Goal: Task Accomplishment & Management: Complete application form

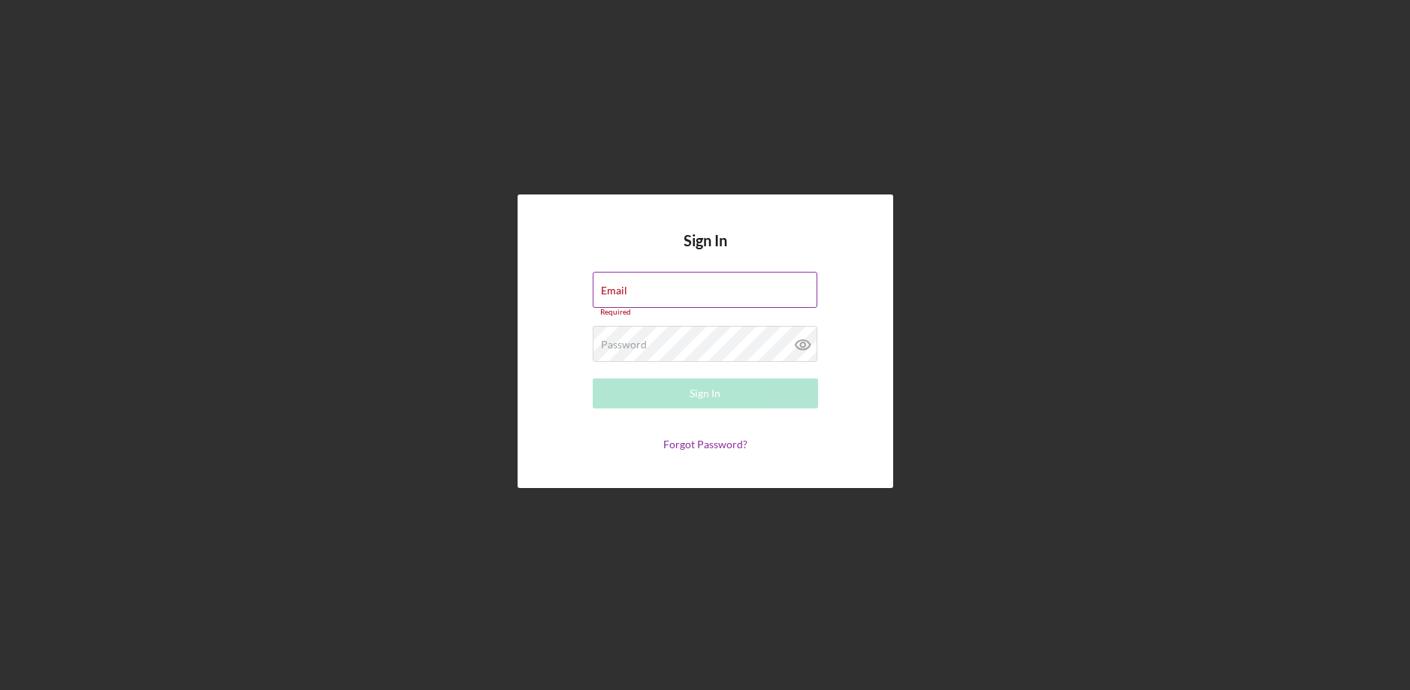
click at [630, 285] on div "Email Required" at bounding box center [705, 294] width 225 height 45
click at [630, 294] on input "Email" at bounding box center [705, 290] width 225 height 36
click at [708, 300] on input "marniceherd49@gmail,com" at bounding box center [705, 290] width 225 height 36
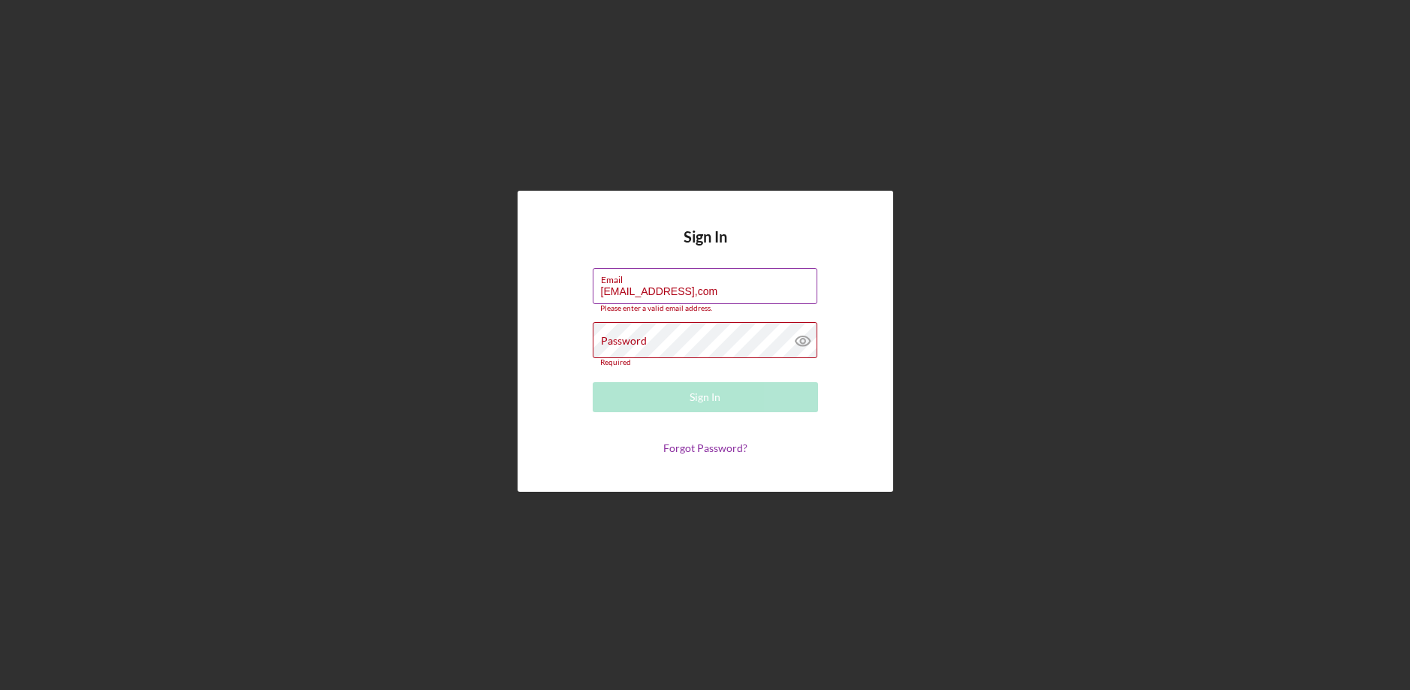
click at [713, 299] on input "marniceherd49@gmail,com" at bounding box center [705, 286] width 225 height 36
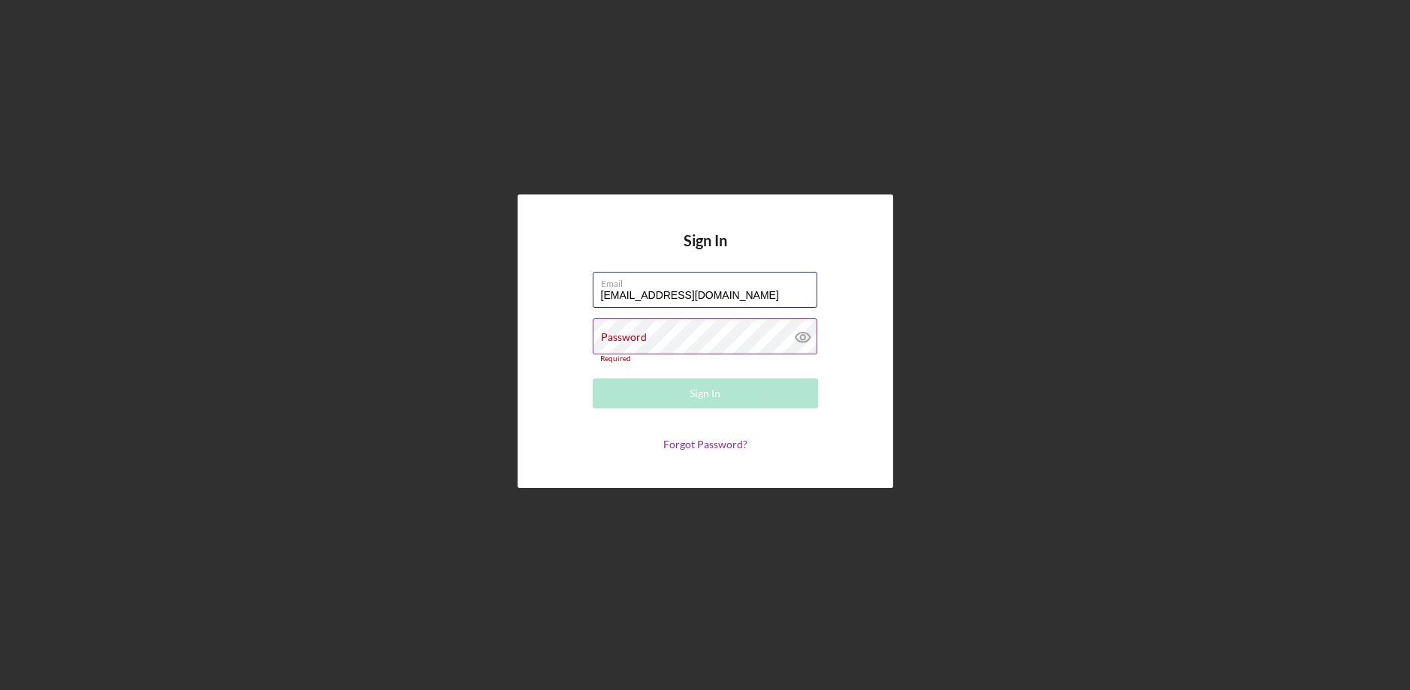
type input "marniceherd49@gmail.com"
click at [659, 334] on div "Password Required" at bounding box center [705, 341] width 225 height 45
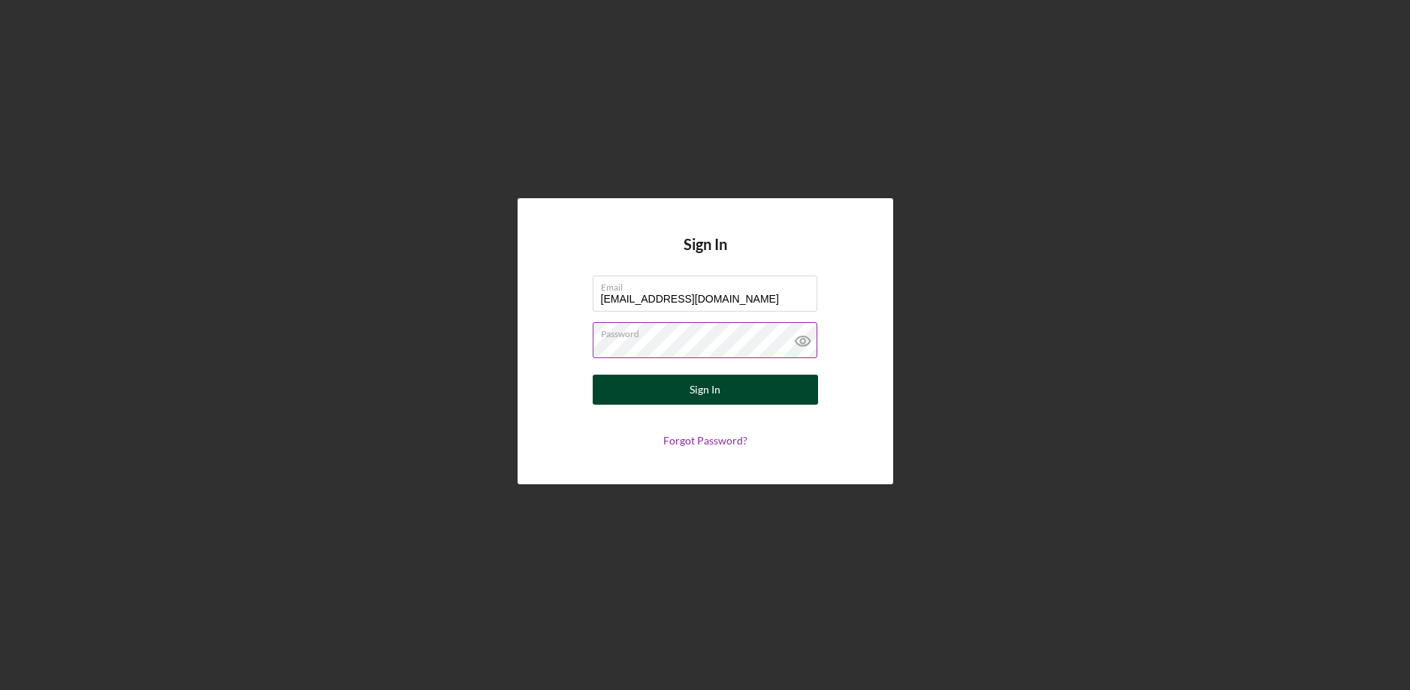
click at [738, 400] on button "Sign In" at bounding box center [705, 390] width 225 height 30
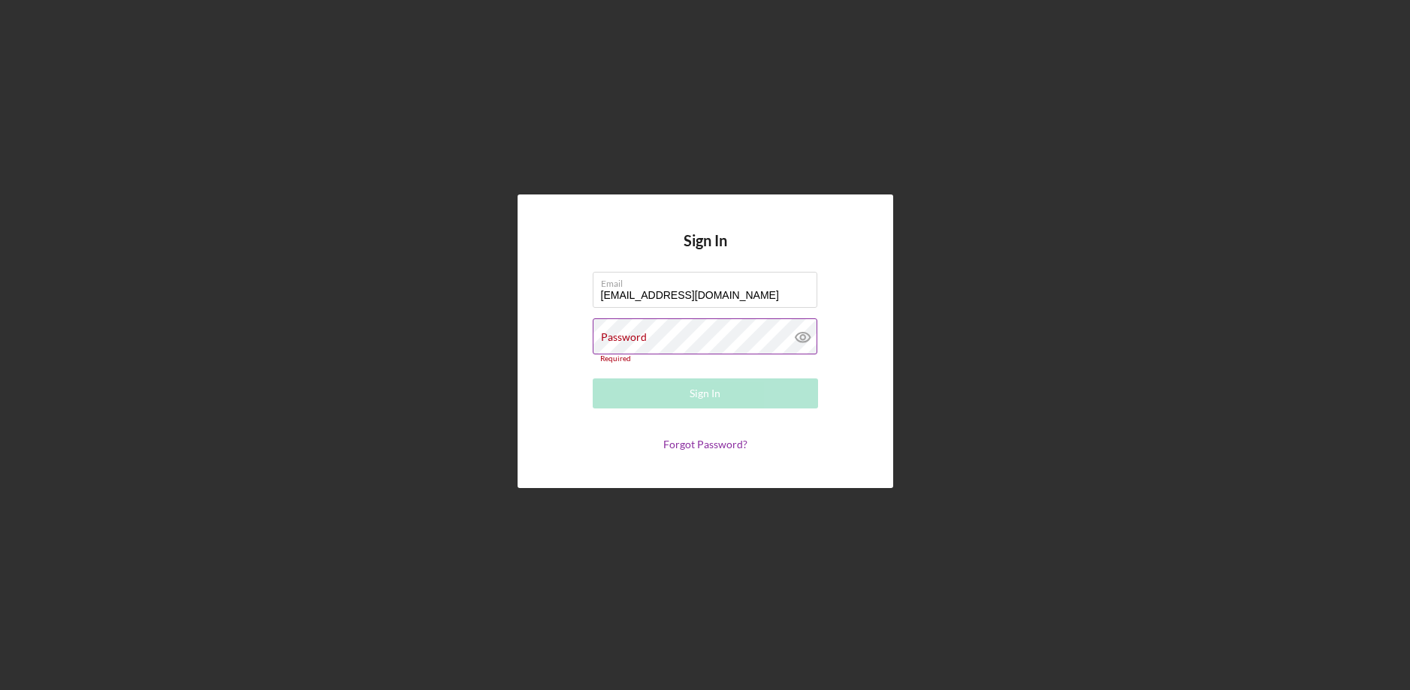
click at [802, 341] on icon at bounding box center [803, 338] width 38 height 38
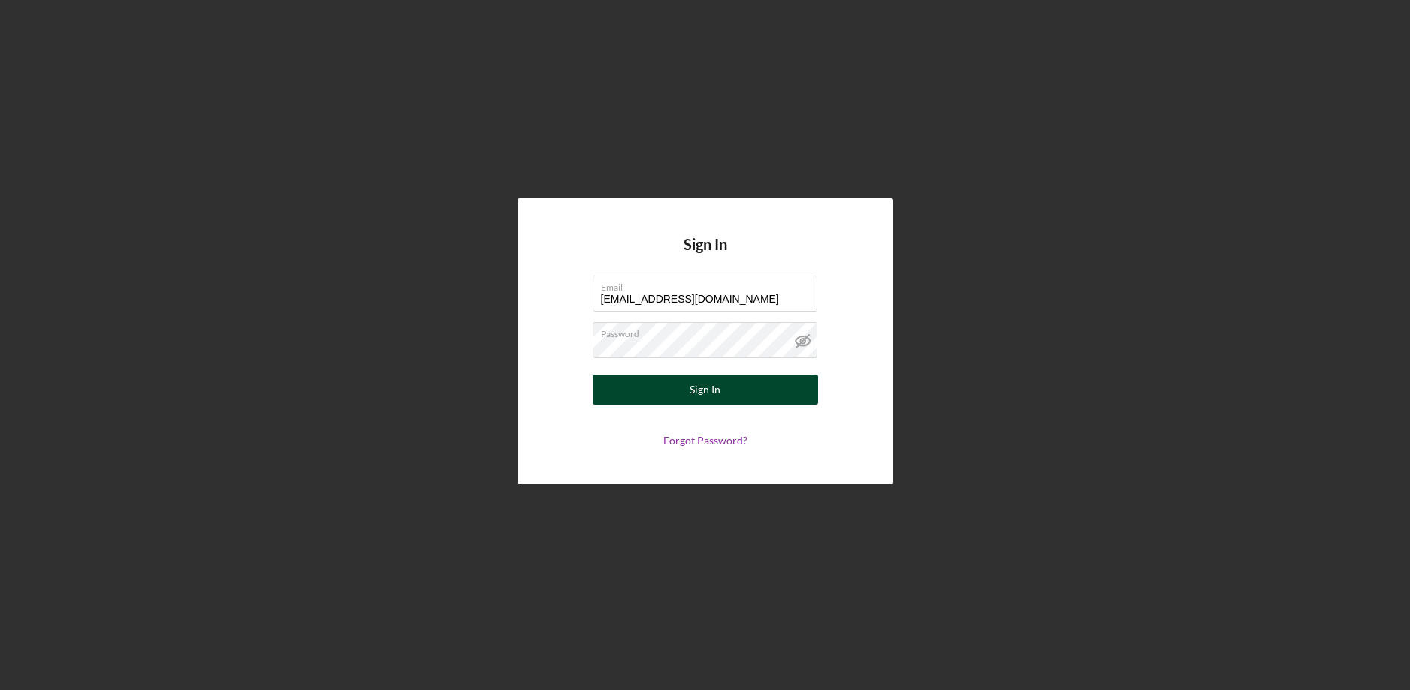
click at [757, 391] on button "Sign In" at bounding box center [705, 390] width 225 height 30
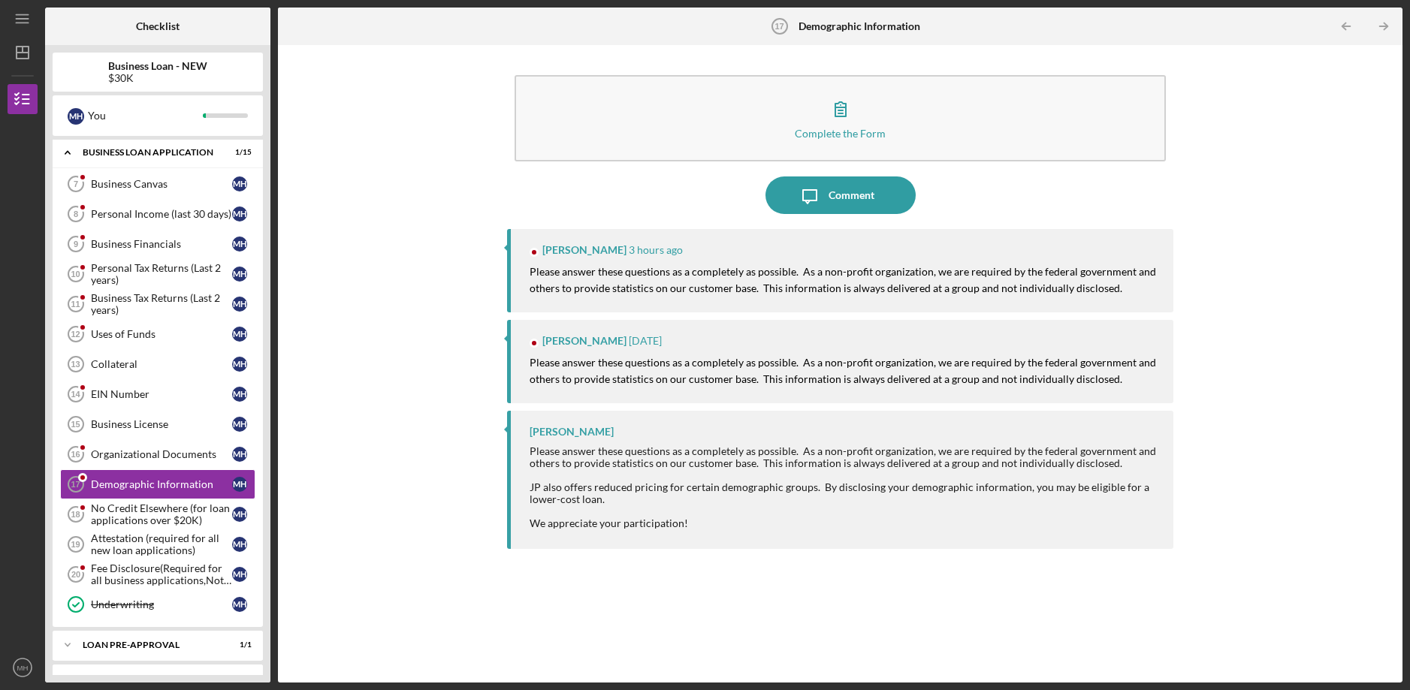
scroll to position [293, 0]
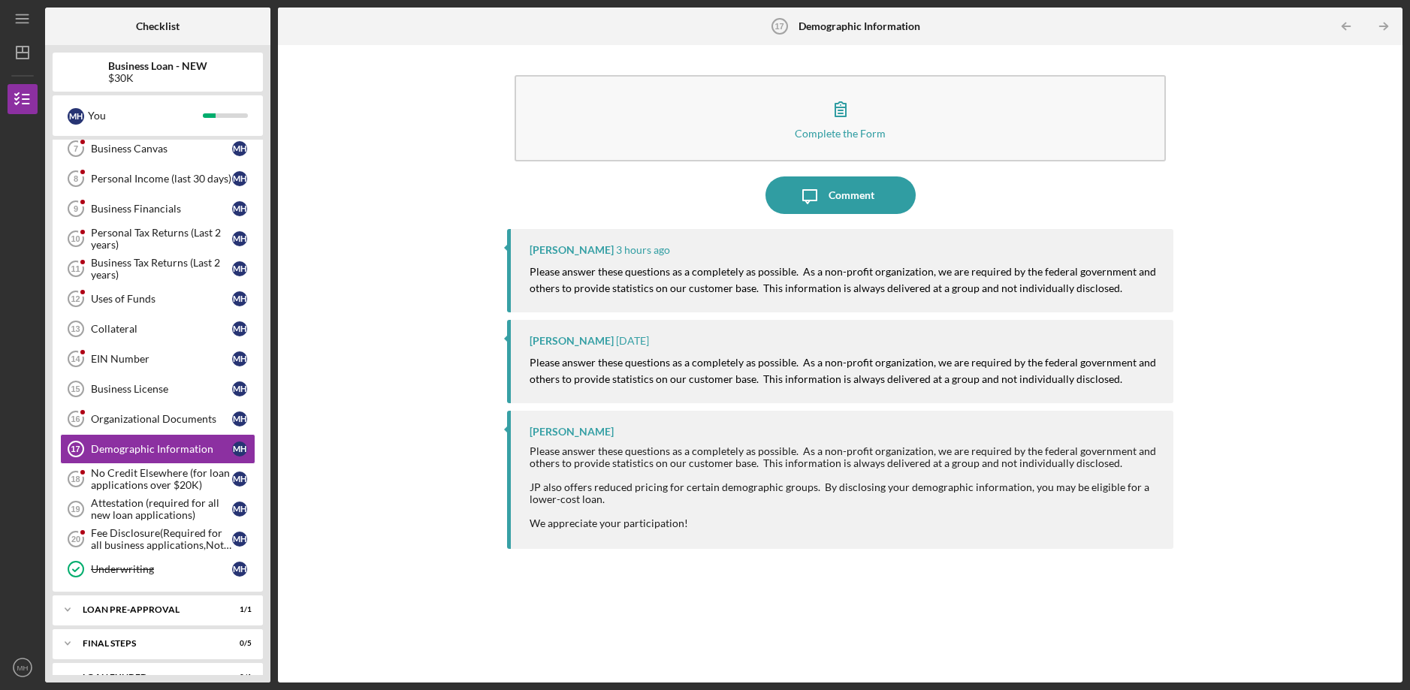
click at [549, 255] on div "[PERSON_NAME]" at bounding box center [572, 250] width 84 height 12
click at [555, 253] on div "[PERSON_NAME]" at bounding box center [572, 250] width 84 height 12
click at [557, 252] on div "[PERSON_NAME]" at bounding box center [572, 250] width 84 height 12
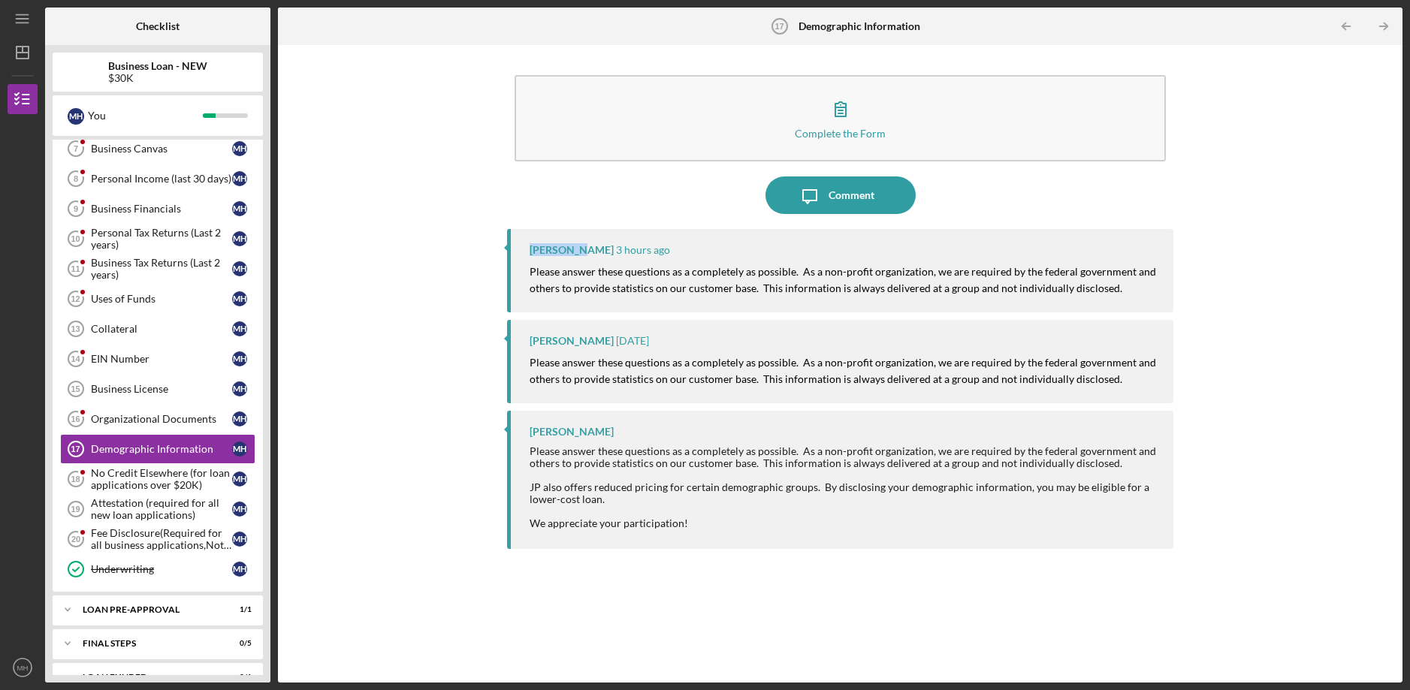
click at [557, 252] on div "[PERSON_NAME]" at bounding box center [572, 250] width 84 height 12
click at [558, 322] on div "Franchot Cunningham 2 weeks ago Please answer these questions as a completely a…" at bounding box center [840, 361] width 666 height 83
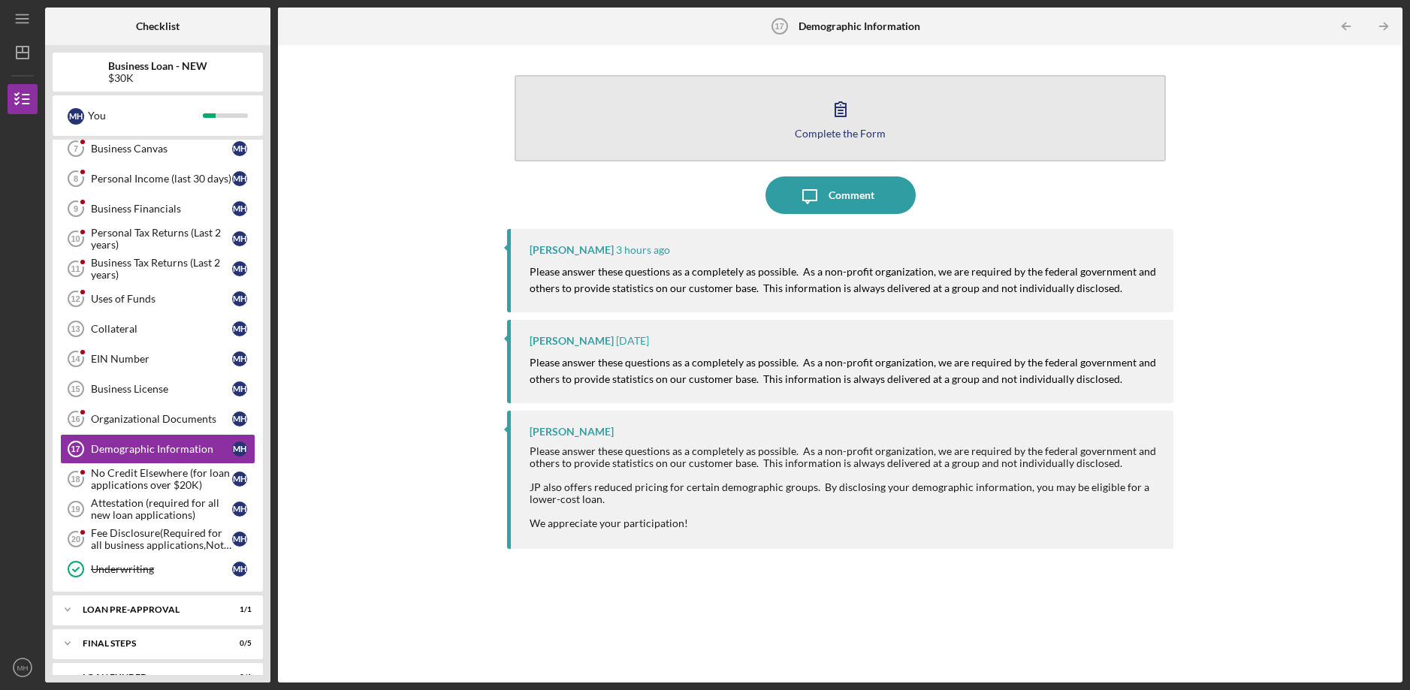
click at [842, 116] on icon "button" at bounding box center [840, 109] width 11 height 14
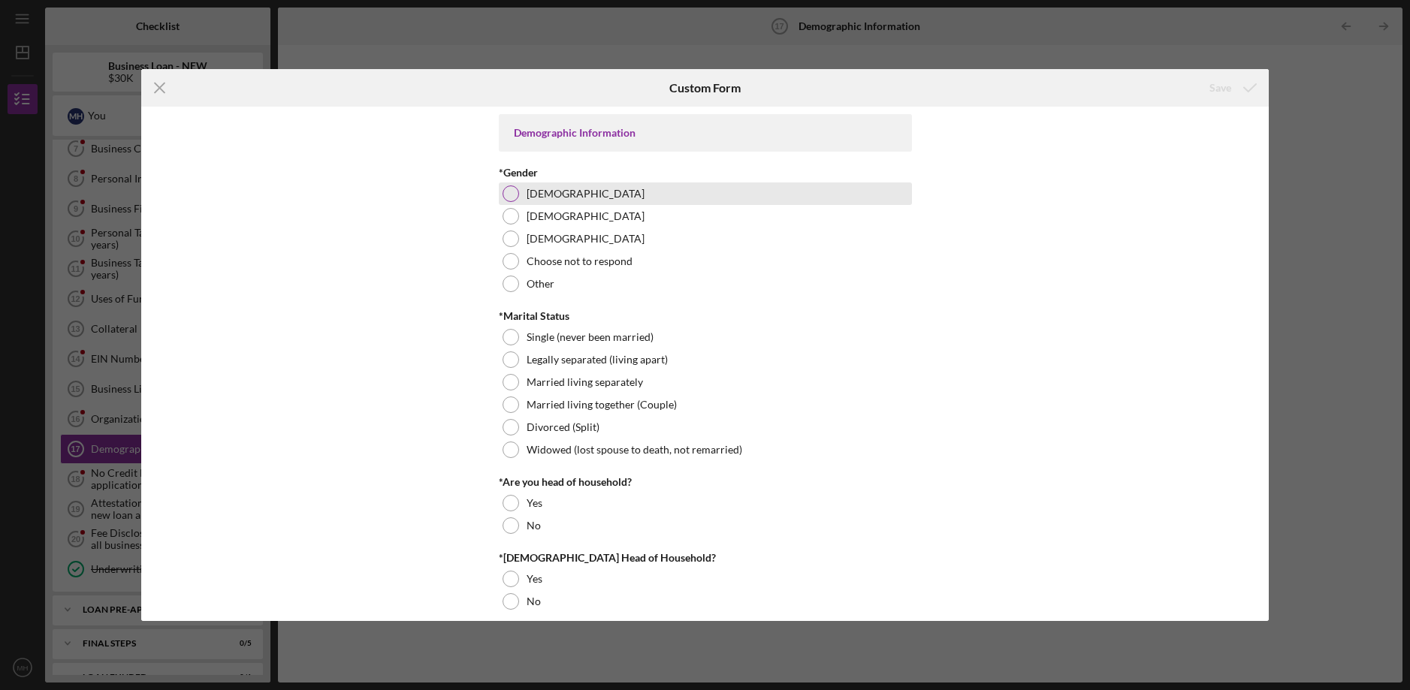
click at [509, 194] on div at bounding box center [511, 194] width 17 height 17
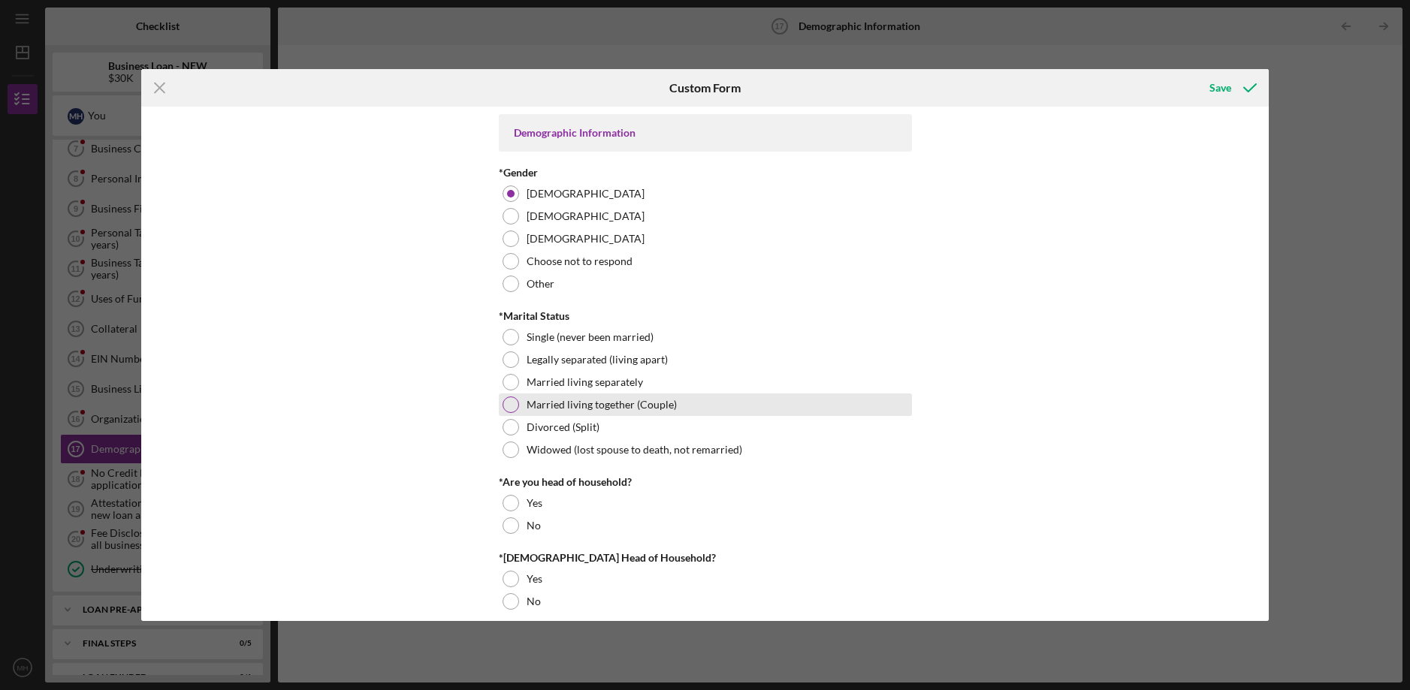
click at [504, 406] on div at bounding box center [511, 405] width 17 height 17
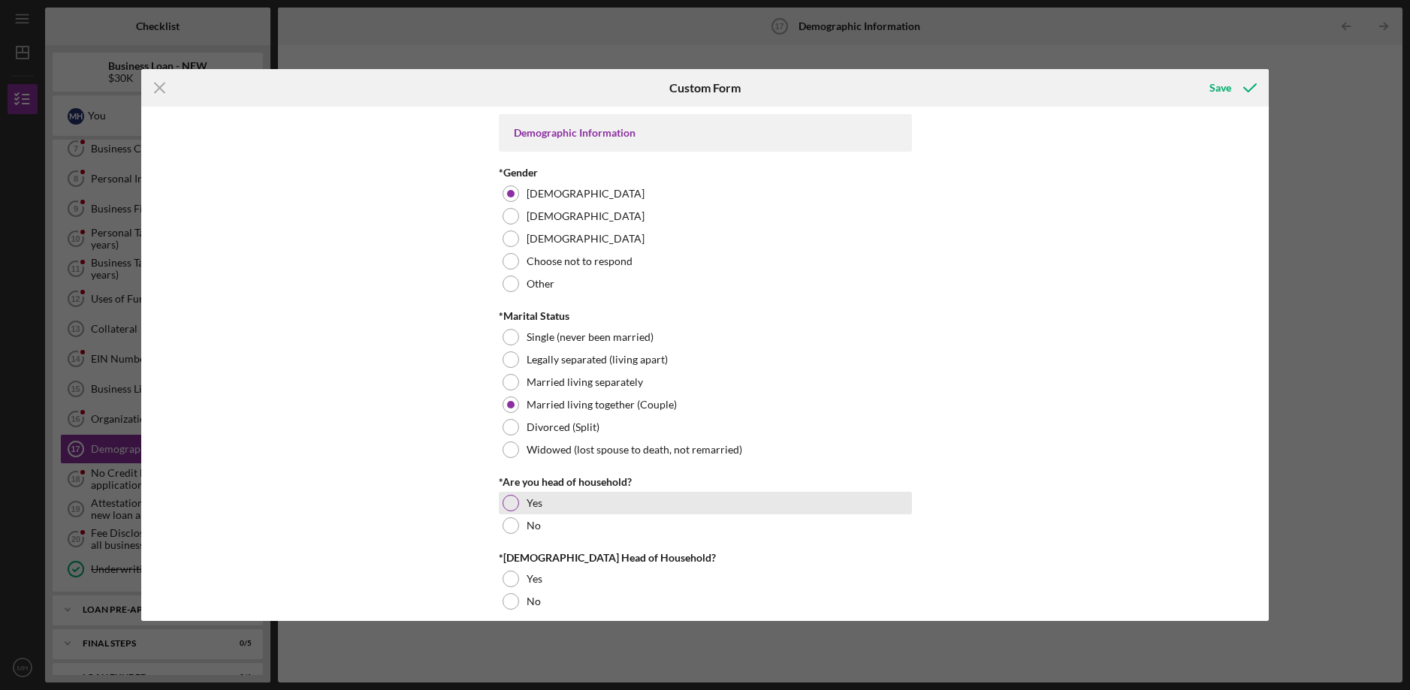
click at [508, 503] on div at bounding box center [511, 503] width 17 height 17
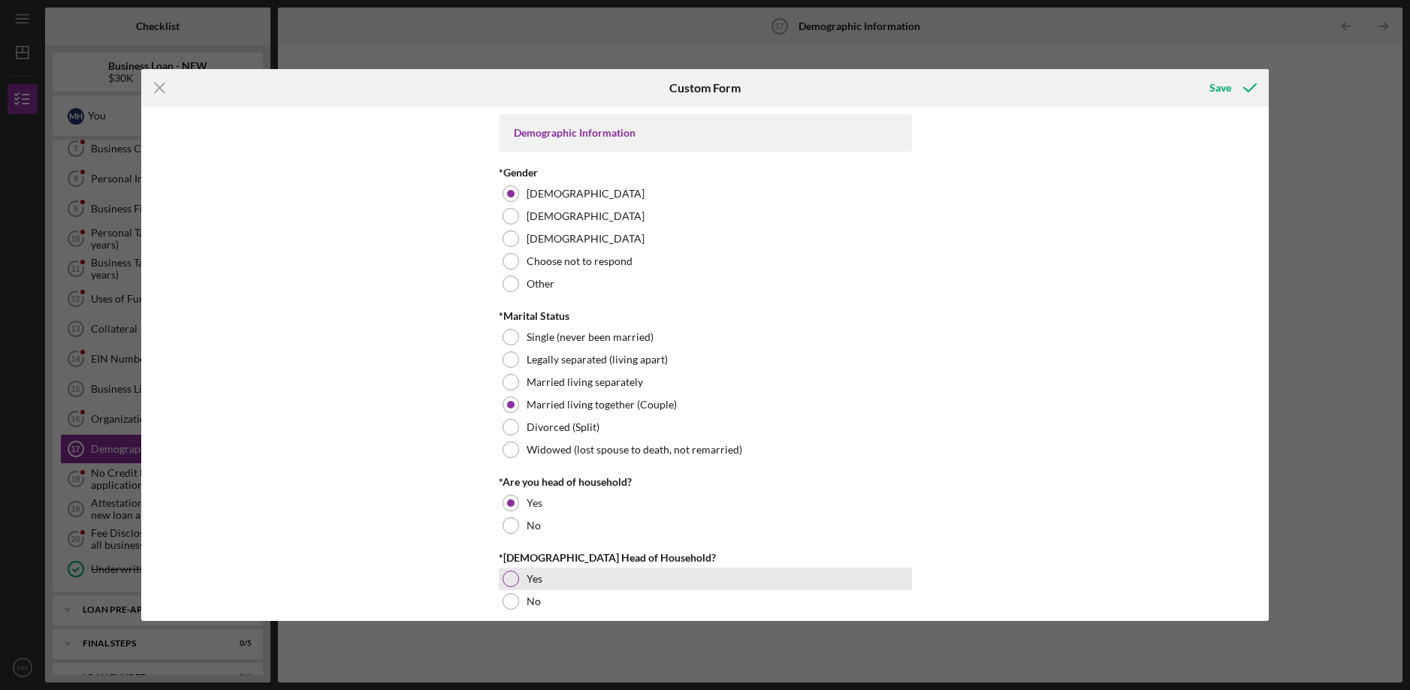
click at [512, 577] on div at bounding box center [511, 579] width 17 height 17
drag, startPoint x: 1270, startPoint y: 148, endPoint x: 1263, endPoint y: 186, distance: 38.9
click at [1263, 186] on div "Icon/Menu Close Custom Form Save Demographic Information *Gender Female Male No…" at bounding box center [705, 345] width 1410 height 690
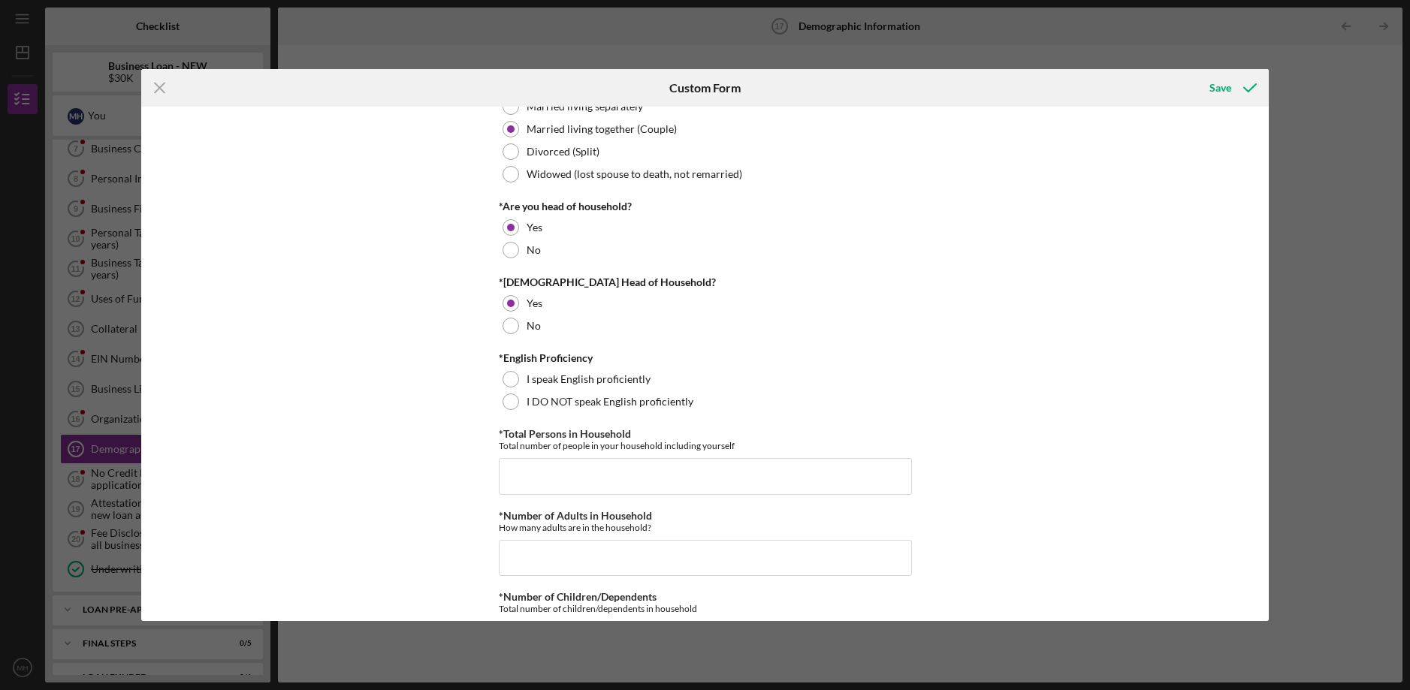
scroll to position [418, 0]
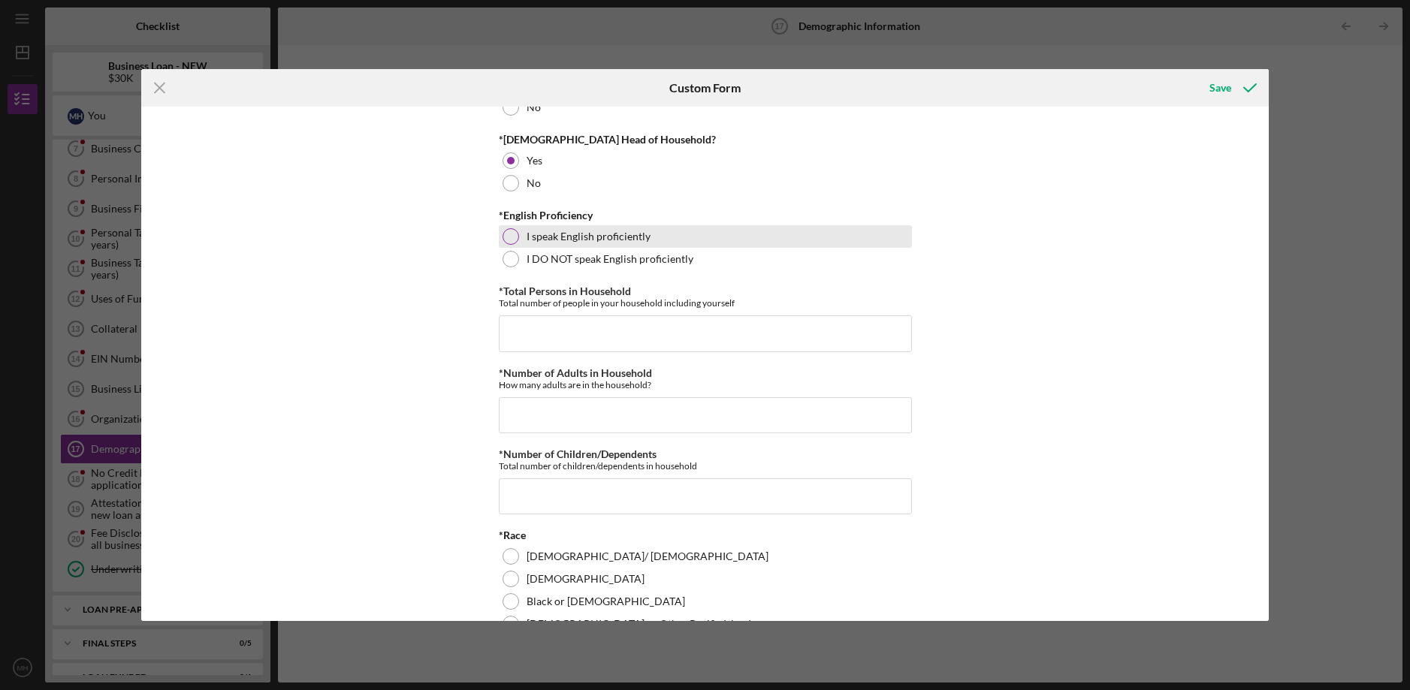
click at [507, 241] on div at bounding box center [511, 236] width 17 height 17
click at [509, 328] on input "*Total Persons in Household" at bounding box center [705, 334] width 413 height 36
type input "2"
click at [509, 414] on input "*Number of Adults in Household" at bounding box center [705, 415] width 413 height 36
type input "2"
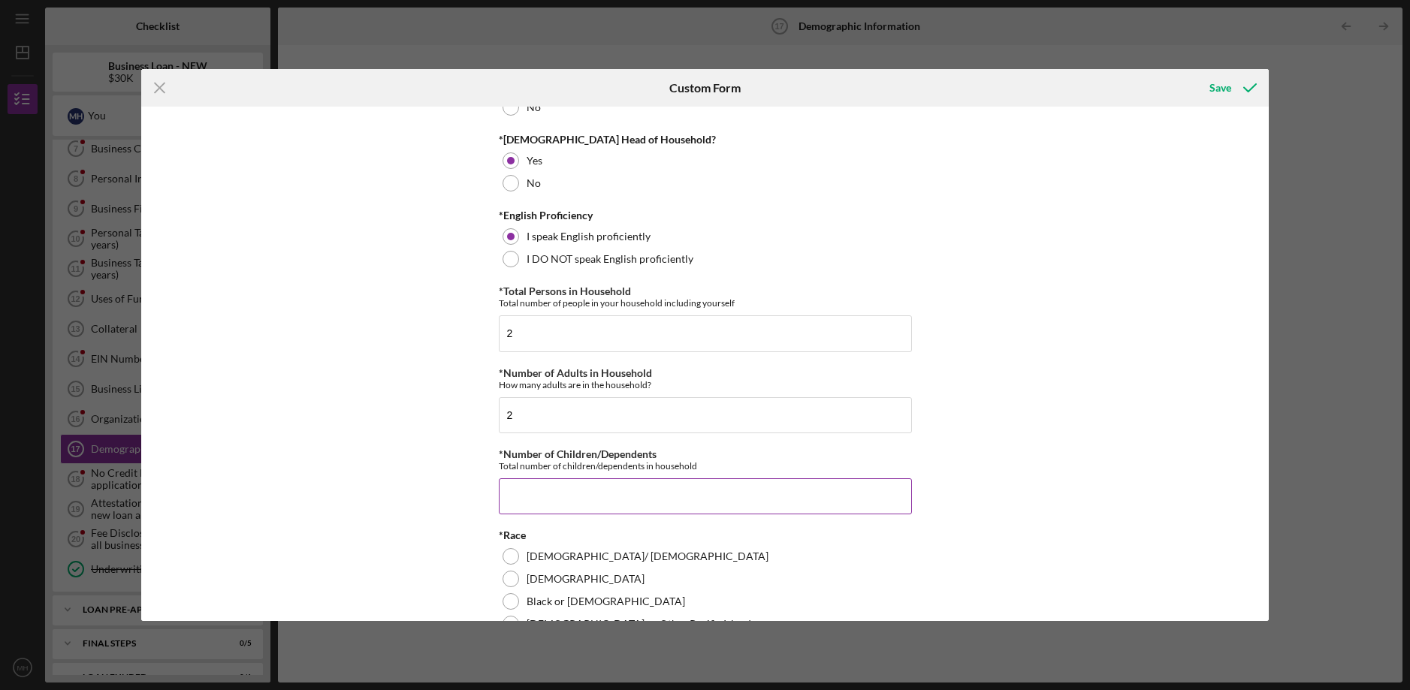
click at [520, 503] on input "*Number of Children/Dependents" at bounding box center [705, 497] width 413 height 36
type input "0"
drag, startPoint x: 1269, startPoint y: 215, endPoint x: 1267, endPoint y: 250, distance: 35.4
click at [1267, 250] on div "Demographic Information *Gender Female Male Nonbinary Choose not to respond Oth…" at bounding box center [705, 364] width 1128 height 515
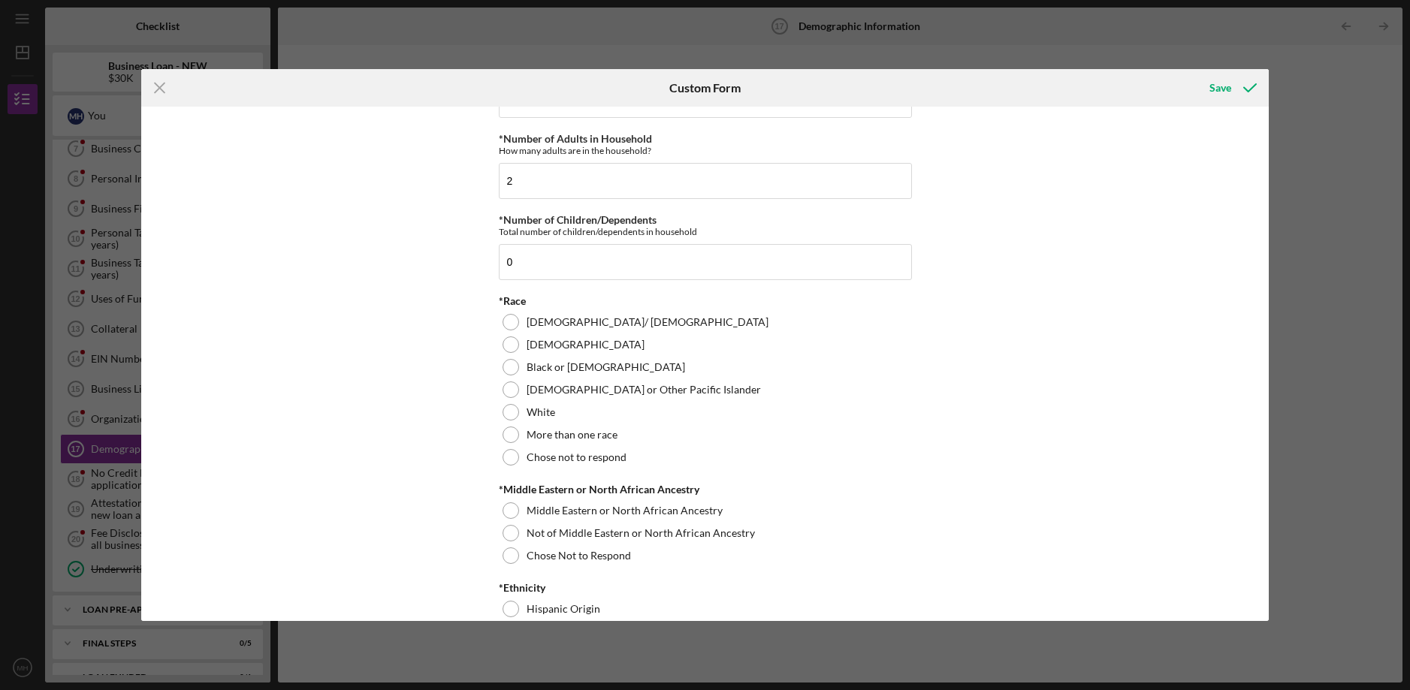
scroll to position [694, 0]
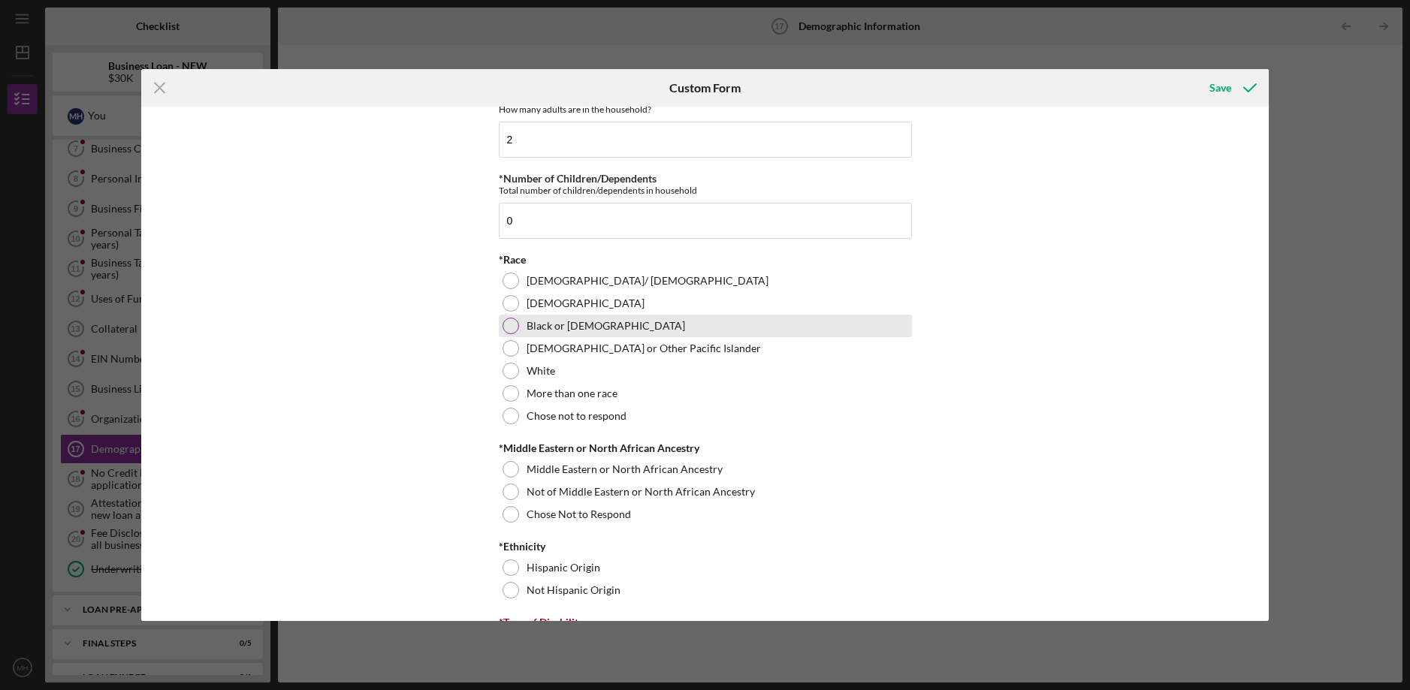
click at [506, 325] on div at bounding box center [511, 326] width 17 height 17
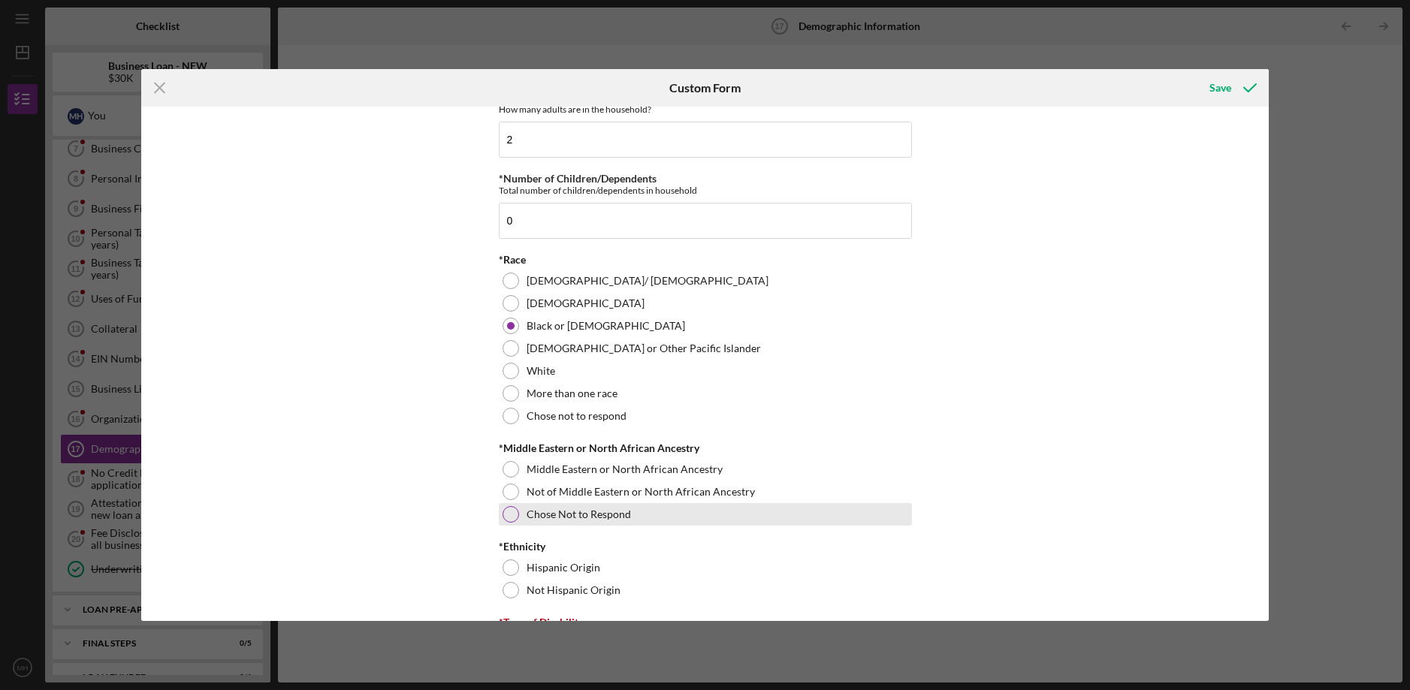
click at [514, 515] on div at bounding box center [511, 514] width 17 height 17
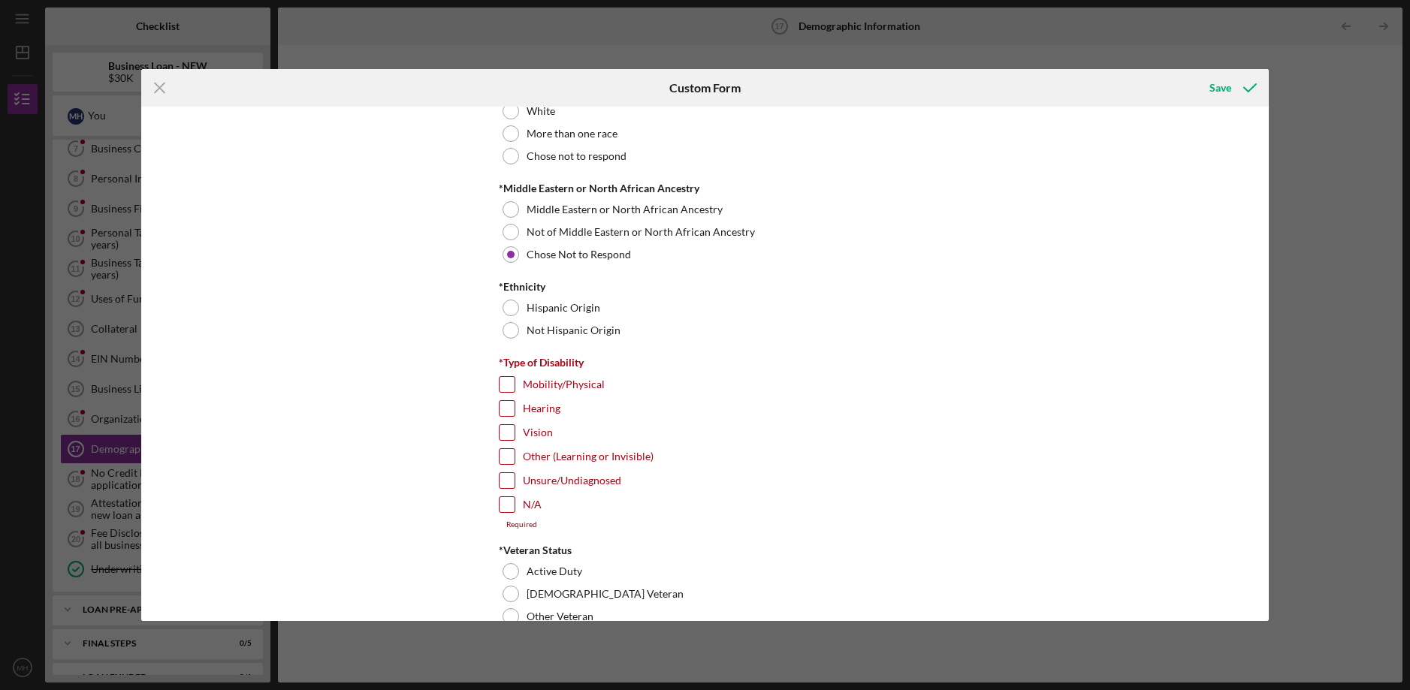
scroll to position [1001, 0]
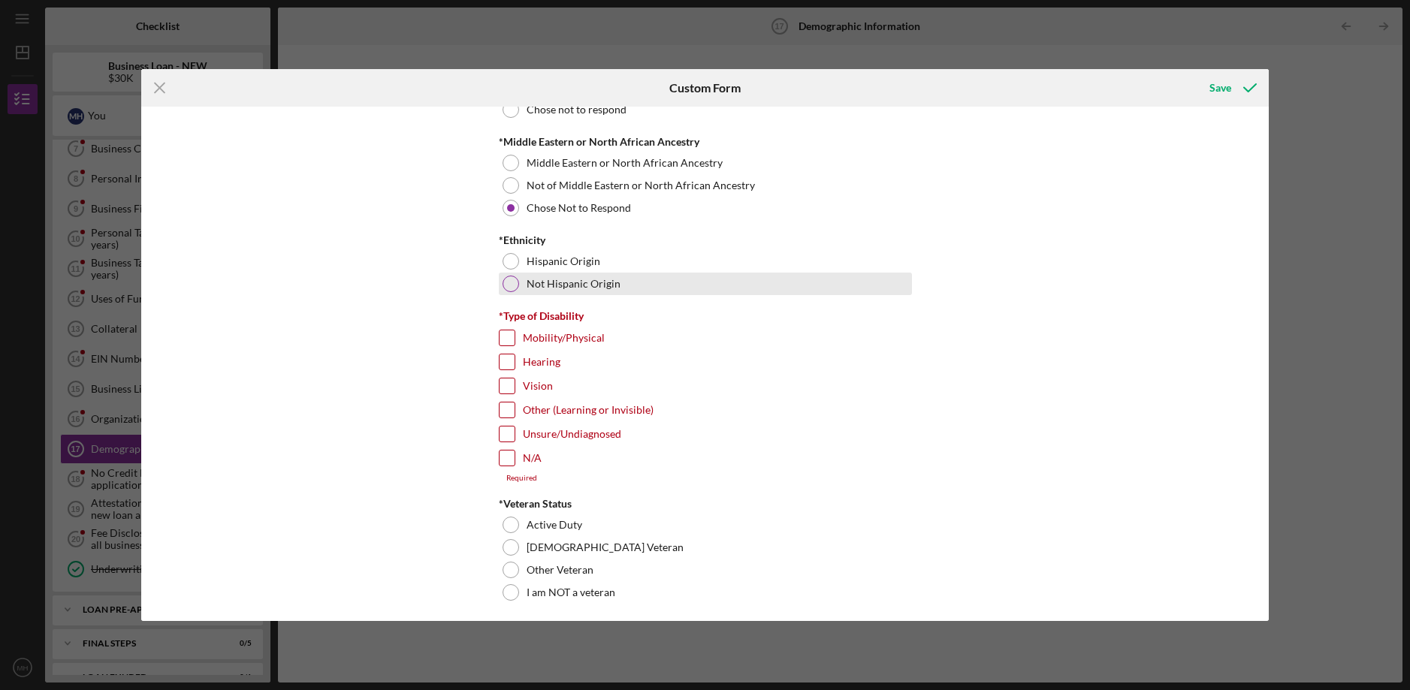
click at [515, 282] on div at bounding box center [511, 284] width 17 height 17
click at [509, 458] on input "N/A" at bounding box center [507, 458] width 15 height 15
checkbox input "true"
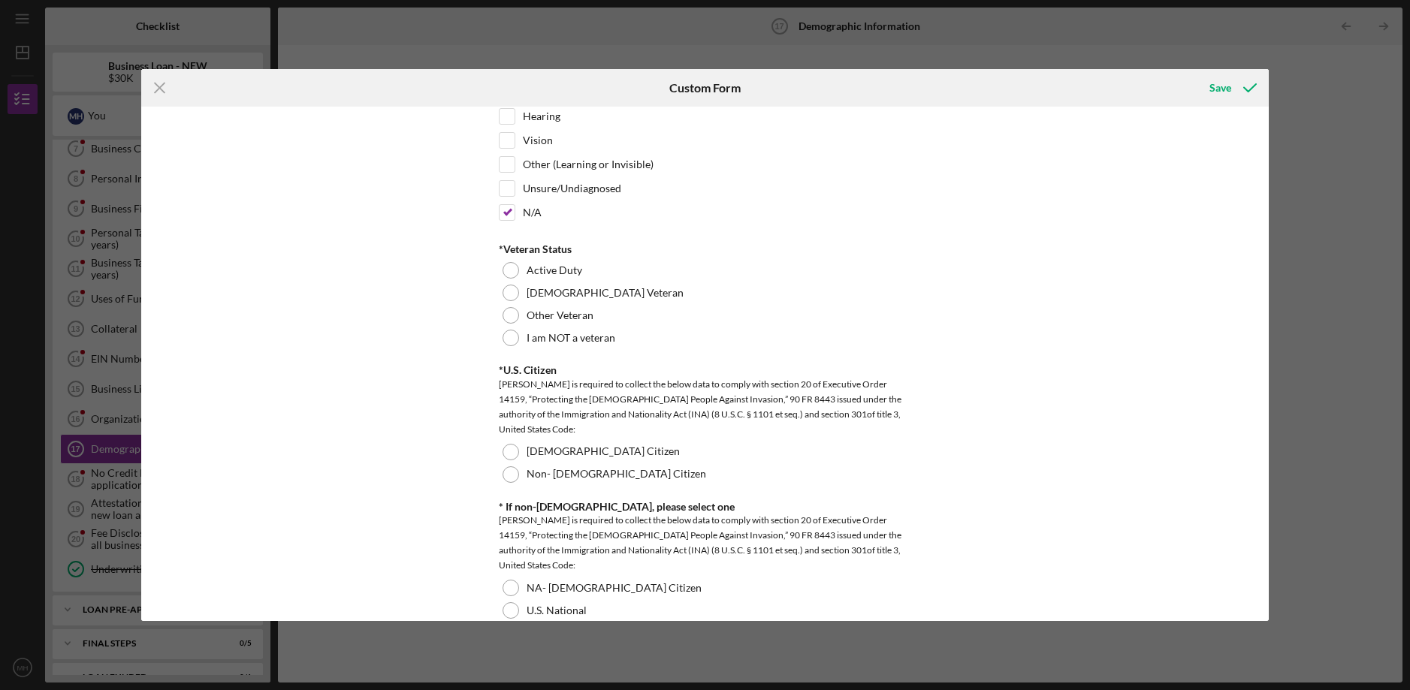
scroll to position [1257, 0]
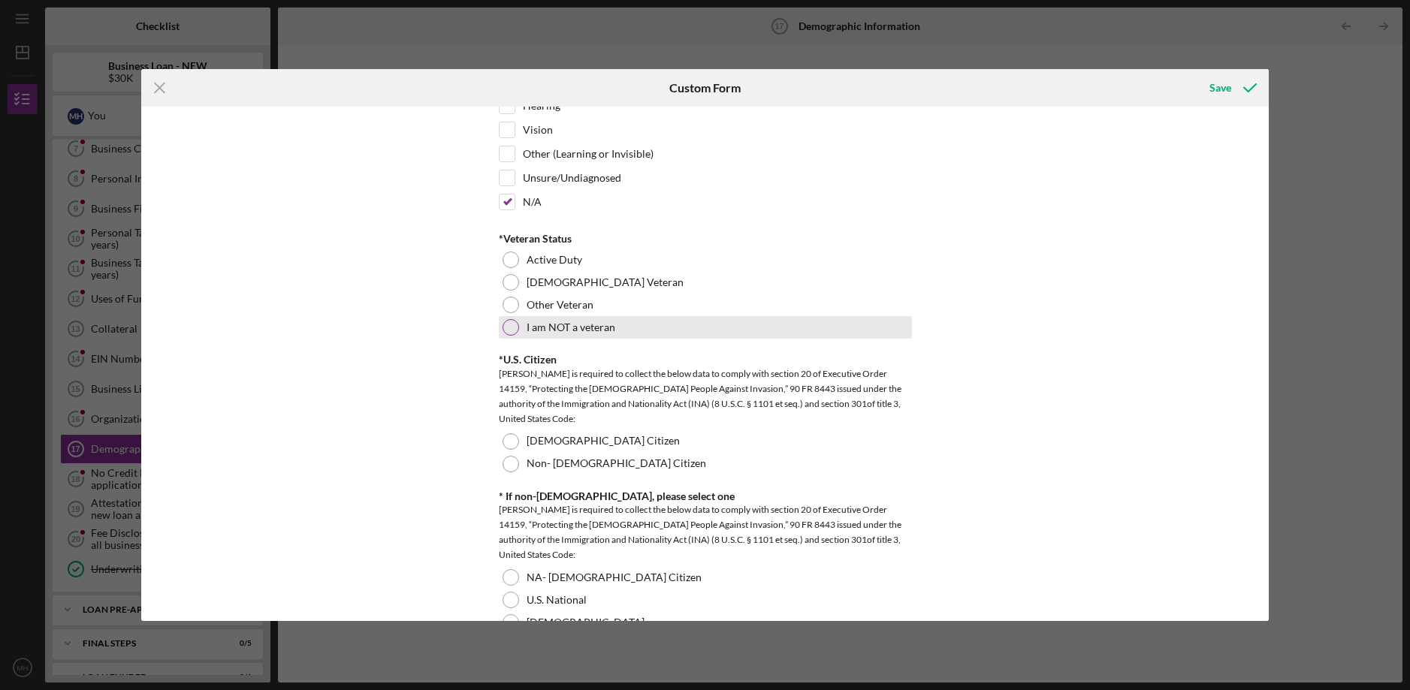
click at [507, 331] on div at bounding box center [511, 327] width 17 height 17
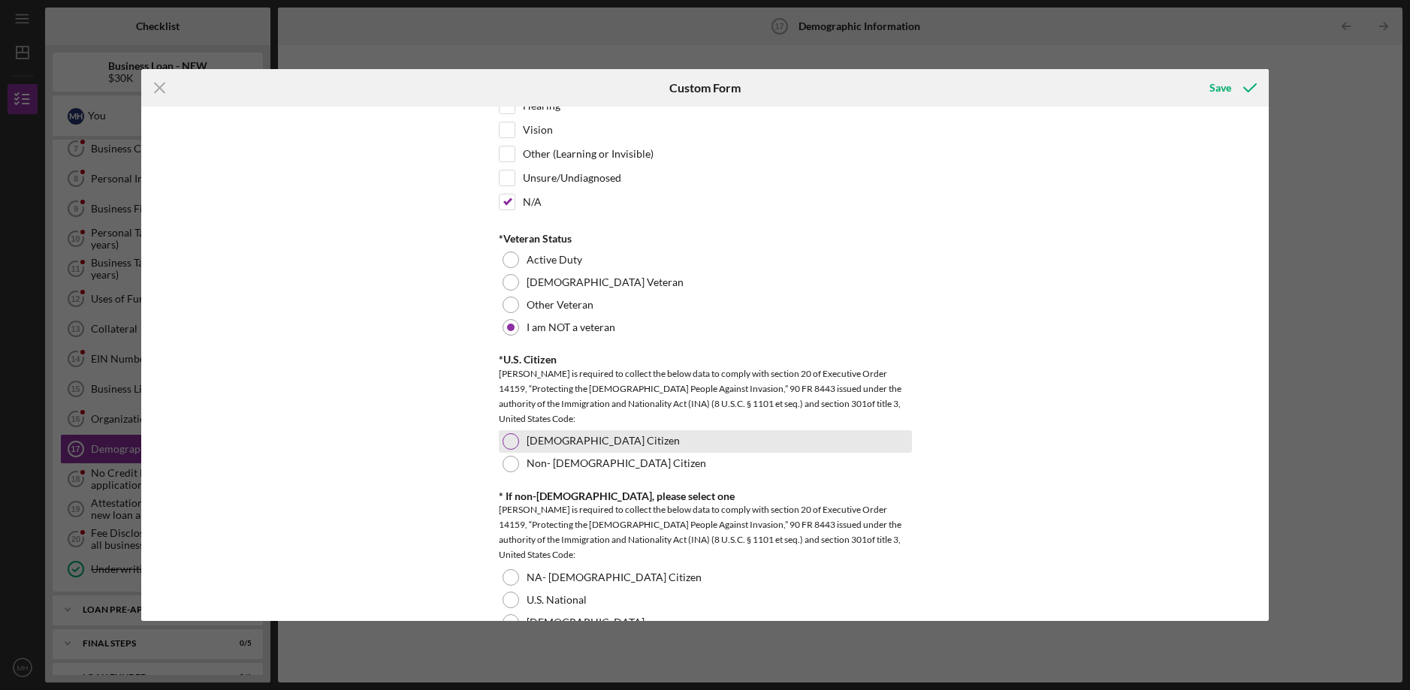
click at [504, 442] on div at bounding box center [511, 441] width 17 height 17
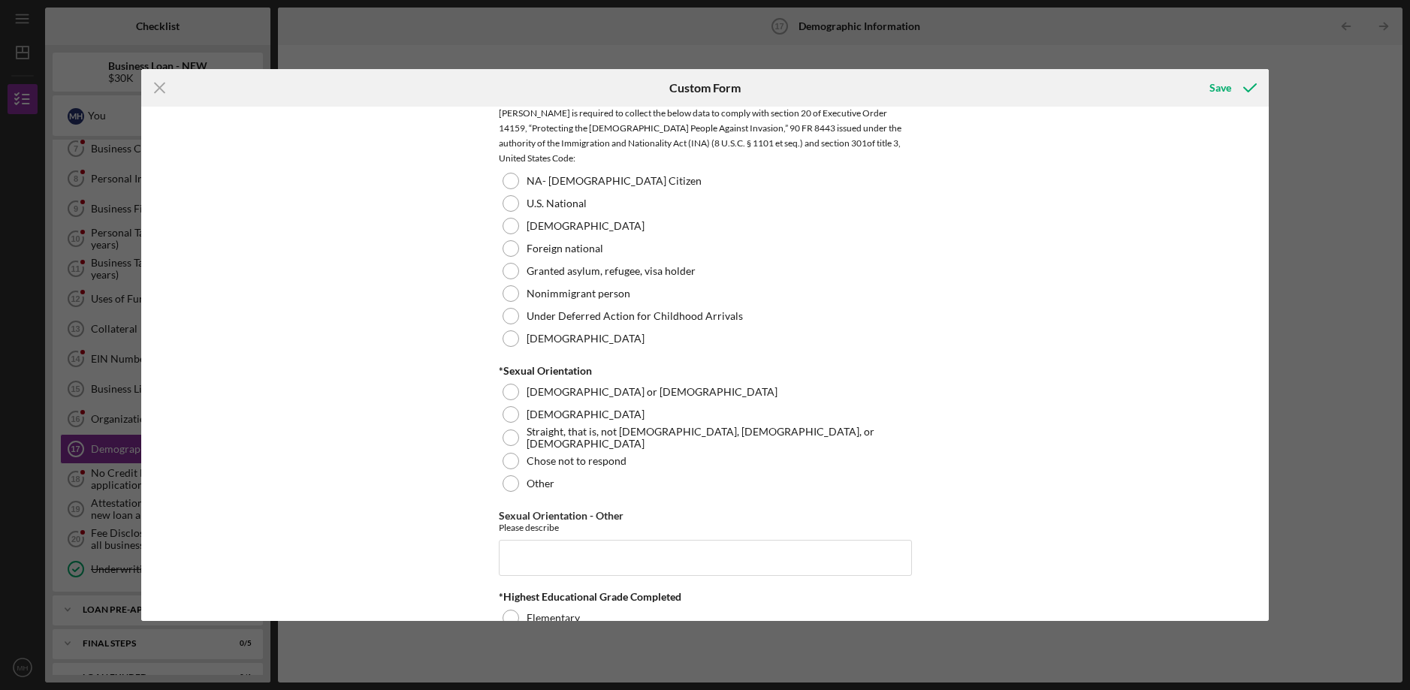
scroll to position [1597, 0]
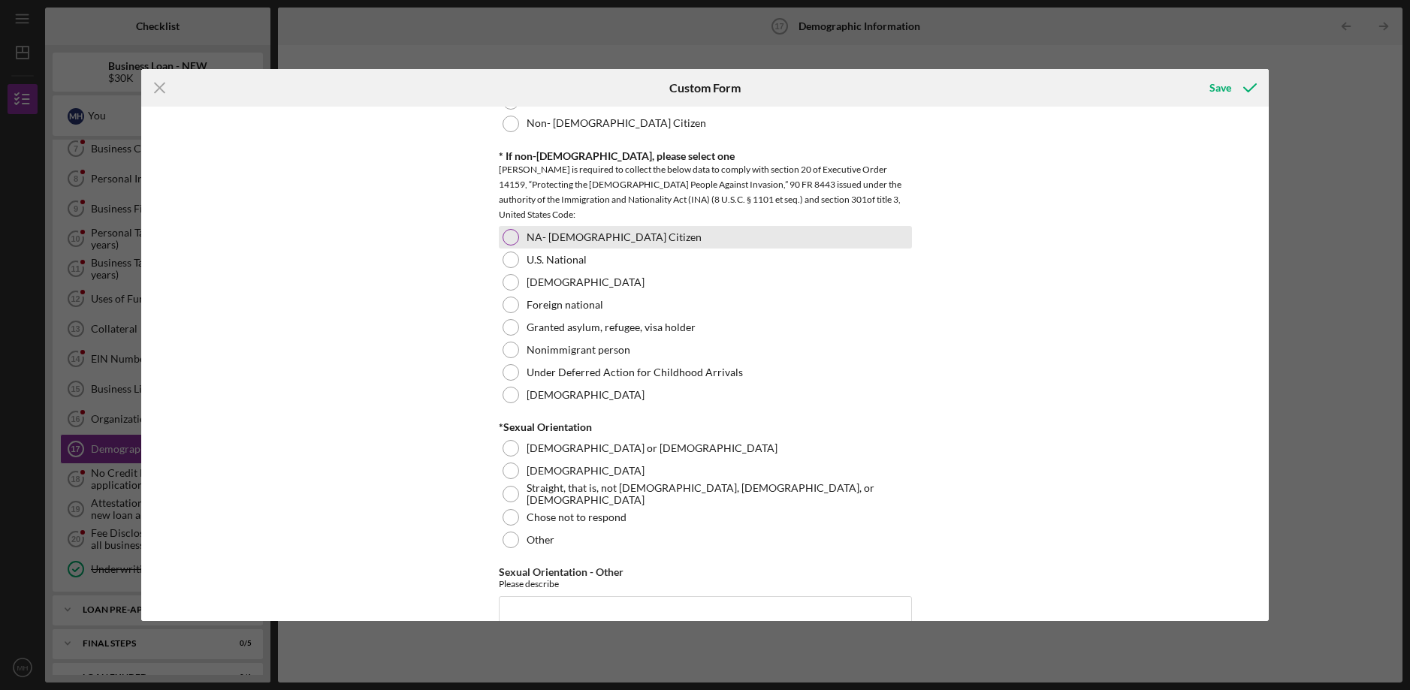
click at [513, 234] on div at bounding box center [511, 237] width 17 height 17
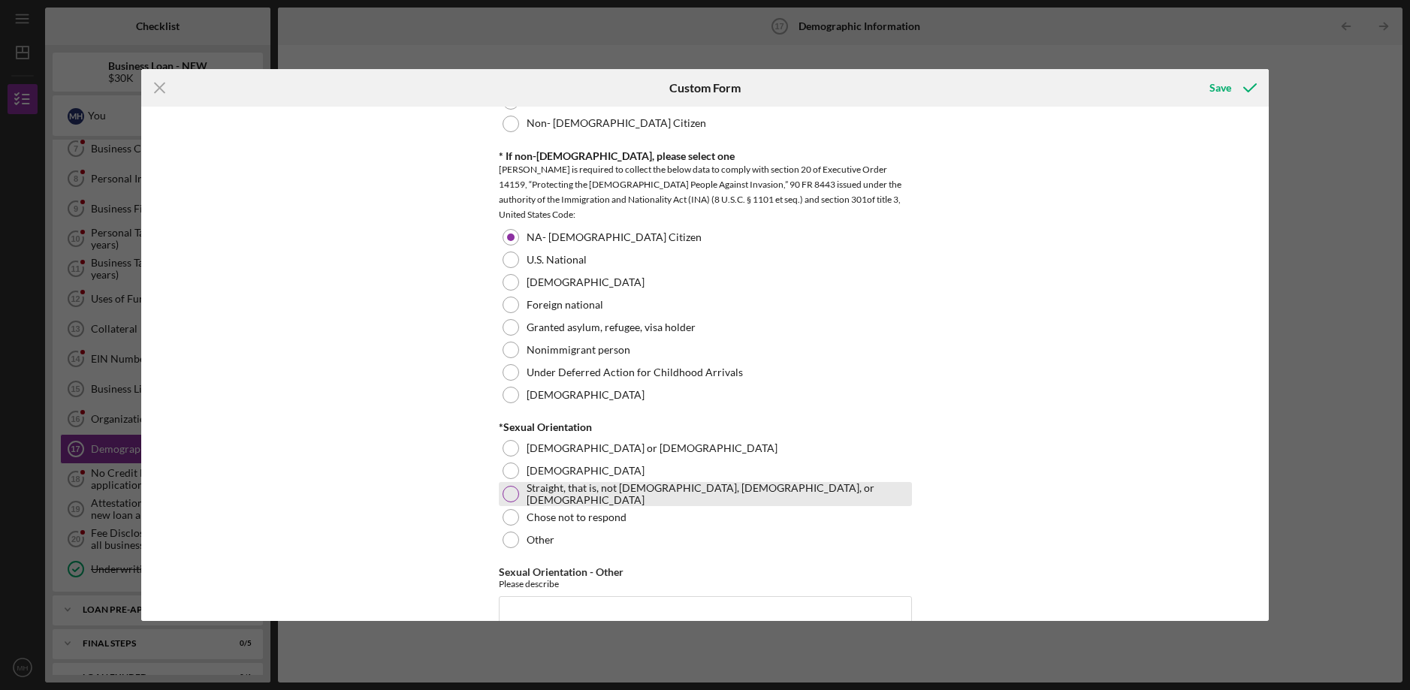
click at [509, 493] on div at bounding box center [511, 494] width 17 height 17
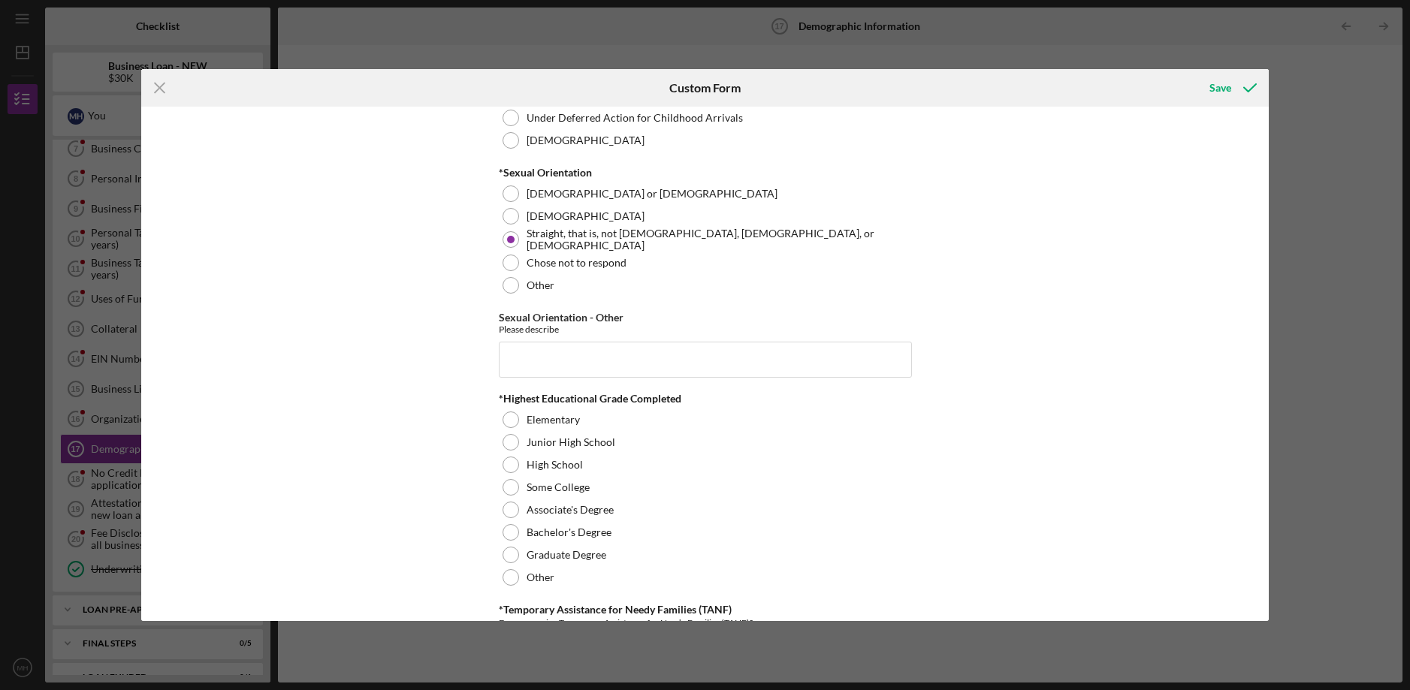
scroll to position [1877, 0]
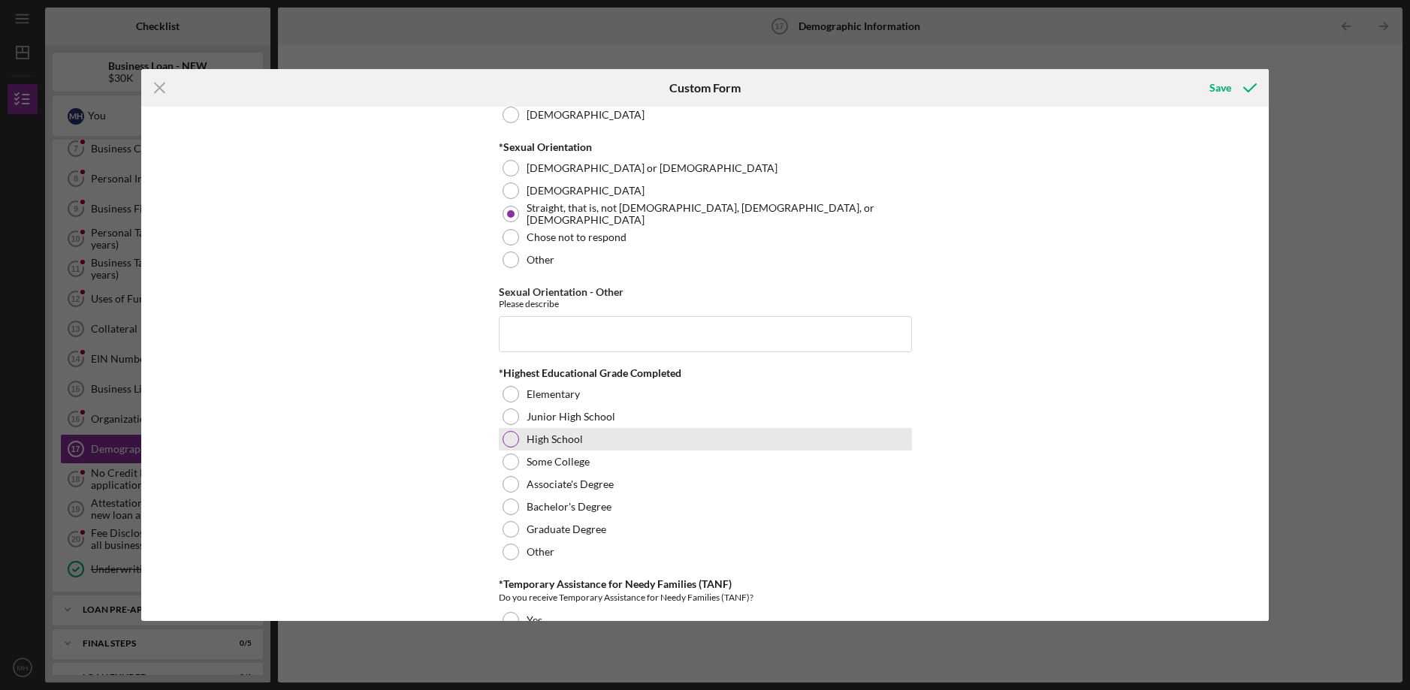
click at [510, 428] on div "High School" at bounding box center [705, 439] width 413 height 23
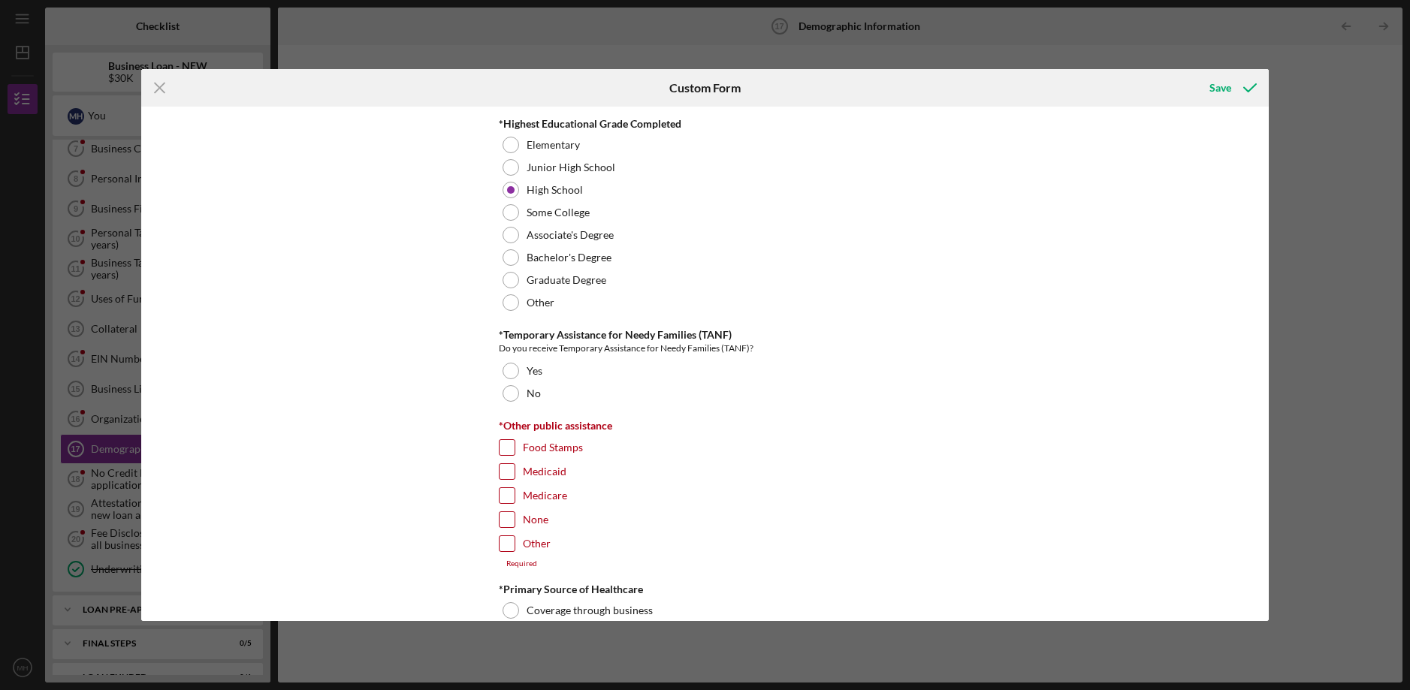
scroll to position [2147, 0]
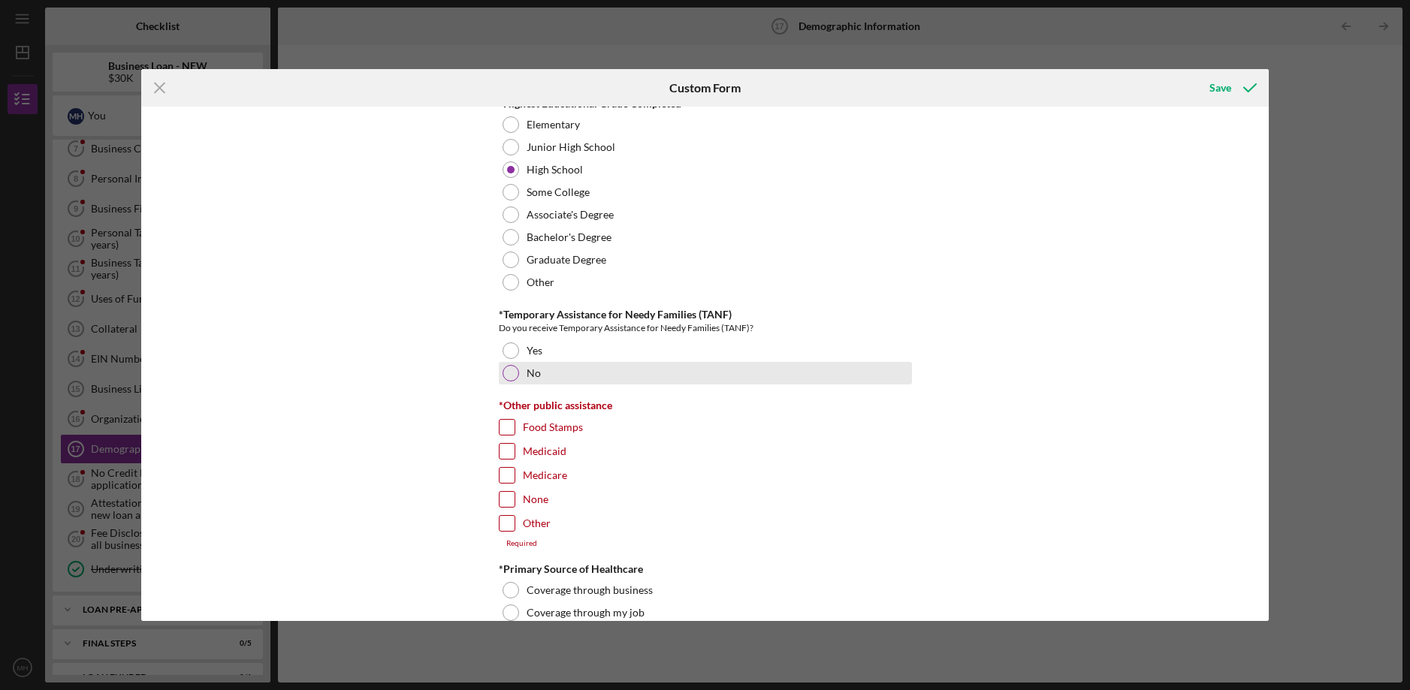
click at [510, 365] on div at bounding box center [511, 373] width 17 height 17
click at [506, 497] on input "None" at bounding box center [507, 499] width 15 height 15
checkbox input "true"
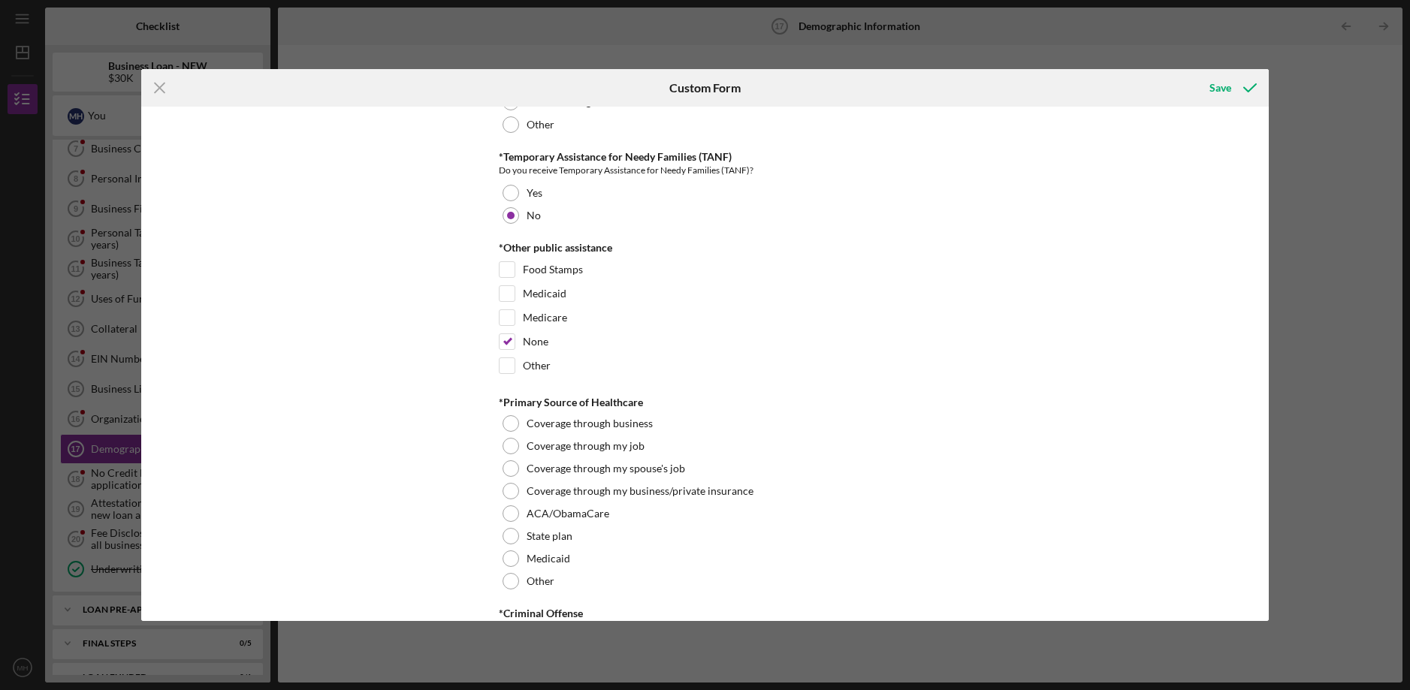
scroll to position [2380, 0]
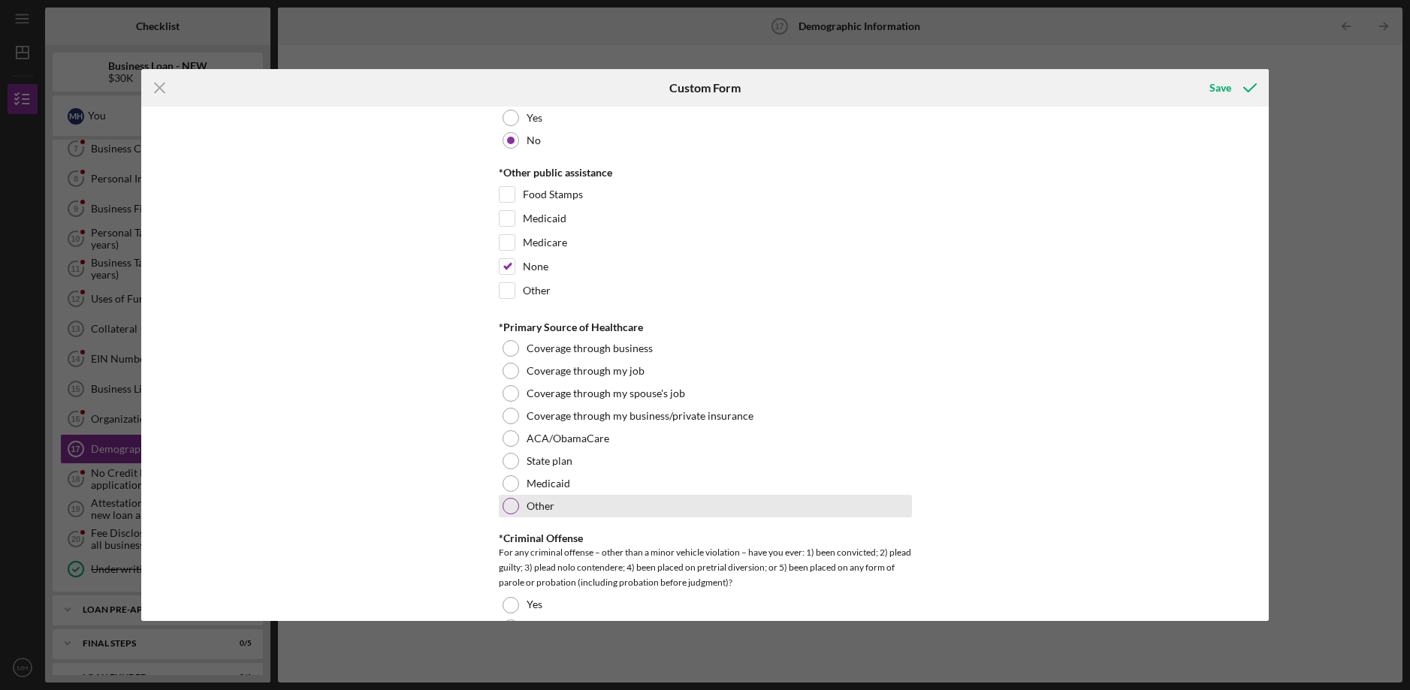
click at [508, 509] on div at bounding box center [511, 506] width 17 height 17
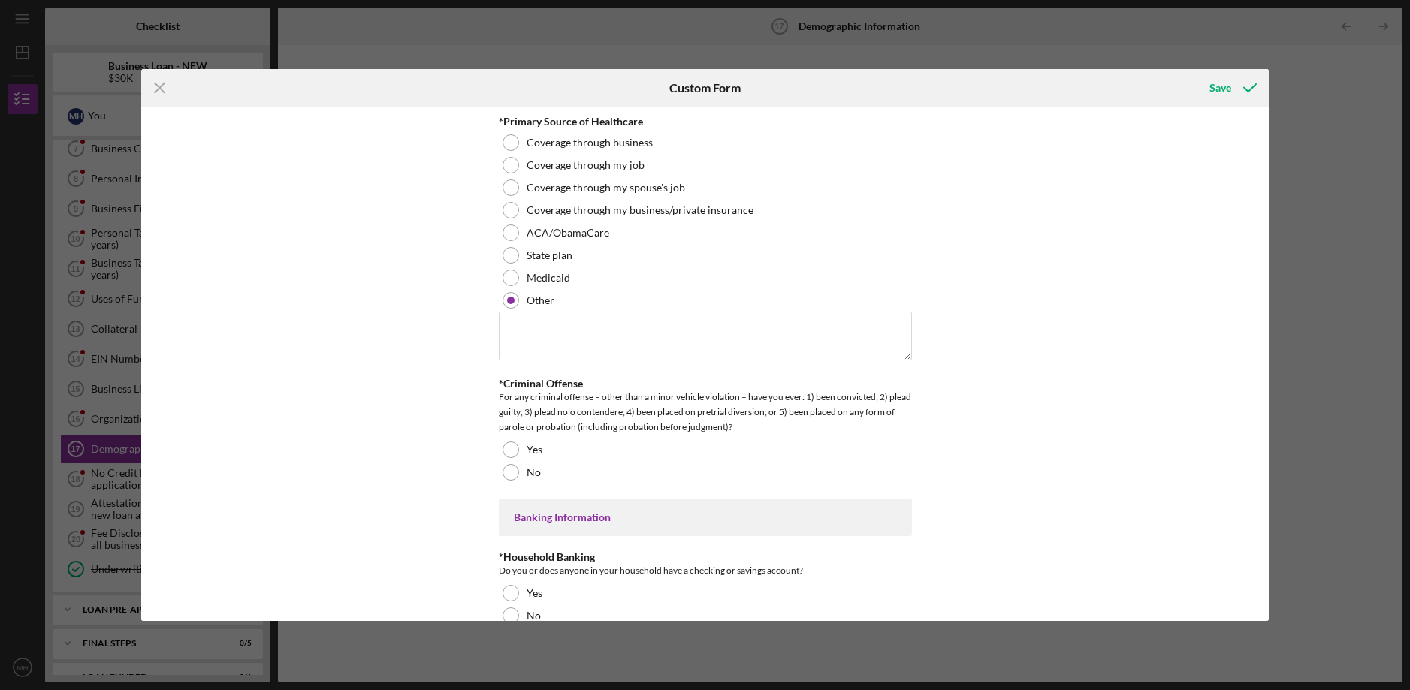
scroll to position [2605, 0]
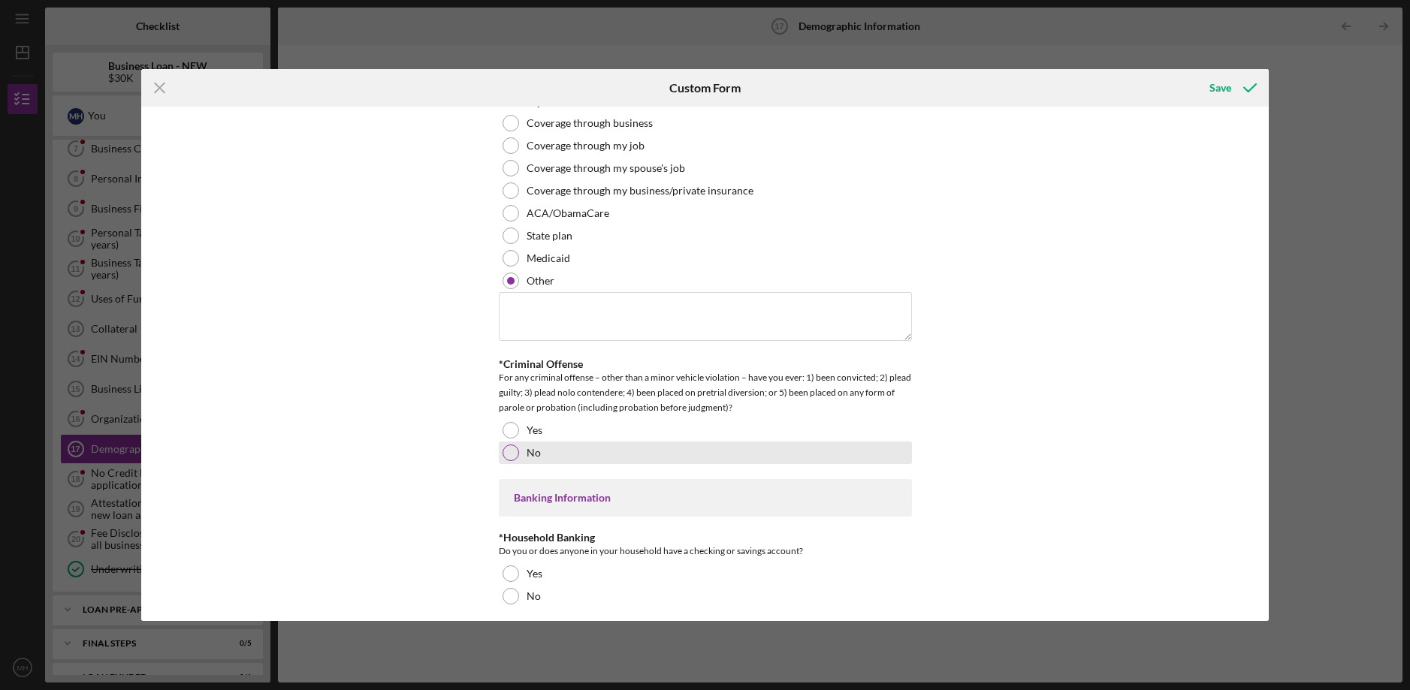
click at [508, 455] on div at bounding box center [511, 453] width 17 height 17
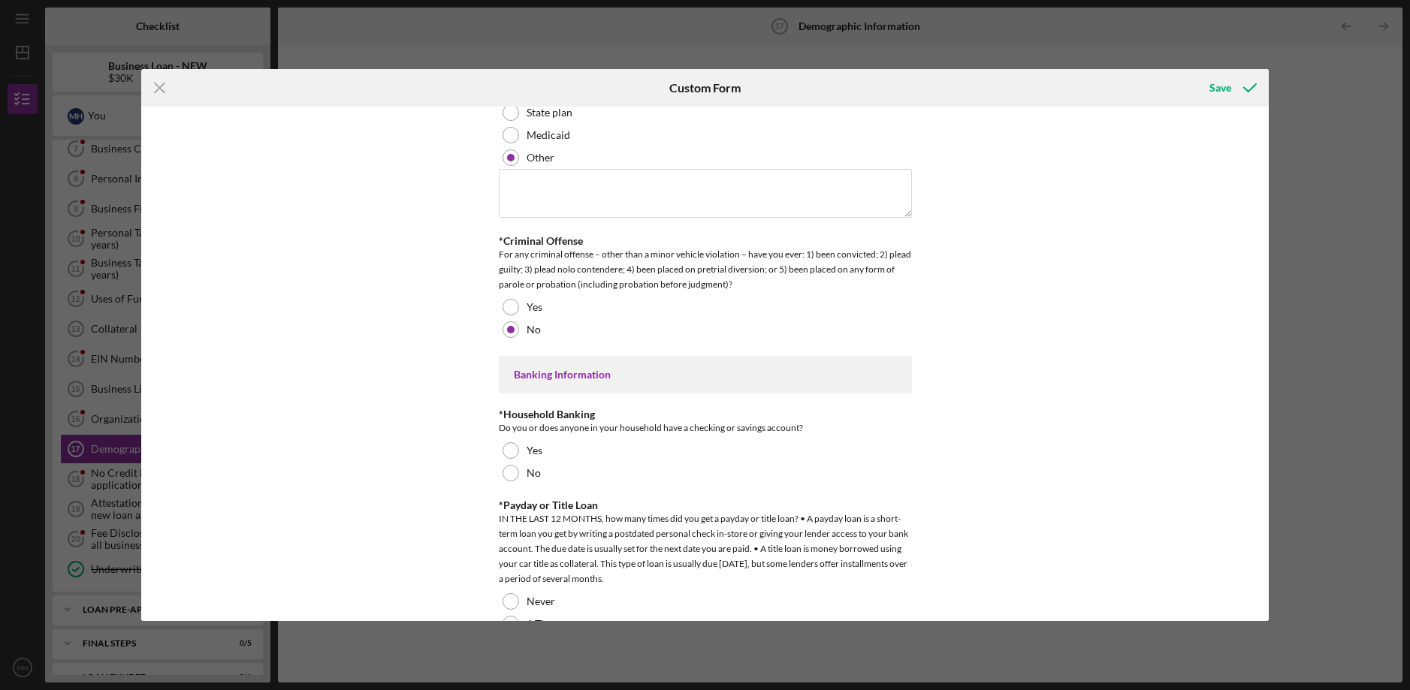
scroll to position [2756, 0]
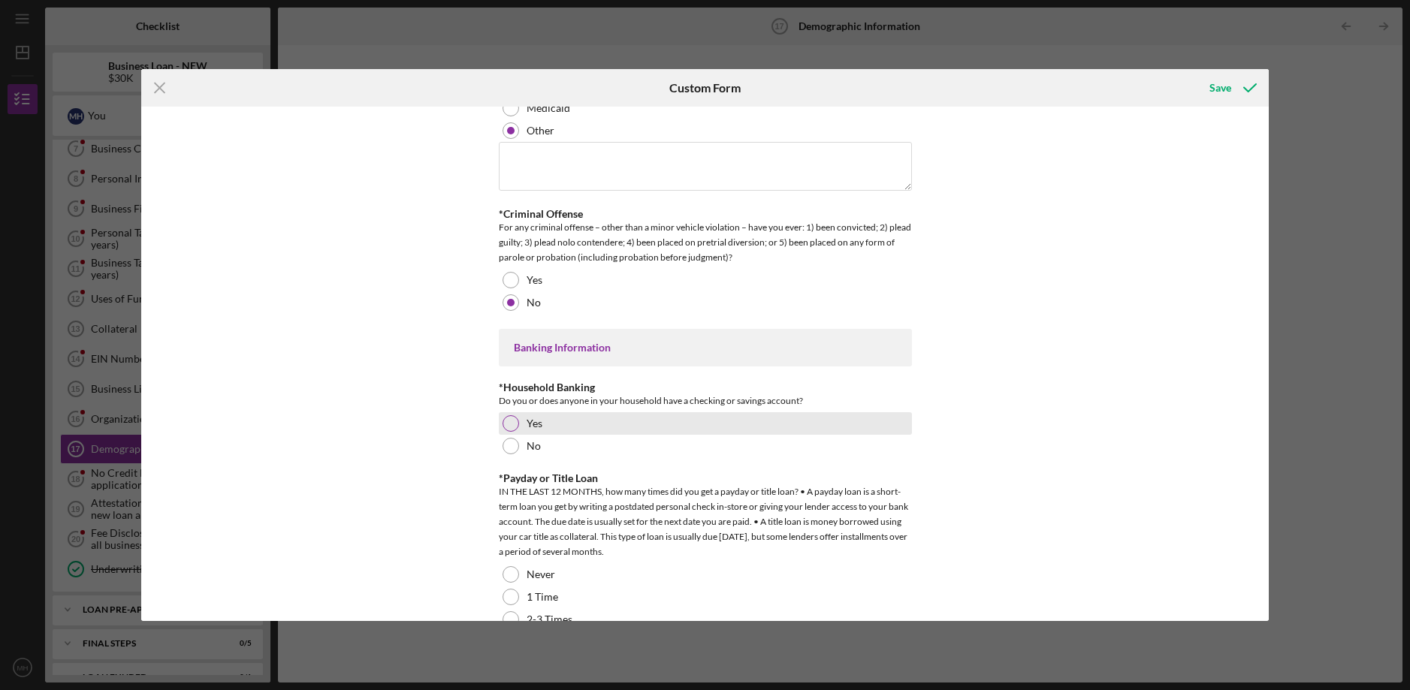
click at [508, 416] on div at bounding box center [511, 423] width 17 height 17
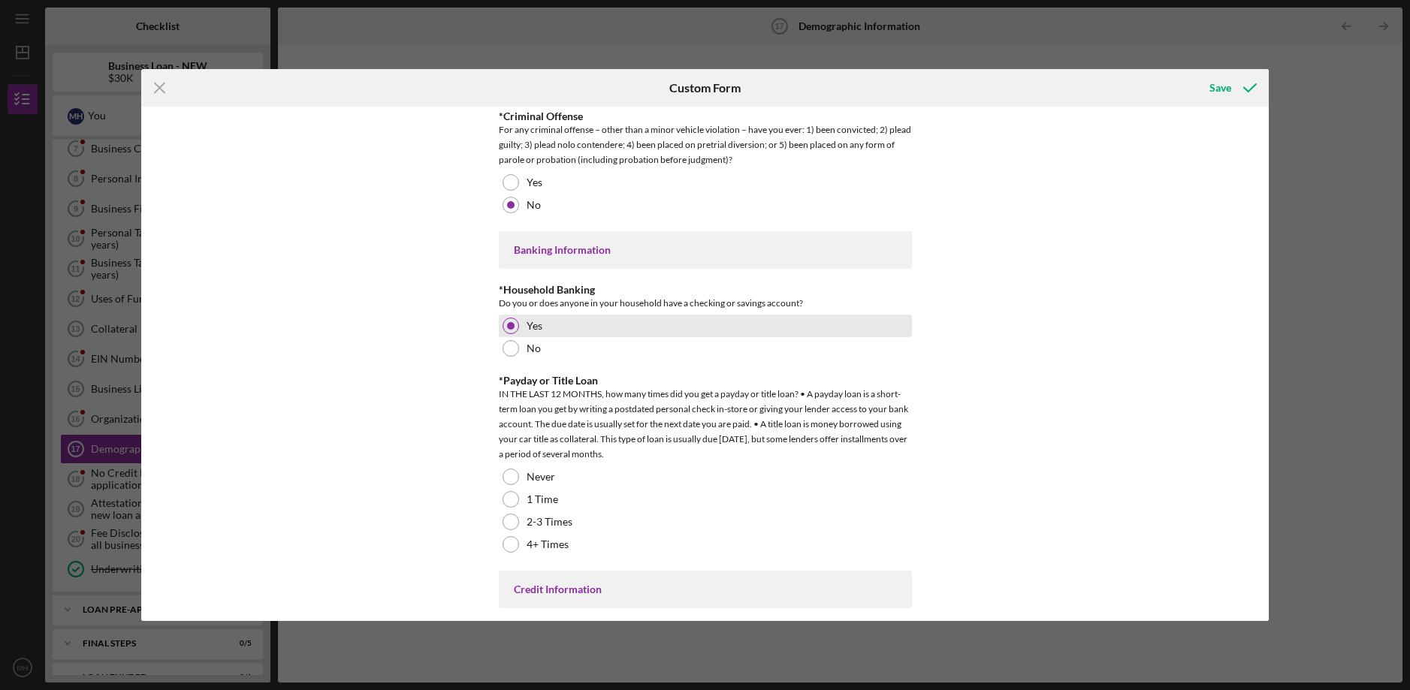
scroll to position [2906, 0]
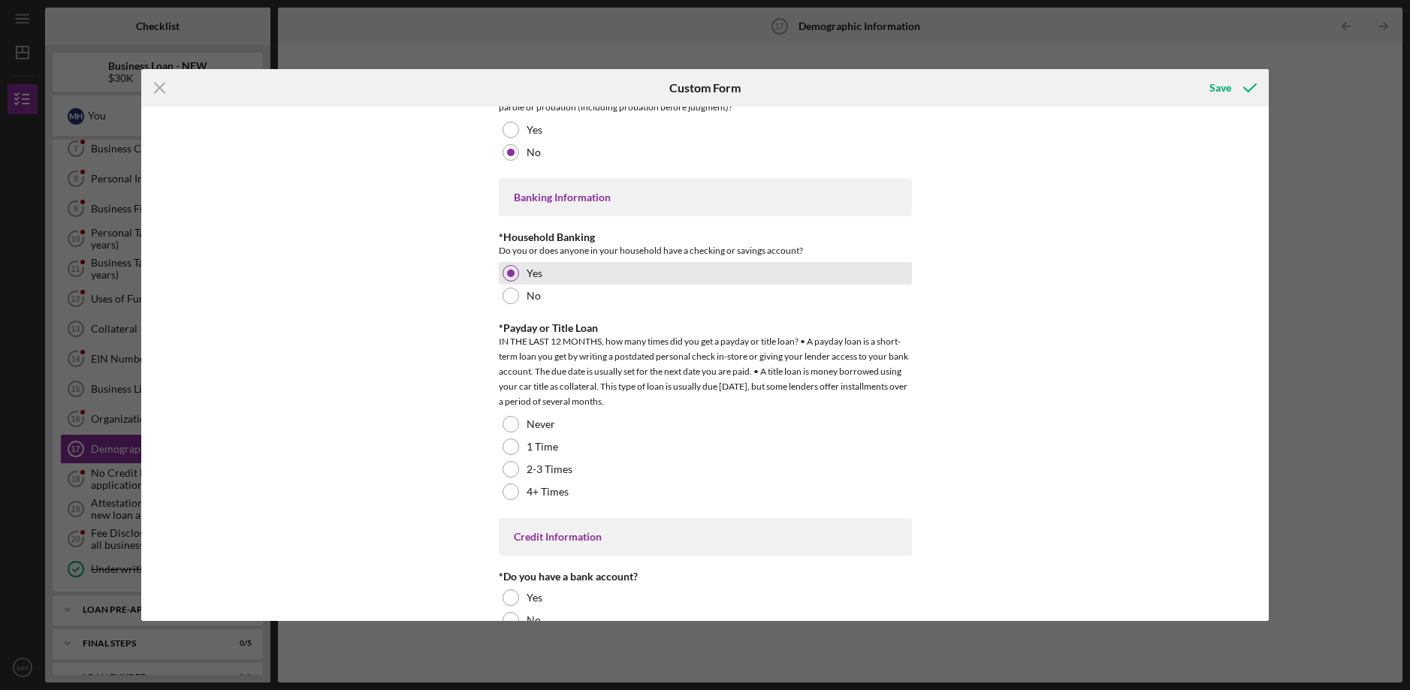
click at [508, 416] on div at bounding box center [511, 424] width 17 height 17
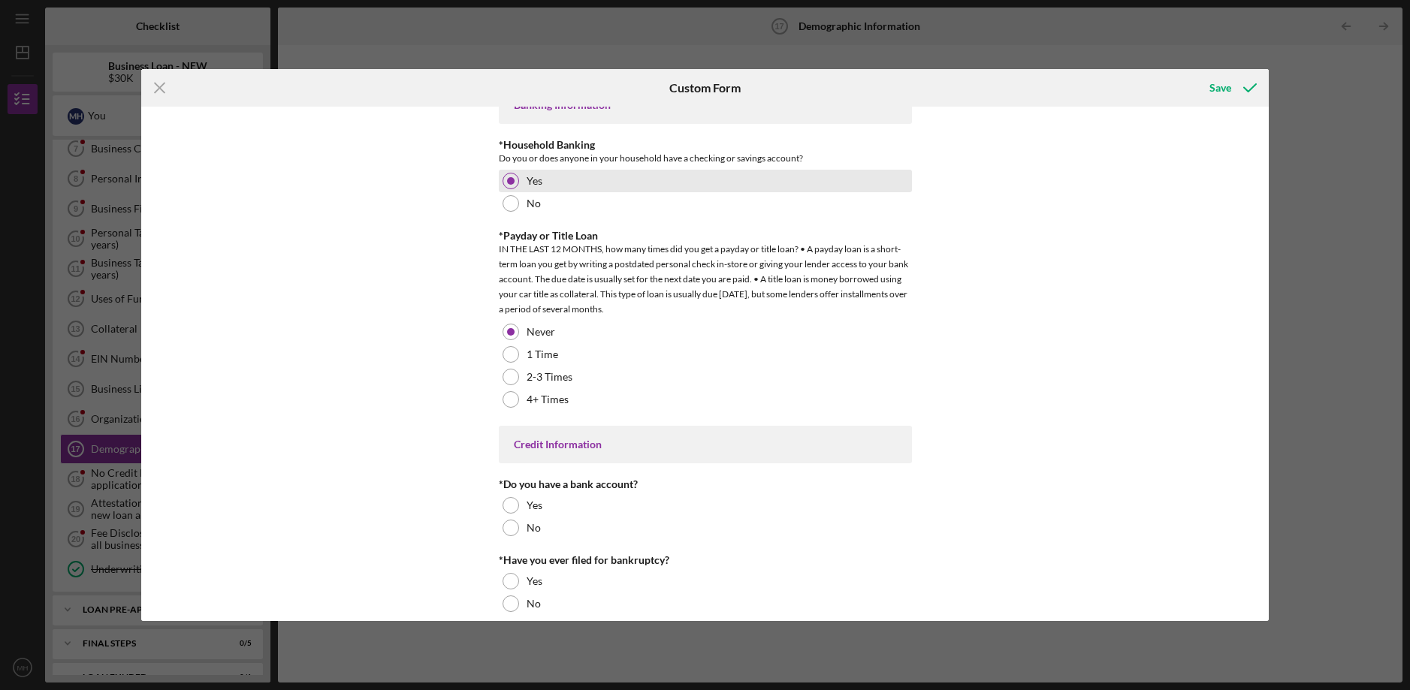
scroll to position [3013, 0]
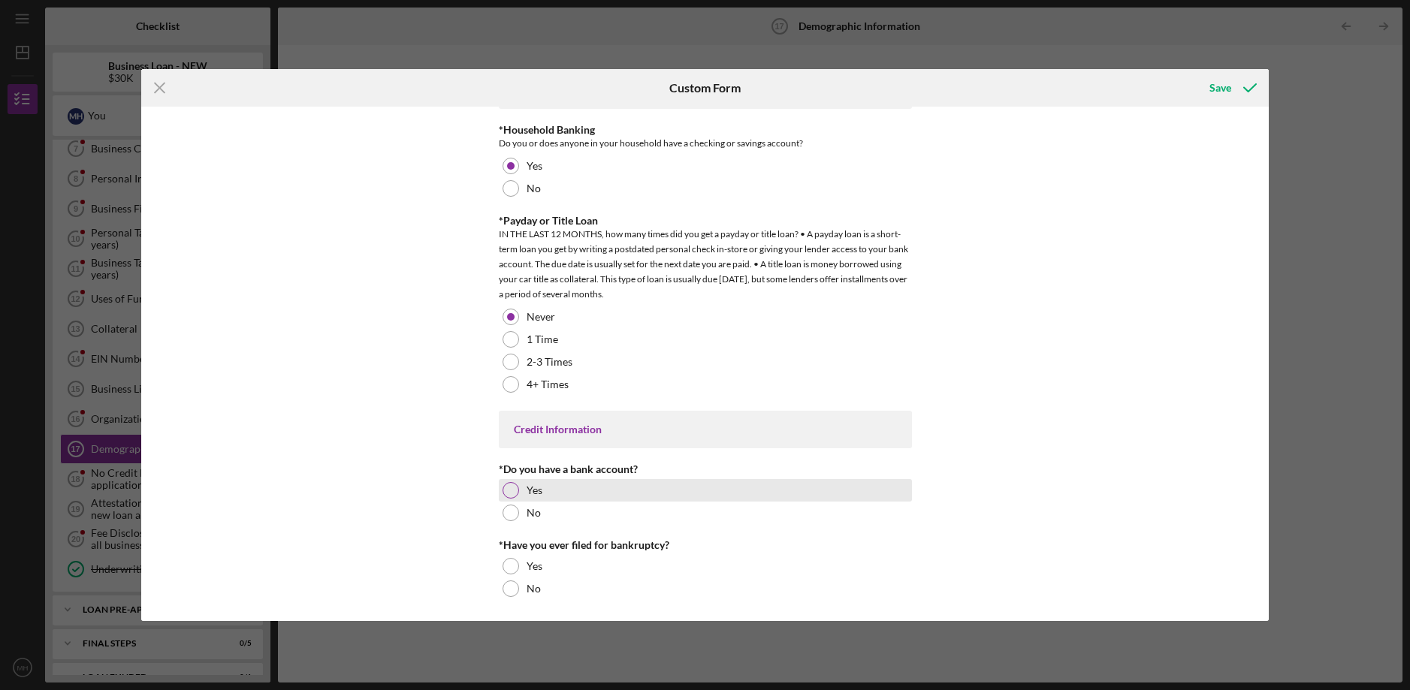
click at [507, 491] on div at bounding box center [511, 490] width 17 height 17
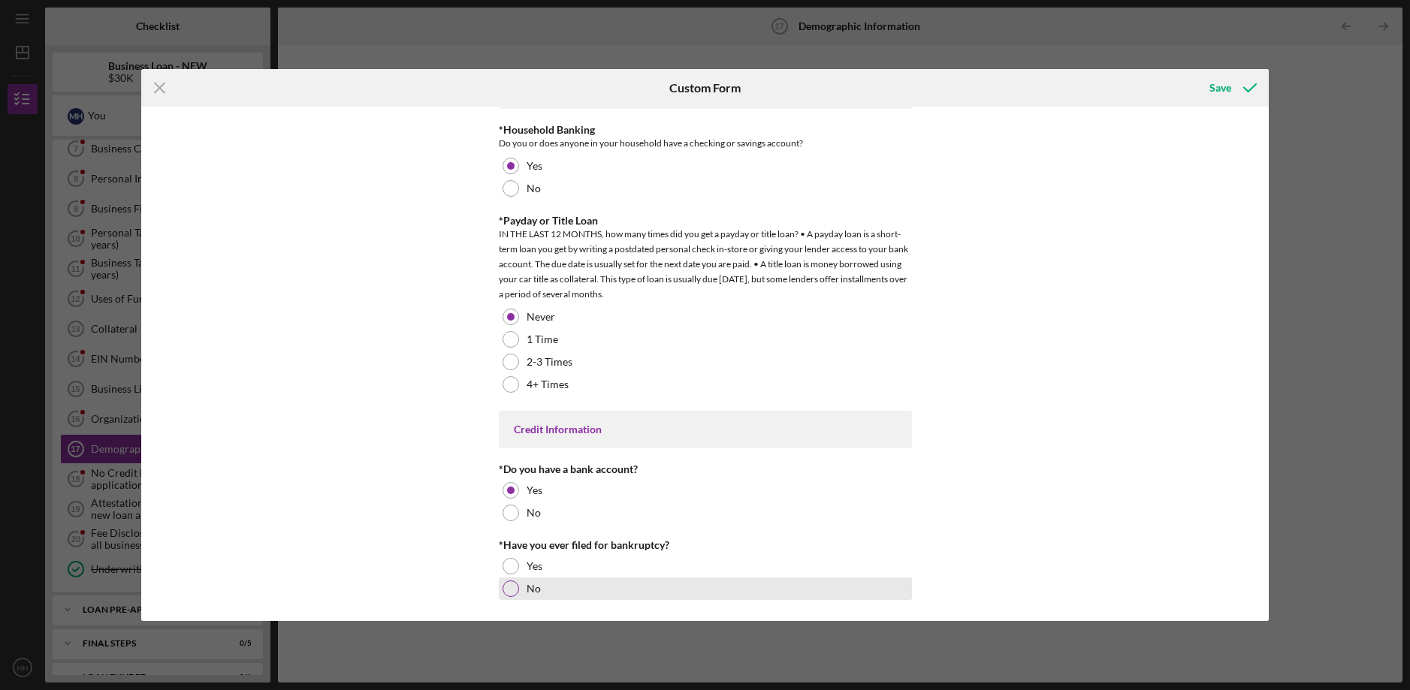
click at [515, 584] on div at bounding box center [511, 589] width 17 height 17
click at [1231, 86] on icon "submit" at bounding box center [1250, 88] width 38 height 38
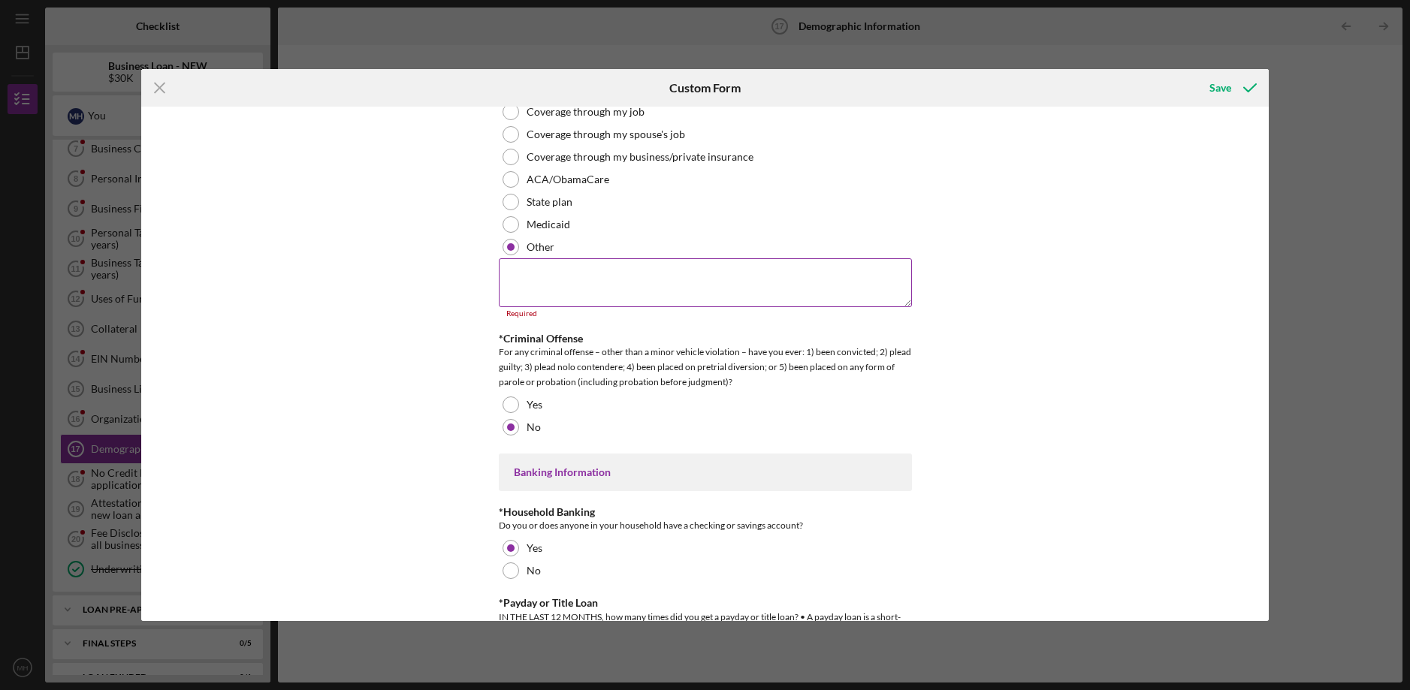
scroll to position [2564, 0]
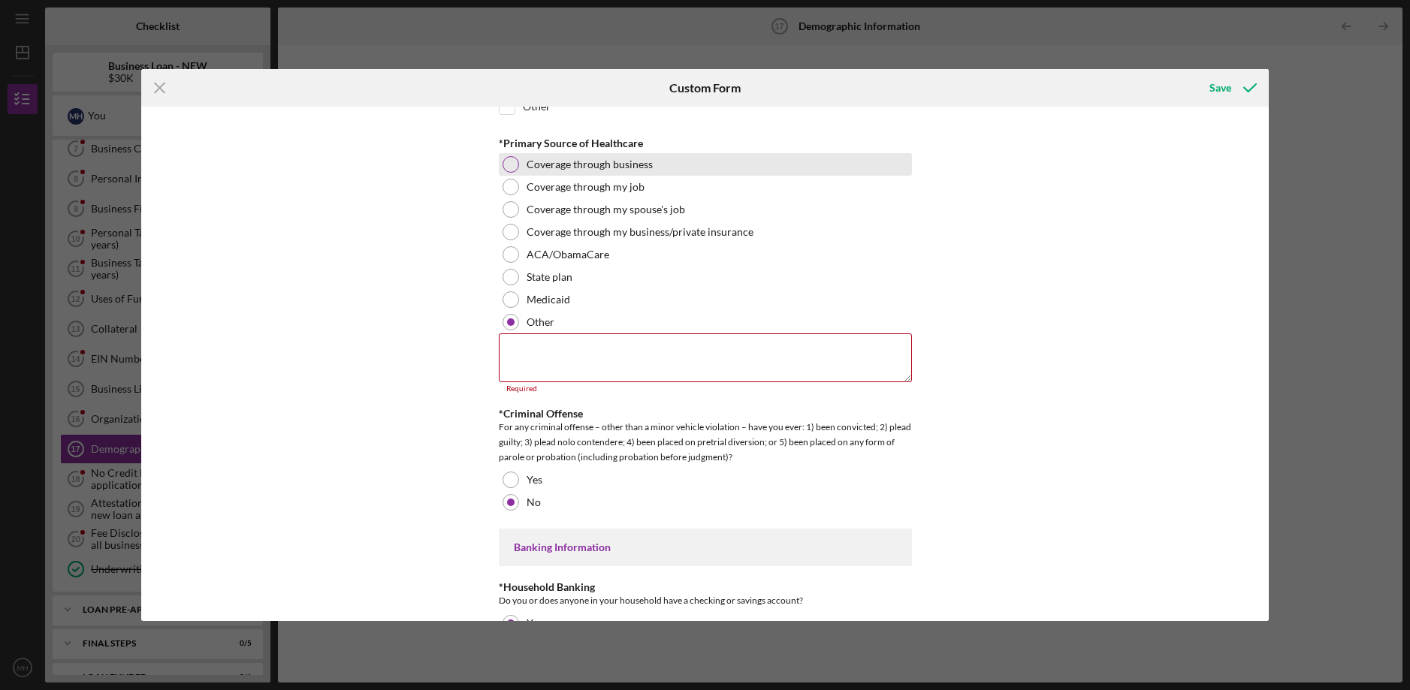
click at [515, 172] on div "Coverage through business" at bounding box center [705, 164] width 413 height 23
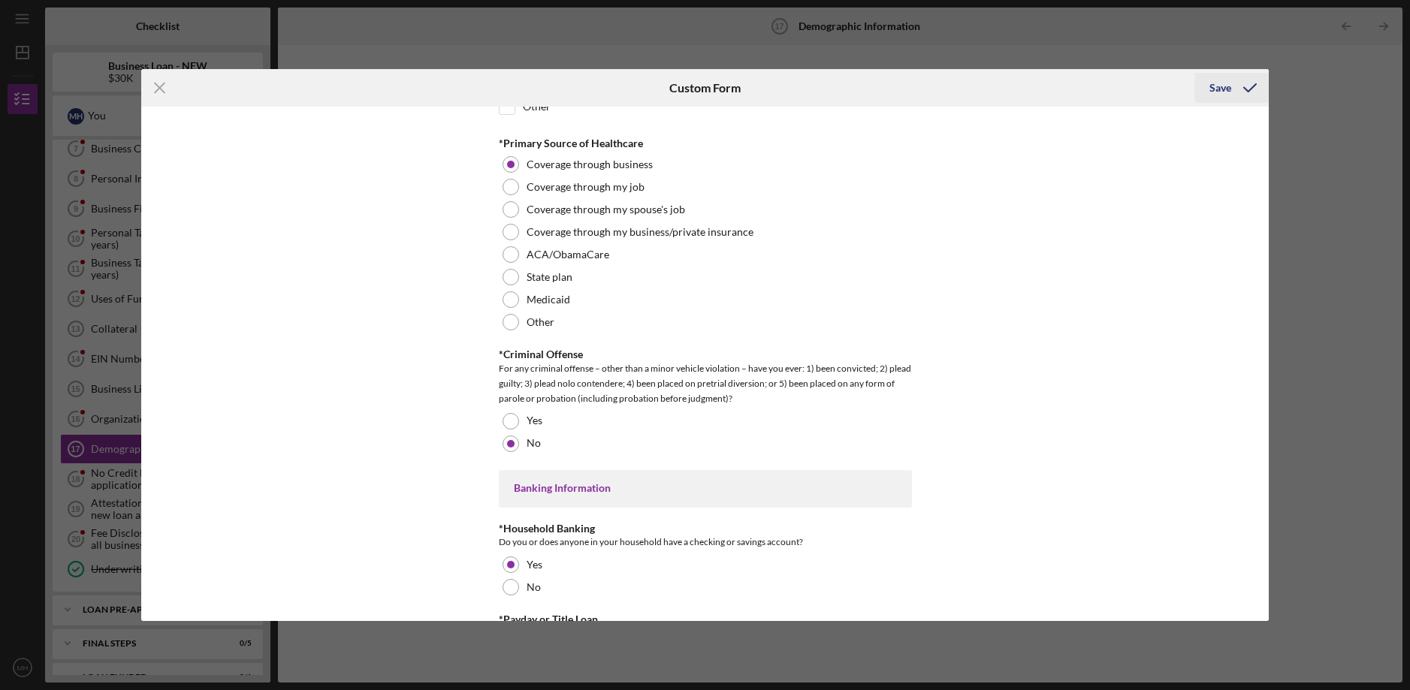
click at [1207, 90] on button "Save" at bounding box center [1231, 88] width 74 height 30
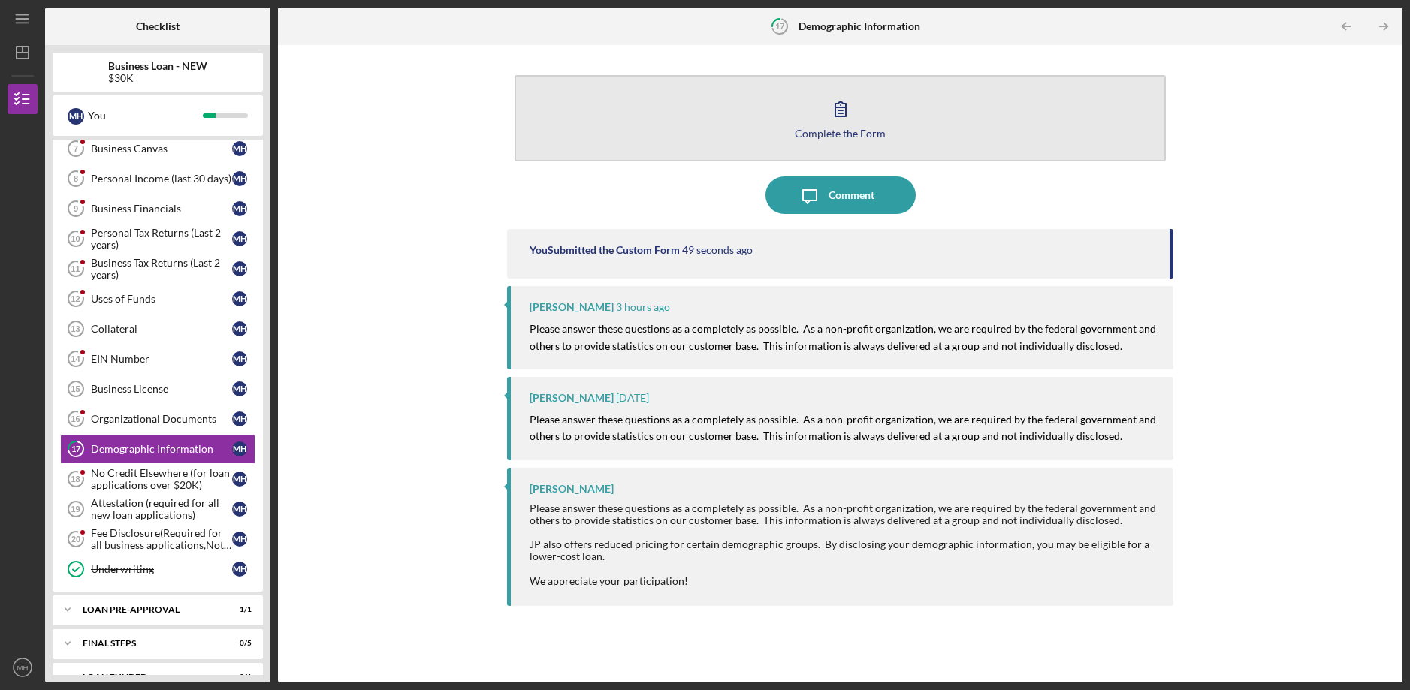
click at [842, 105] on icon "button" at bounding box center [841, 109] width 38 height 38
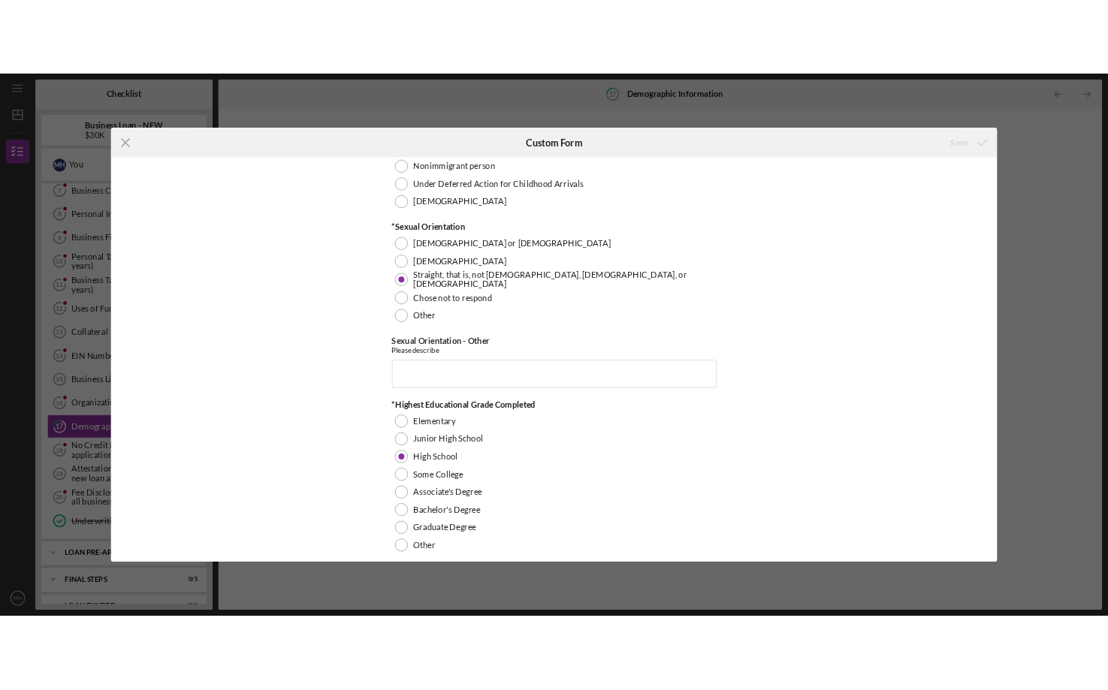
scroll to position [1803, 0]
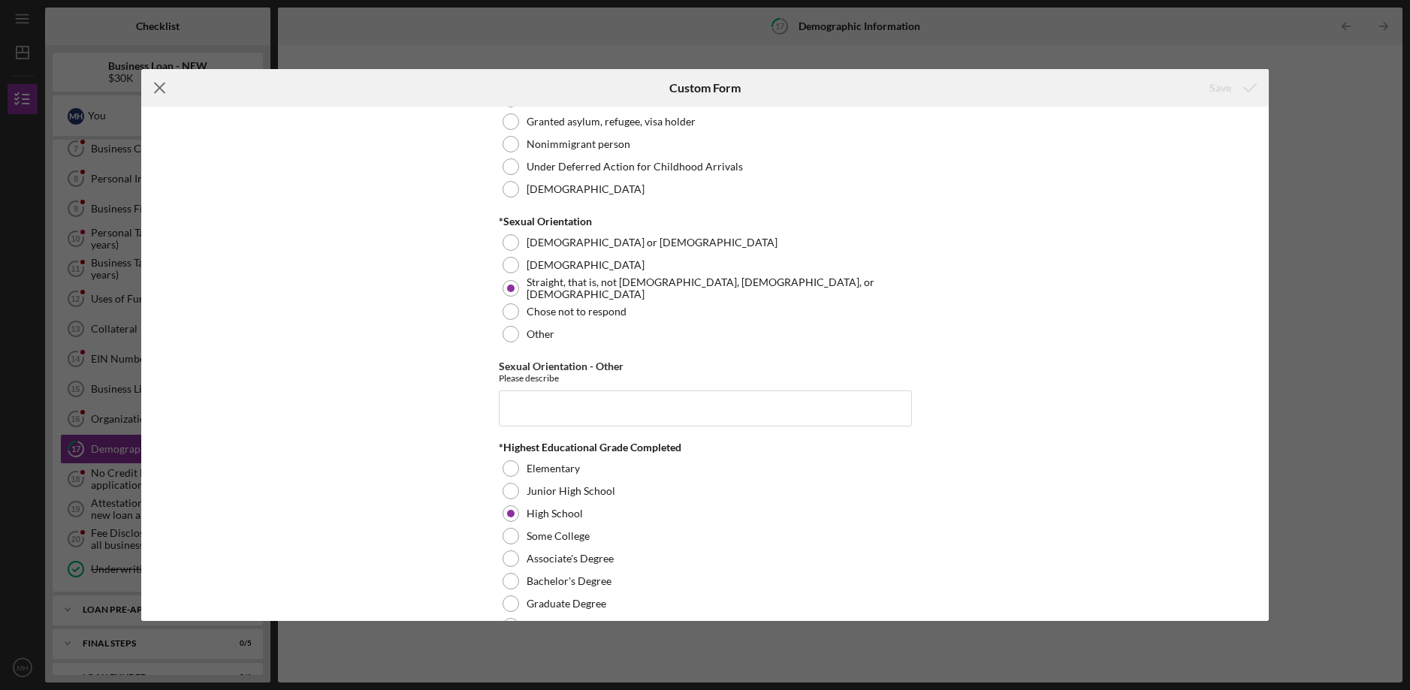
click at [170, 86] on icon "Icon/Menu Close" at bounding box center [160, 88] width 38 height 38
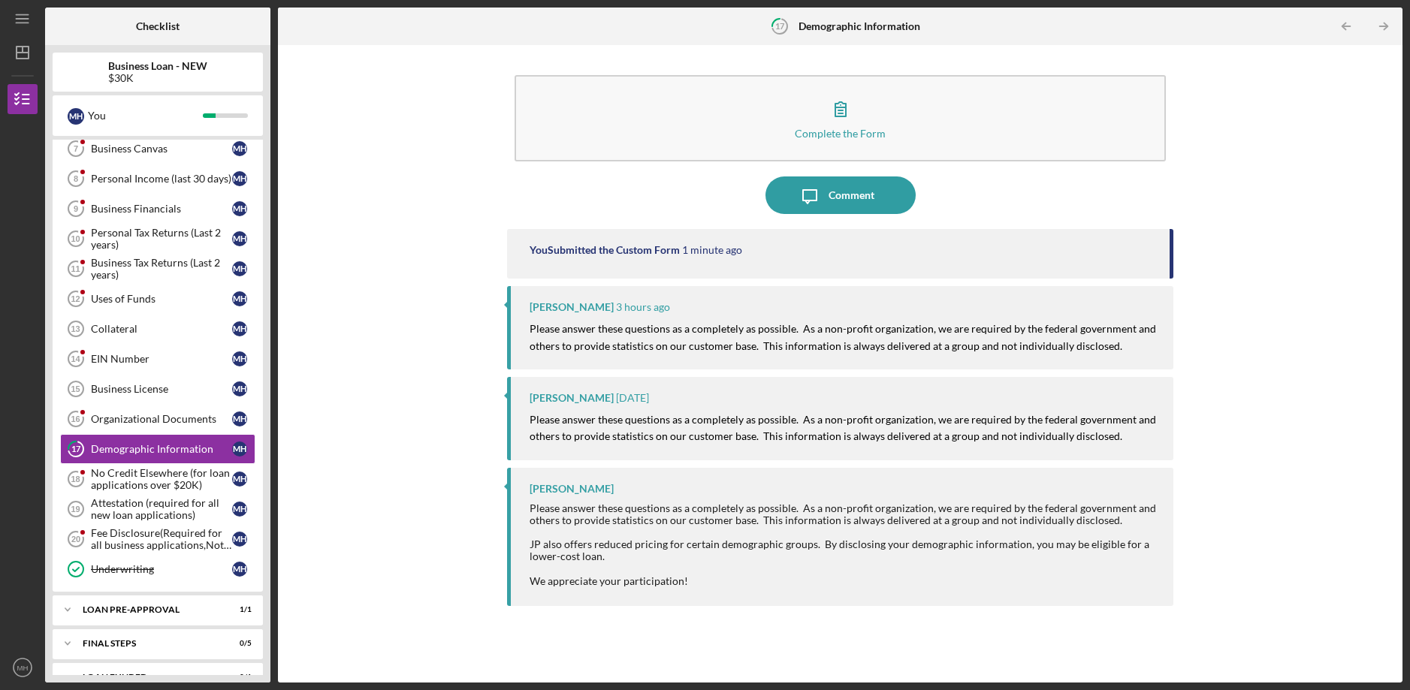
click at [621, 496] on div "Franchot Cunningham Please answer these questions as a completely as possible. …" at bounding box center [840, 537] width 666 height 138
click at [614, 487] on div "[PERSON_NAME]" at bounding box center [572, 489] width 84 height 12
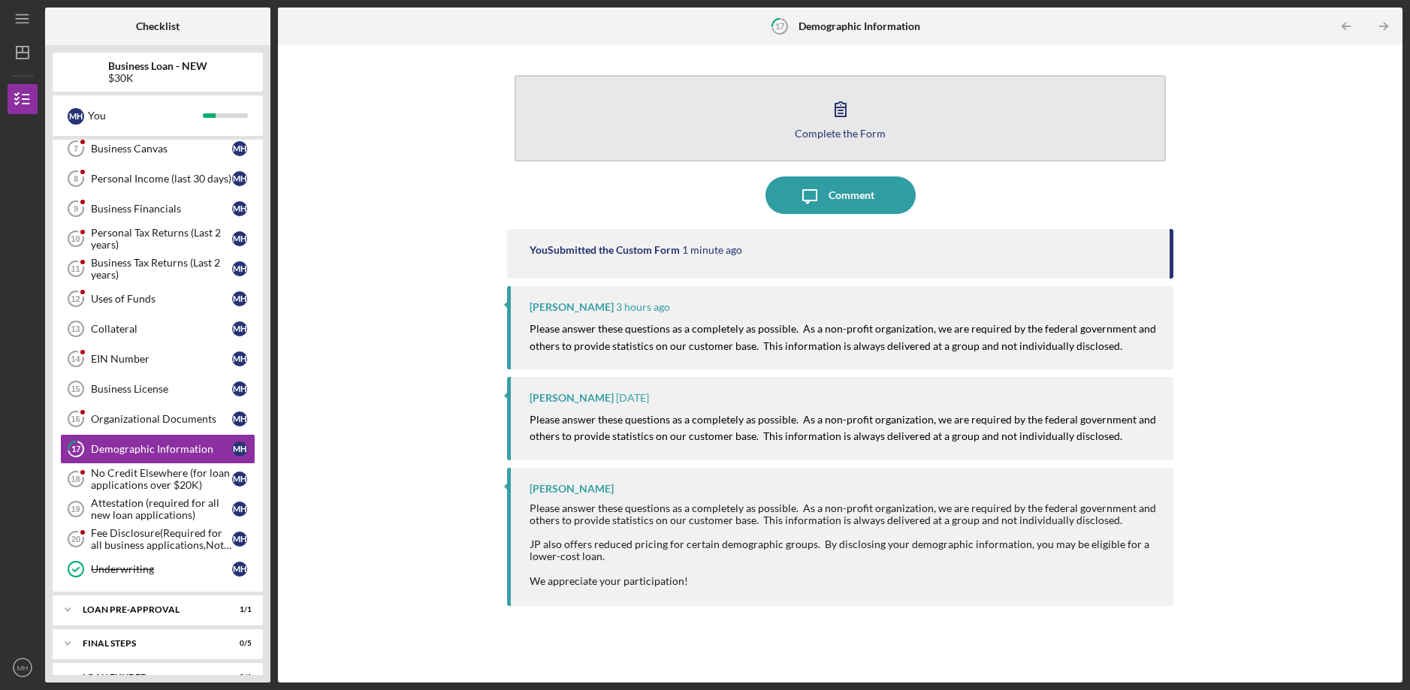
click at [841, 108] on icon "button" at bounding box center [840, 109] width 11 height 14
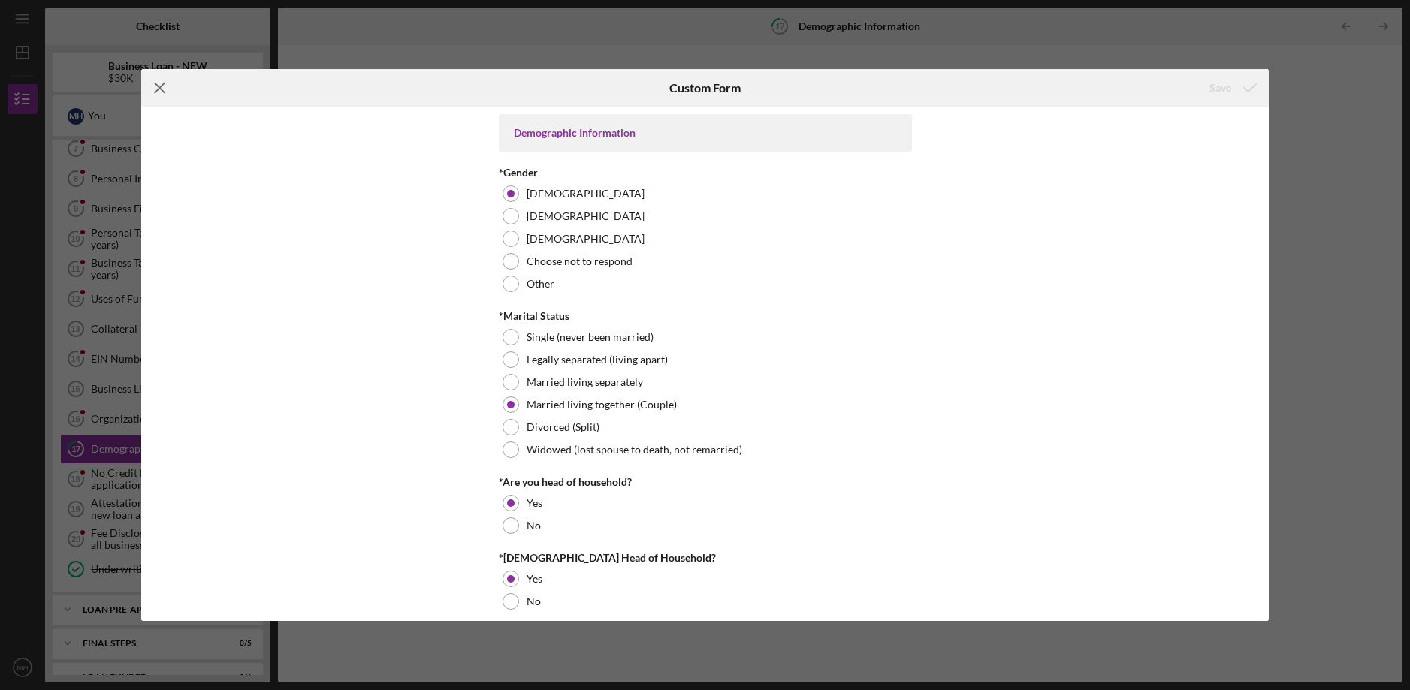
click at [167, 92] on icon "Icon/Menu Close" at bounding box center [160, 88] width 38 height 38
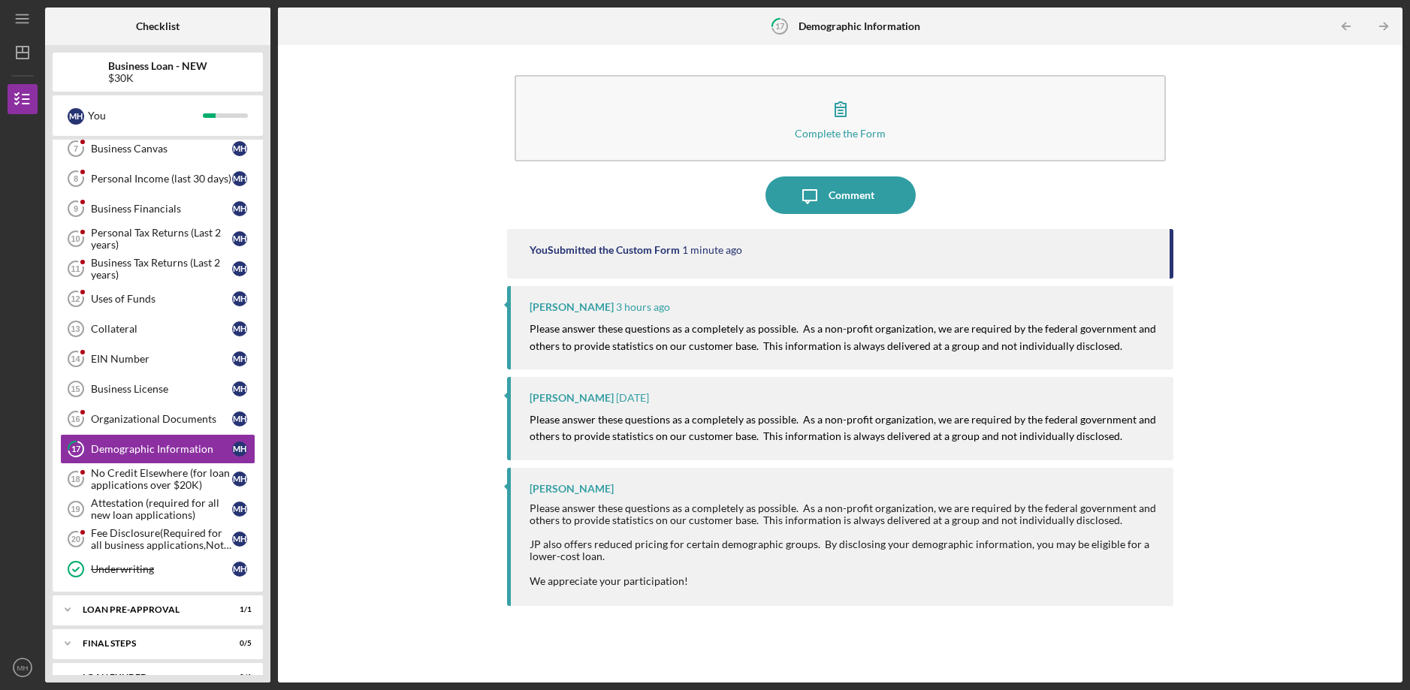
click at [1376, 690] on div at bounding box center [705, 690] width 1410 height 0
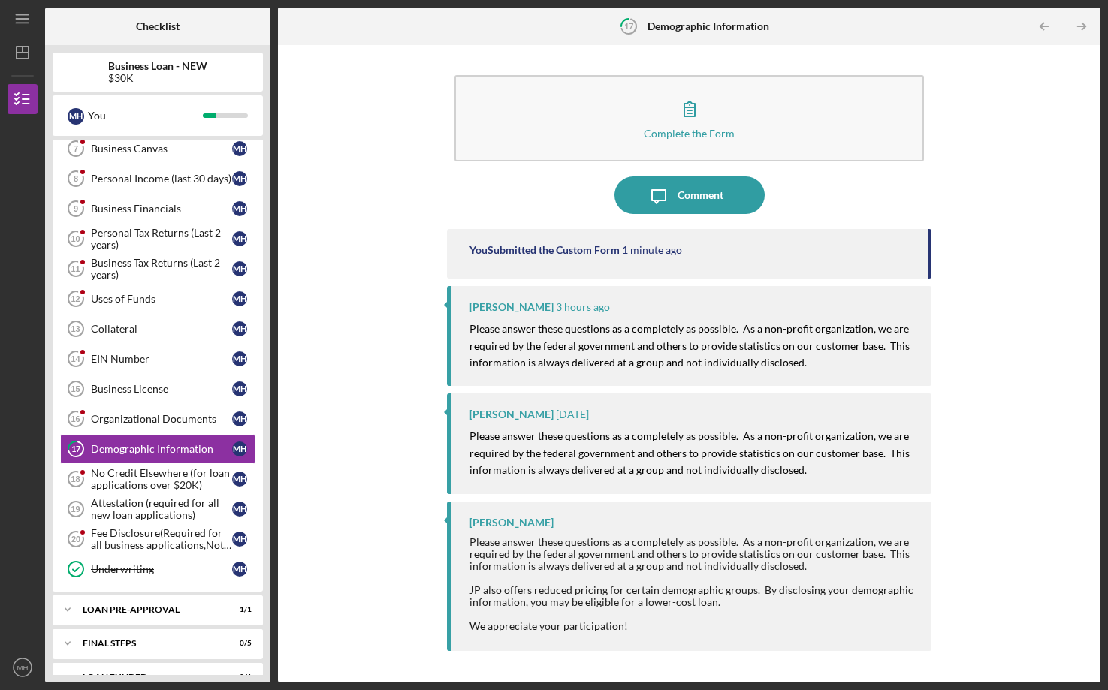
click at [1028, 510] on div "Complete the Form Form Icon/Message Comment You Submitted the Custom Form 1 min…" at bounding box center [689, 364] width 808 height 623
click at [1045, 29] on icon "Icon/Table Pagination Arrow" at bounding box center [1045, 27] width 34 height 34
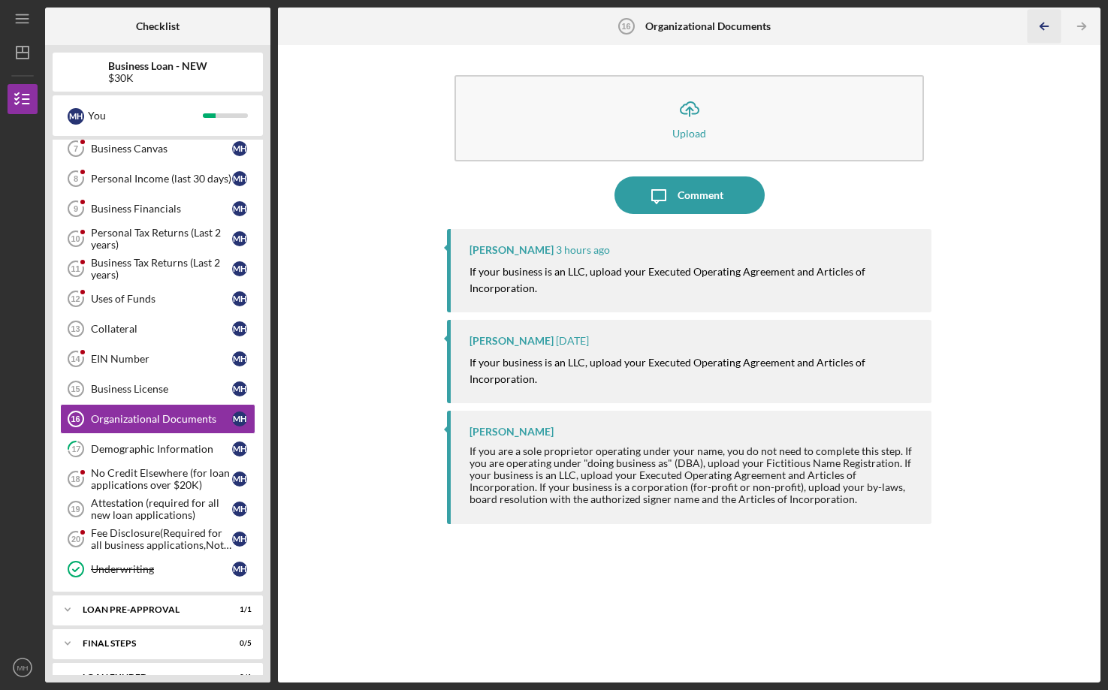
click at [1045, 29] on icon "Icon/Table Pagination Arrow" at bounding box center [1045, 27] width 34 height 34
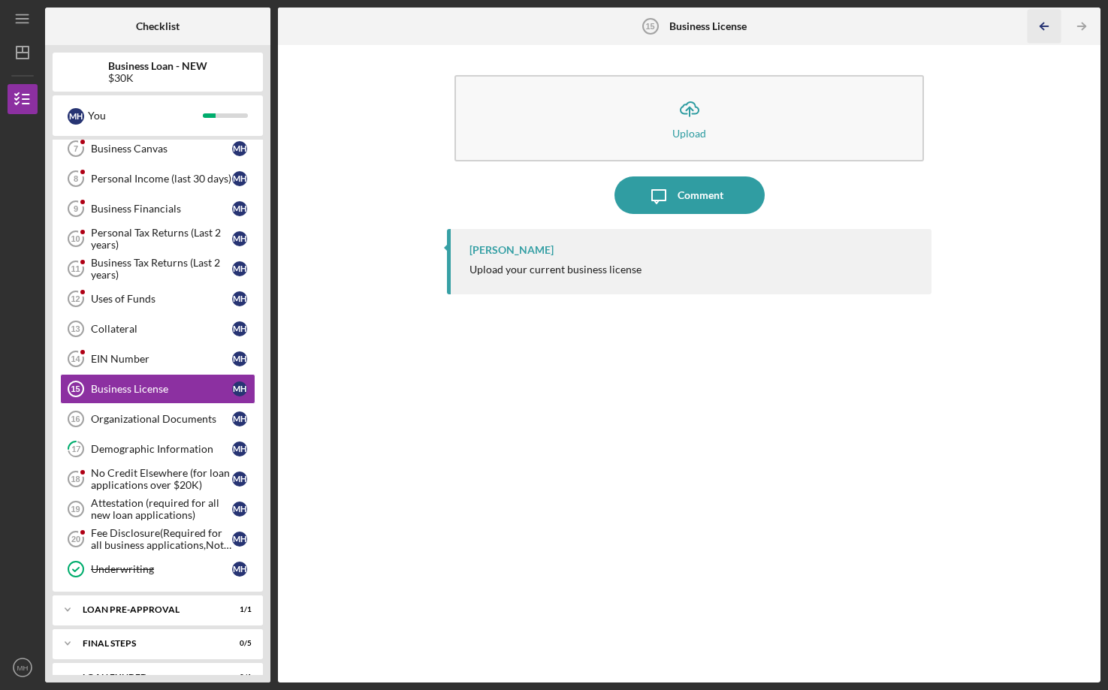
click at [1045, 29] on icon "Icon/Table Pagination Arrow" at bounding box center [1045, 27] width 34 height 34
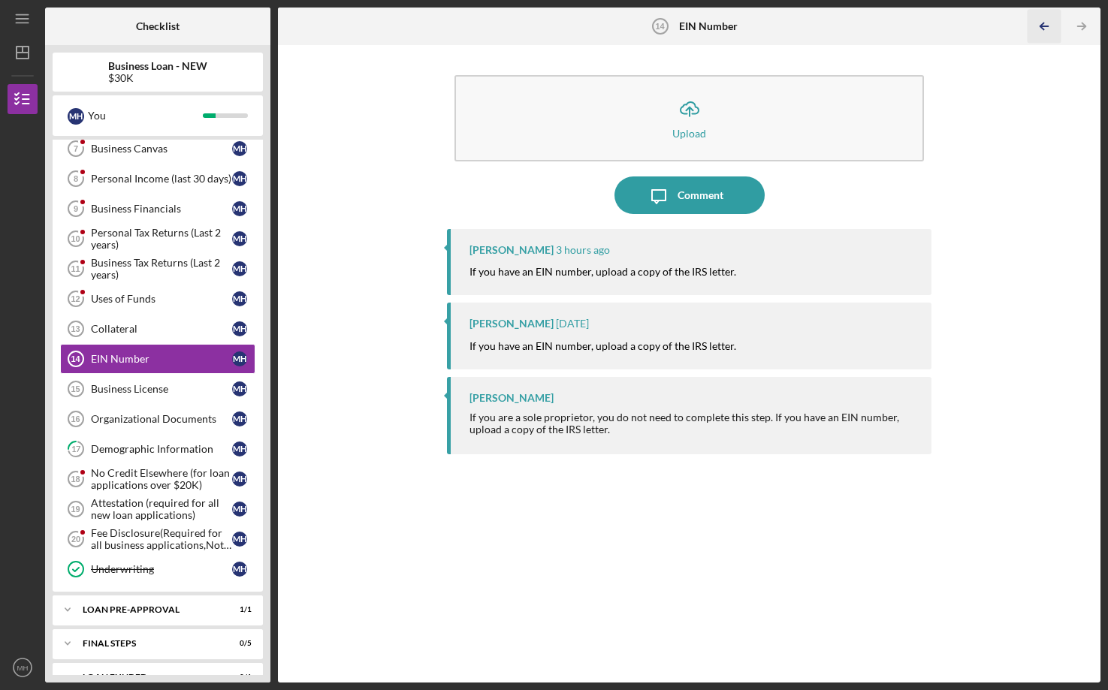
click at [1045, 29] on icon "Icon/Table Pagination Arrow" at bounding box center [1045, 27] width 34 height 34
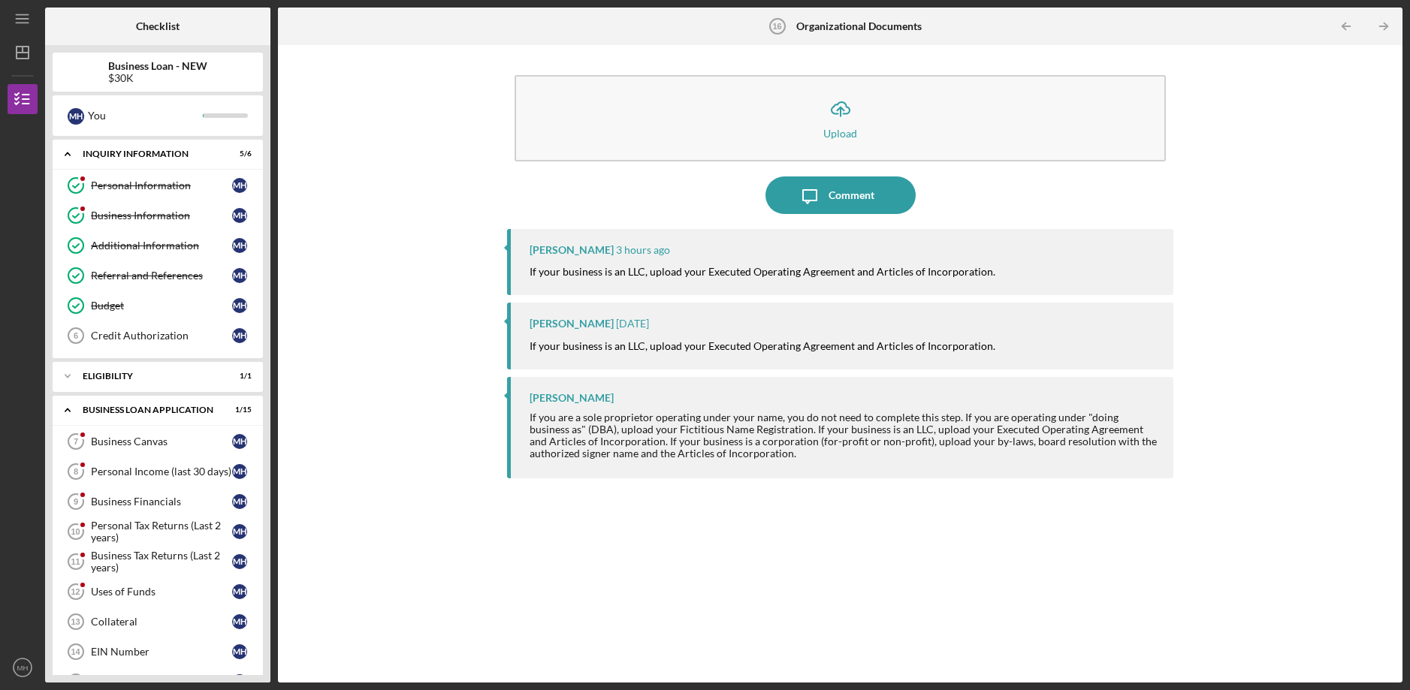
scroll to position [292, 0]
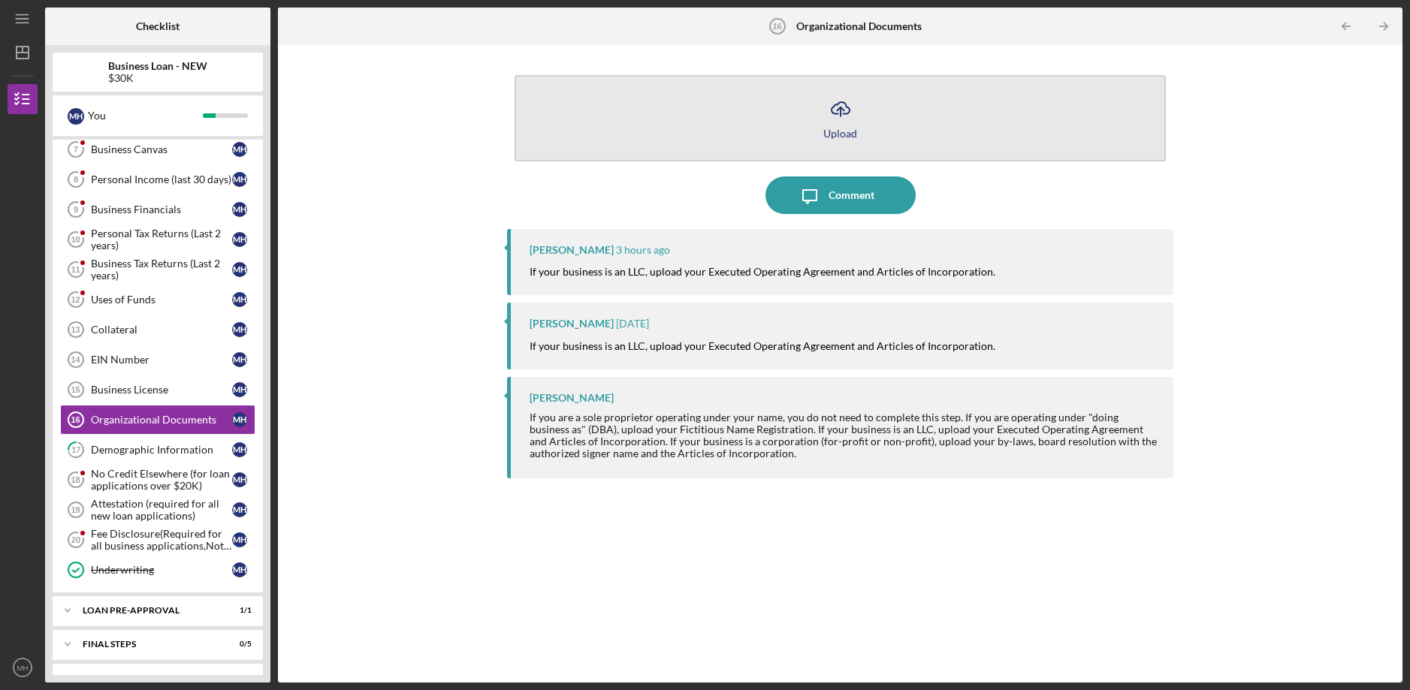
click at [859, 150] on button "Icon/Upload Upload" at bounding box center [840, 118] width 651 height 86
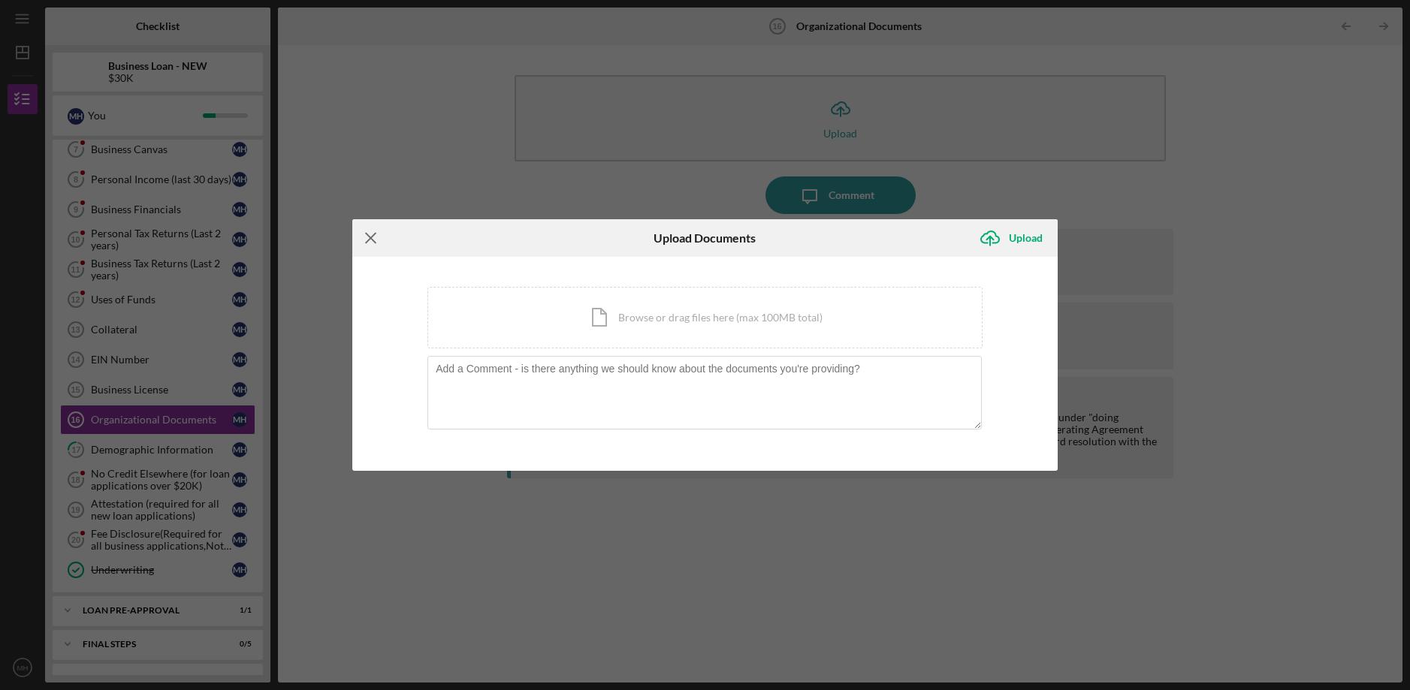
click at [387, 239] on icon "Icon/Menu Close" at bounding box center [371, 238] width 38 height 38
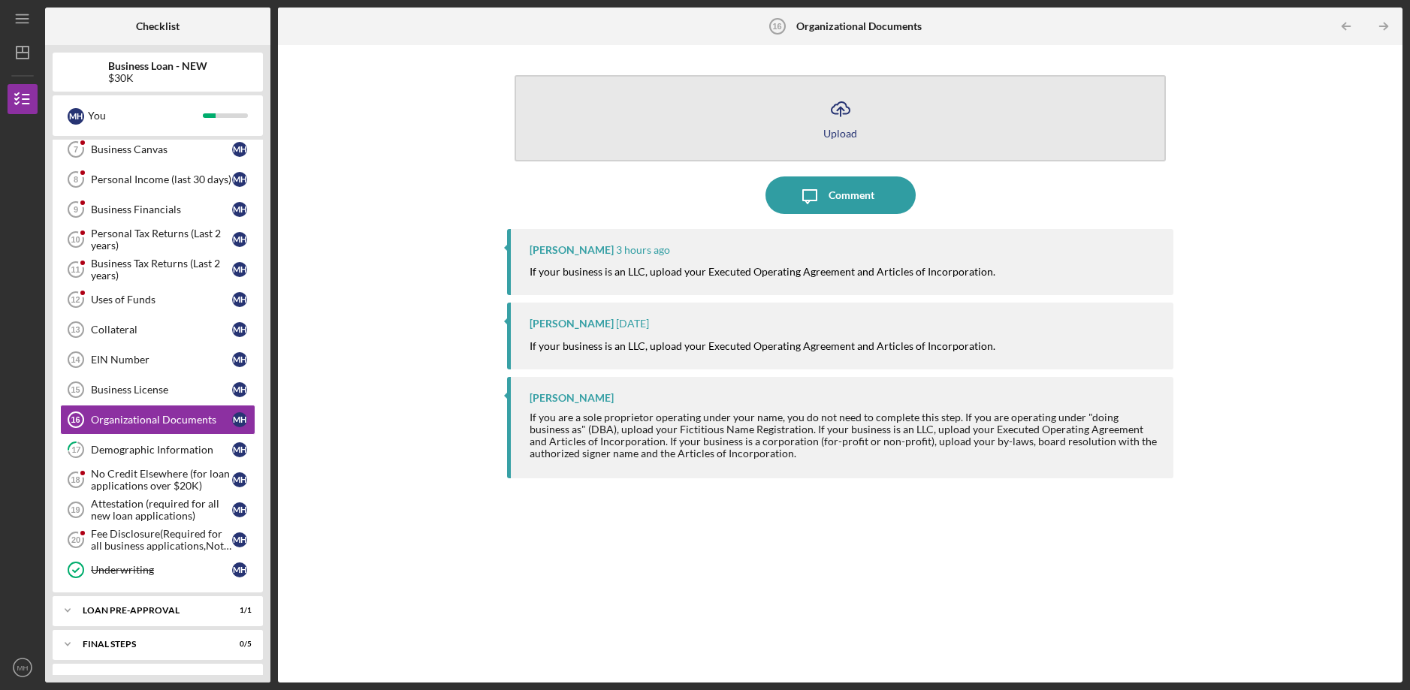
click at [859, 128] on button "Icon/Upload Upload" at bounding box center [840, 118] width 651 height 86
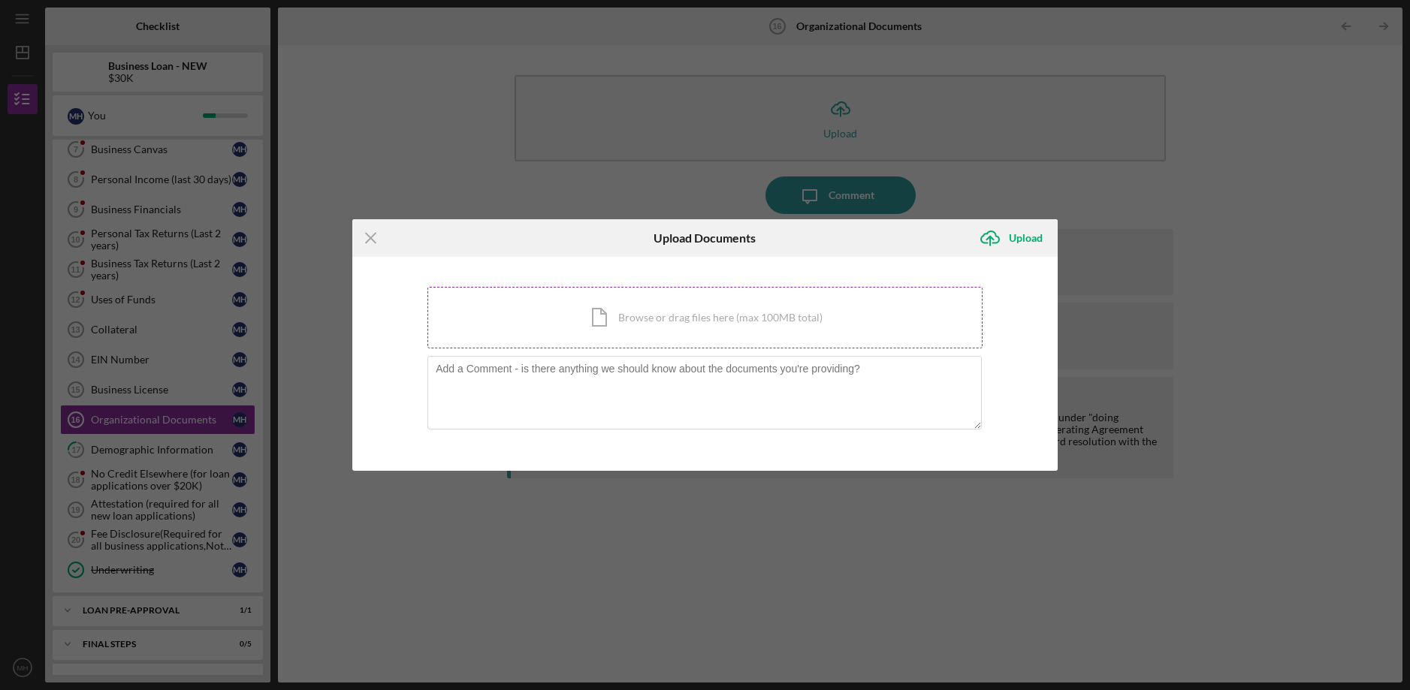
click at [573, 308] on div "Icon/Document Browse or drag files here (max 100MB total) Tap to choose files o…" at bounding box center [704, 318] width 555 height 62
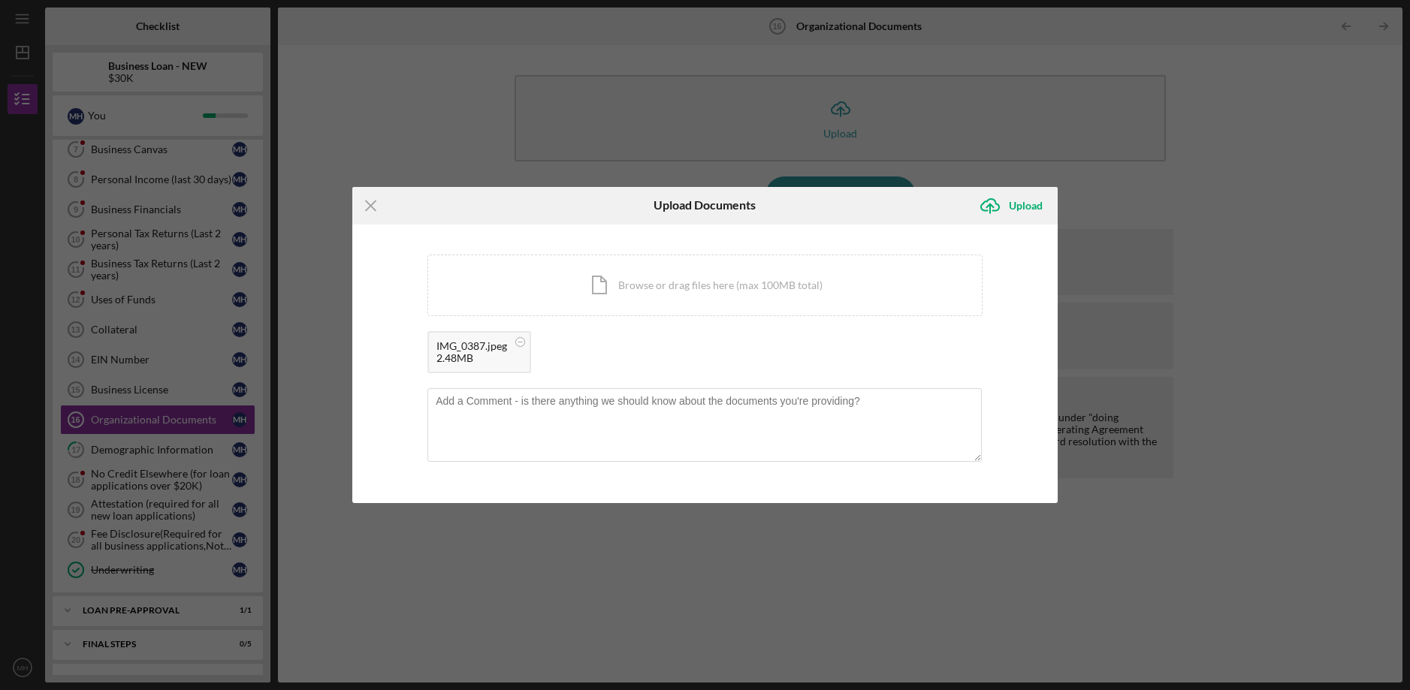
click at [496, 354] on div "2.48MB" at bounding box center [471, 358] width 71 height 12
click at [485, 349] on div "IMG_0387.jpeg" at bounding box center [471, 346] width 71 height 12
click at [467, 342] on div "IMG_0387.jpeg" at bounding box center [471, 346] width 71 height 12
click at [497, 349] on div "IMG_0387.jpeg" at bounding box center [471, 346] width 71 height 12
click at [515, 339] on icon at bounding box center [520, 342] width 19 height 19
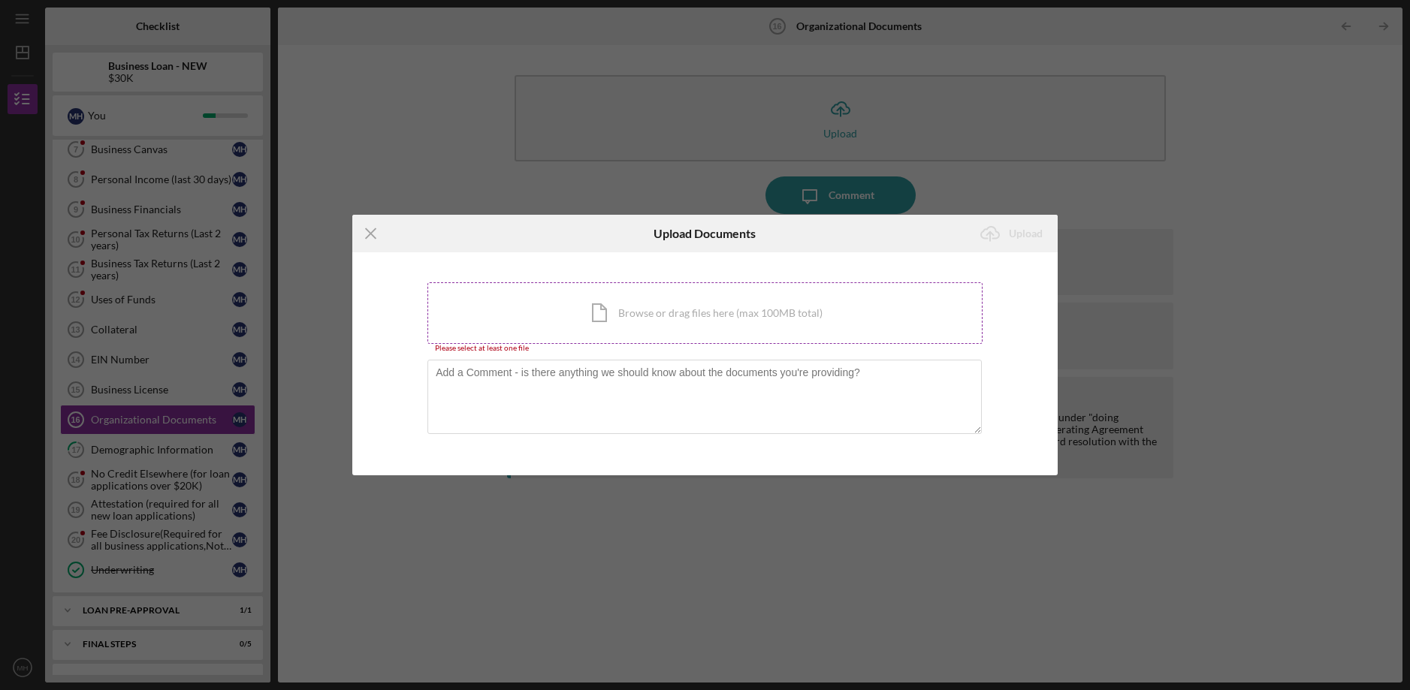
click at [672, 300] on div "Icon/Document Browse or drag files here (max 100MB total) Tap to choose files o…" at bounding box center [704, 313] width 555 height 62
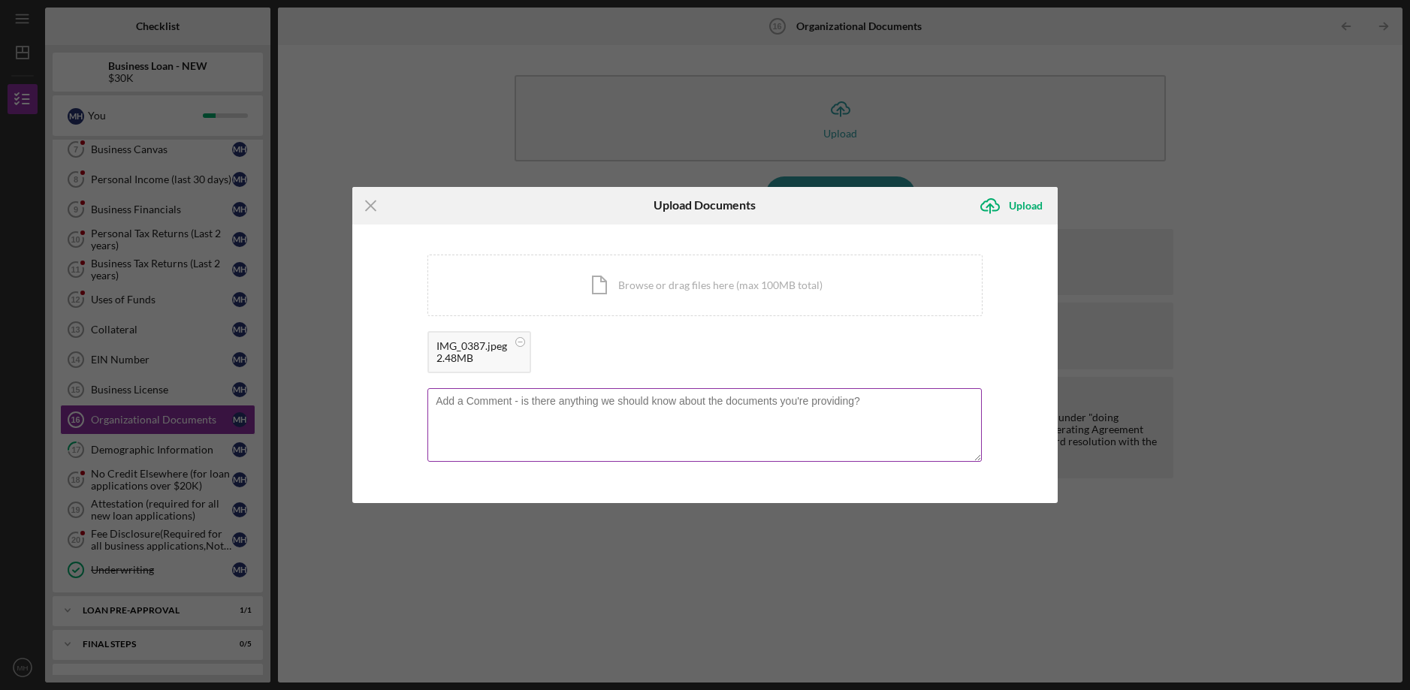
click at [583, 416] on textarea at bounding box center [704, 425] width 554 height 74
type textarea "need to make an payment [DATE]."
click at [1025, 211] on div "Upload" at bounding box center [1026, 206] width 34 height 30
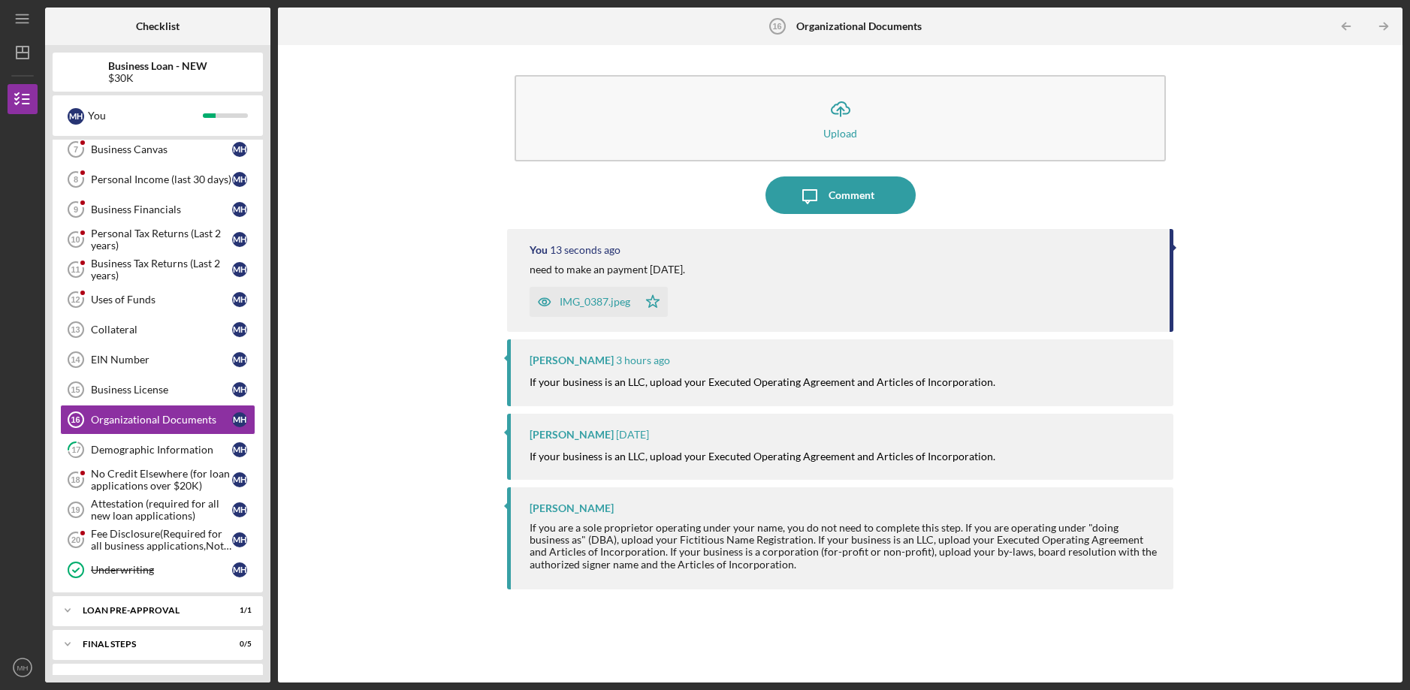
click at [585, 303] on div "IMG_0387.jpeg" at bounding box center [595, 302] width 71 height 12
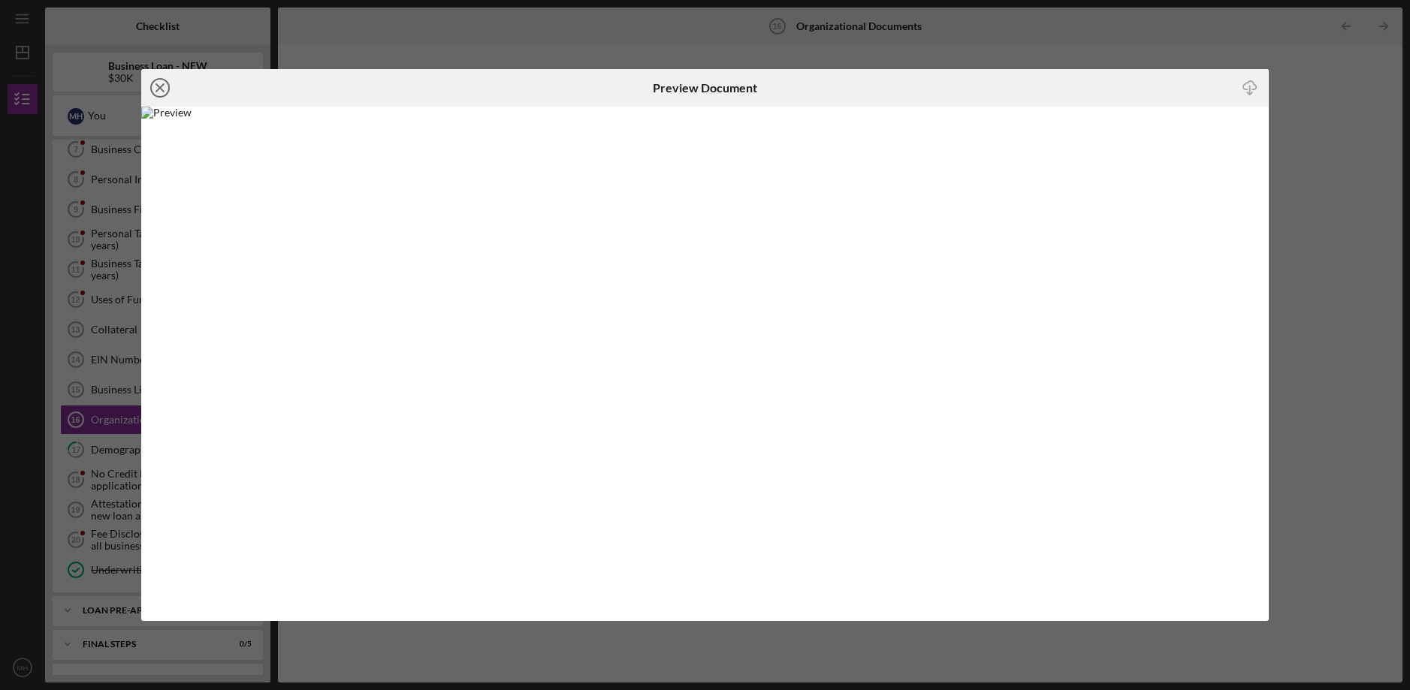
click at [157, 92] on icon "Icon/Close" at bounding box center [160, 88] width 38 height 38
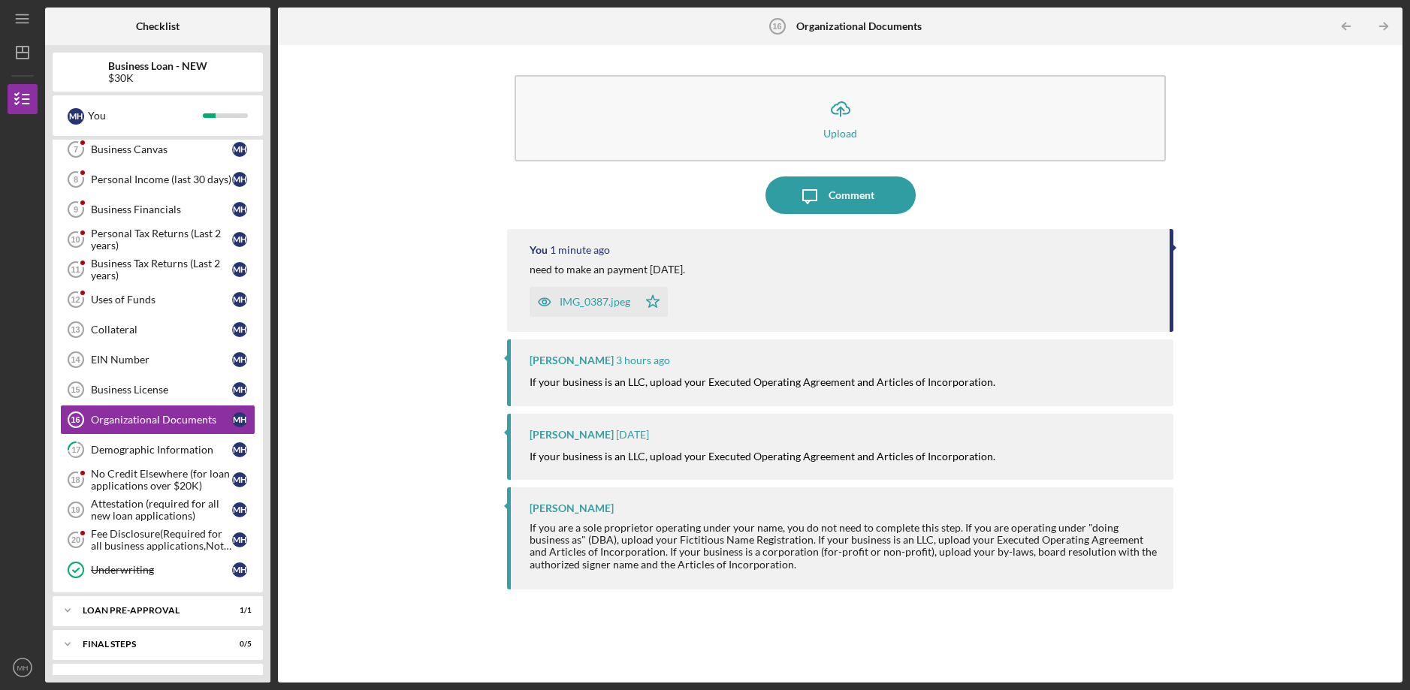
click at [614, 360] on div "[PERSON_NAME]" at bounding box center [572, 361] width 84 height 12
click at [597, 433] on div "[PERSON_NAME]" at bounding box center [572, 435] width 84 height 12
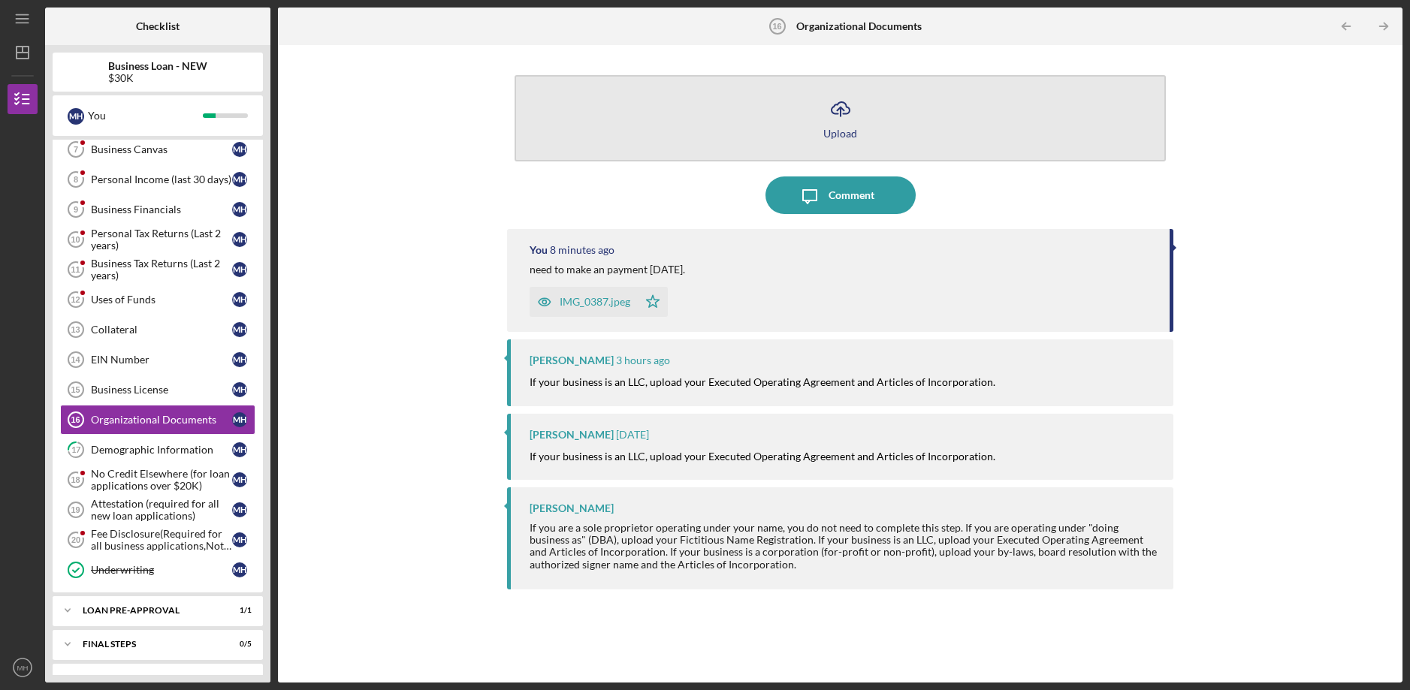
click at [823, 132] on div "Upload" at bounding box center [840, 133] width 34 height 11
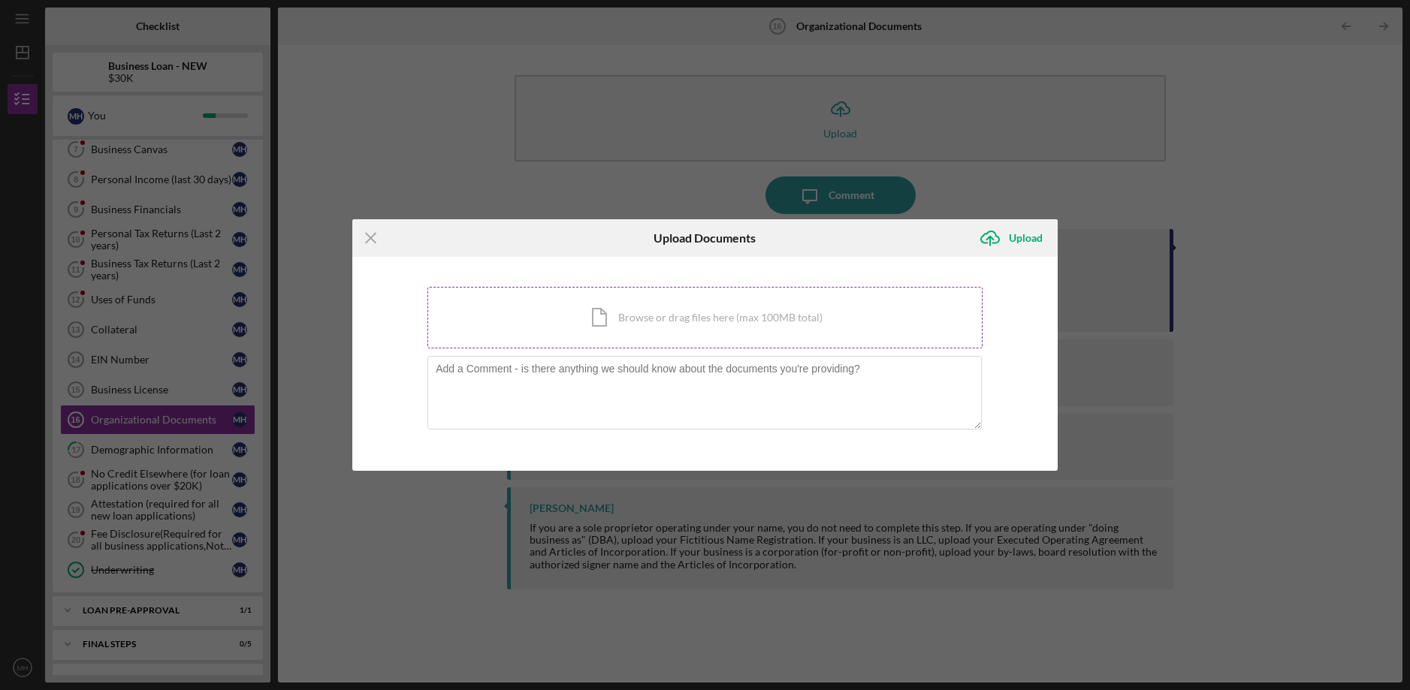
click at [680, 328] on div "Icon/Document Browse or drag files here (max 100MB total) Tap to choose files o…" at bounding box center [704, 318] width 555 height 62
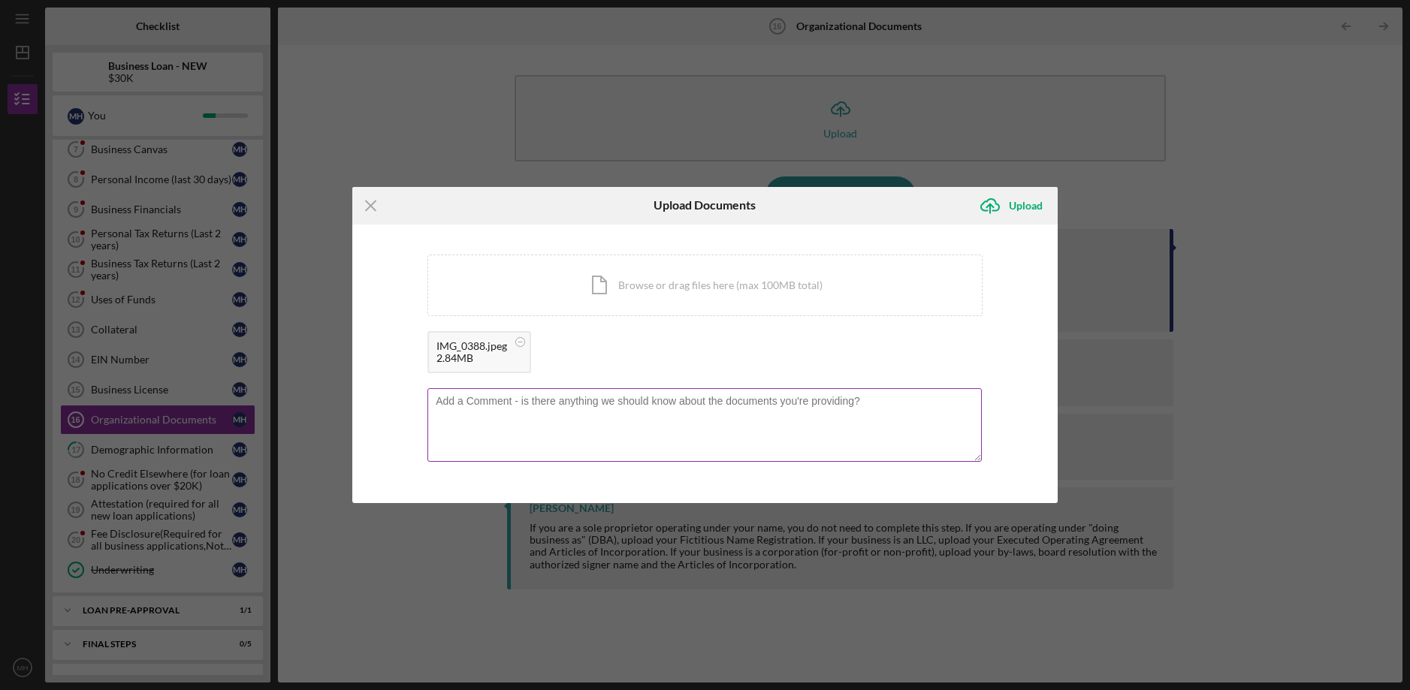
click at [677, 421] on textarea at bounding box center [704, 425] width 554 height 74
type textarea "5"
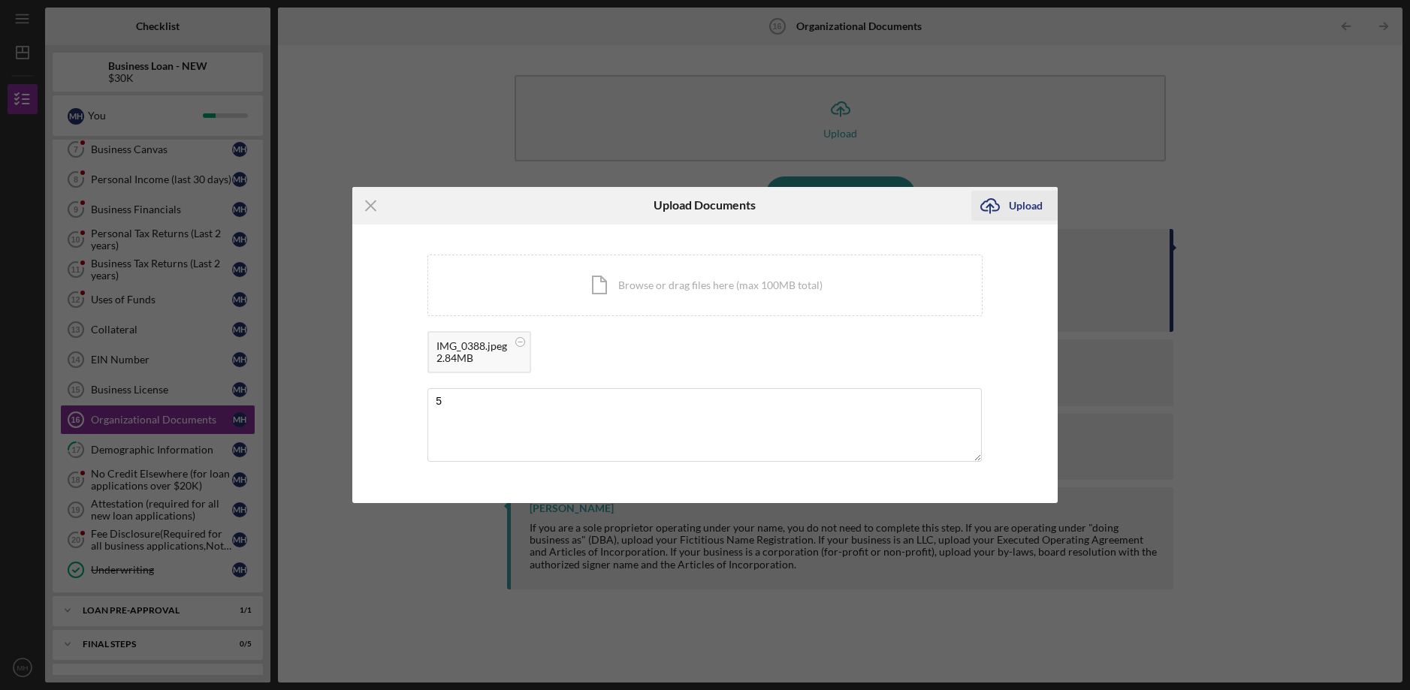
click at [992, 204] on icon "Icon/Upload" at bounding box center [990, 206] width 38 height 38
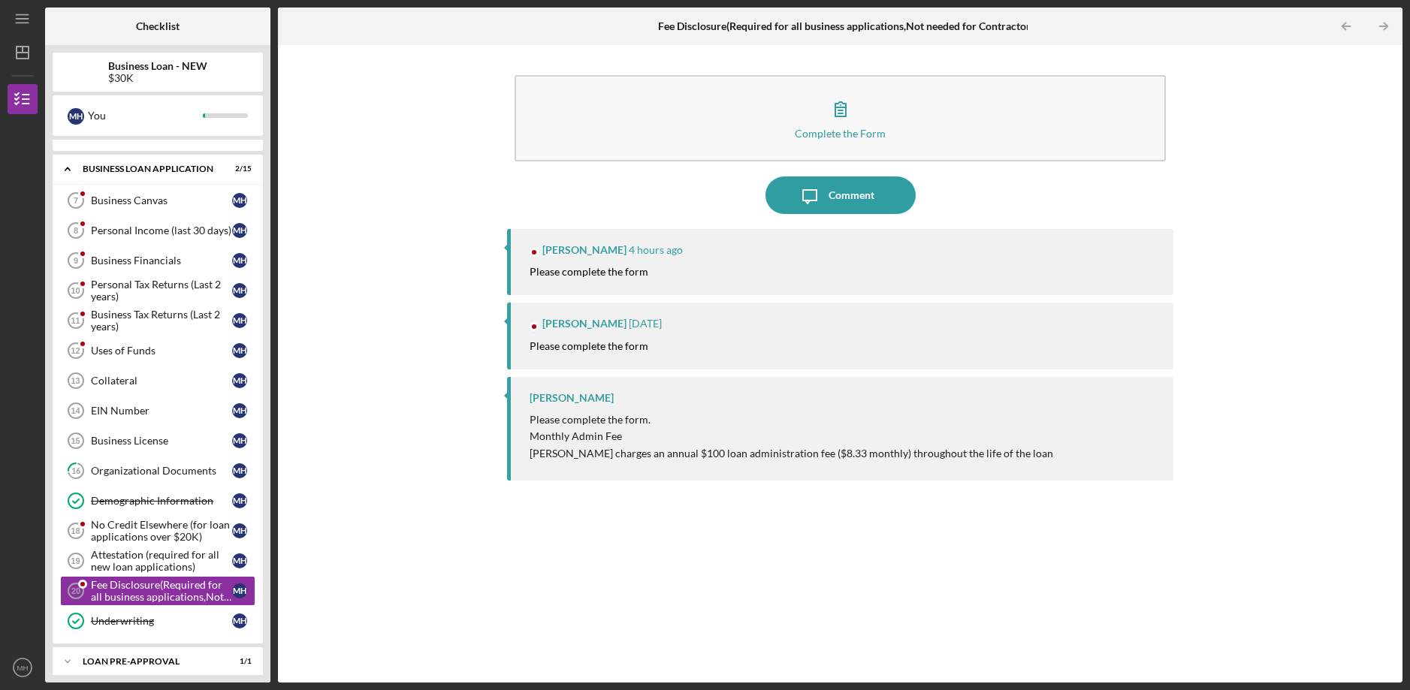
scroll to position [293, 0]
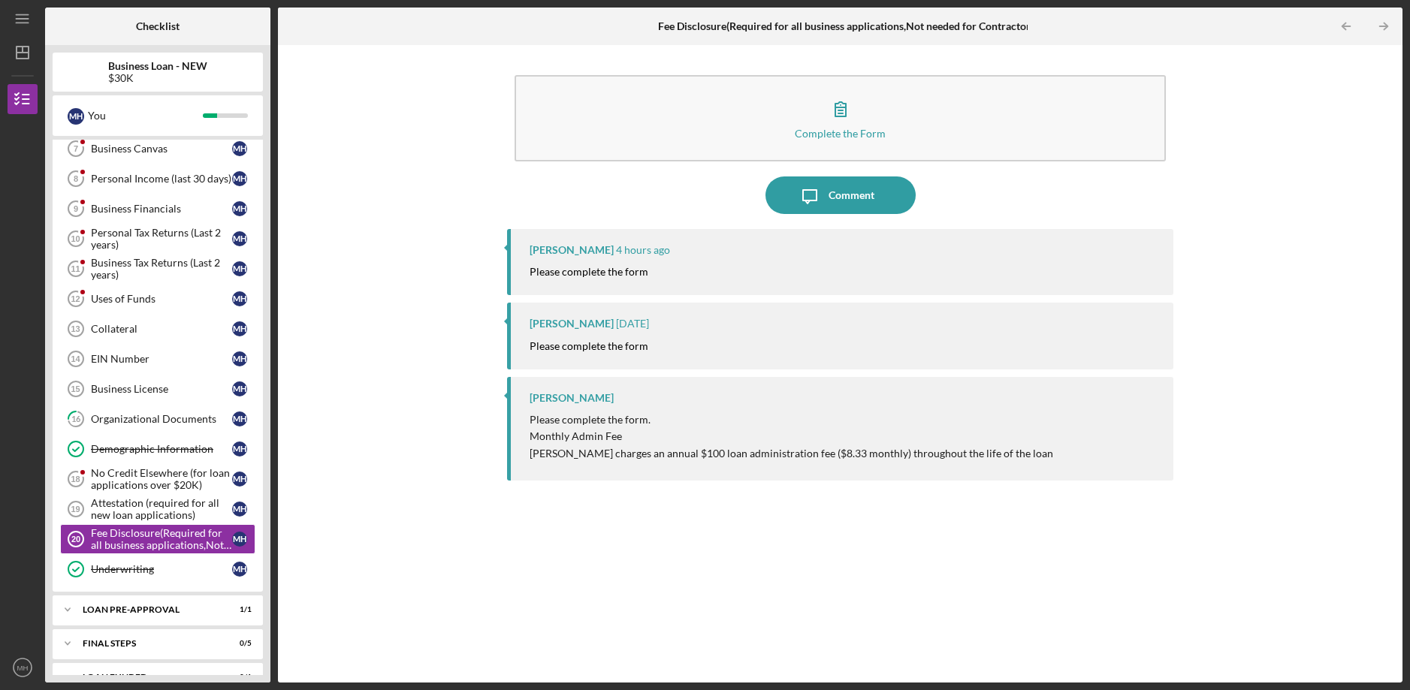
click at [604, 246] on div "[PERSON_NAME]" at bounding box center [572, 250] width 84 height 12
click at [603, 319] on div "[PERSON_NAME]" at bounding box center [572, 324] width 84 height 12
click at [572, 400] on div "[PERSON_NAME]" at bounding box center [572, 398] width 84 height 12
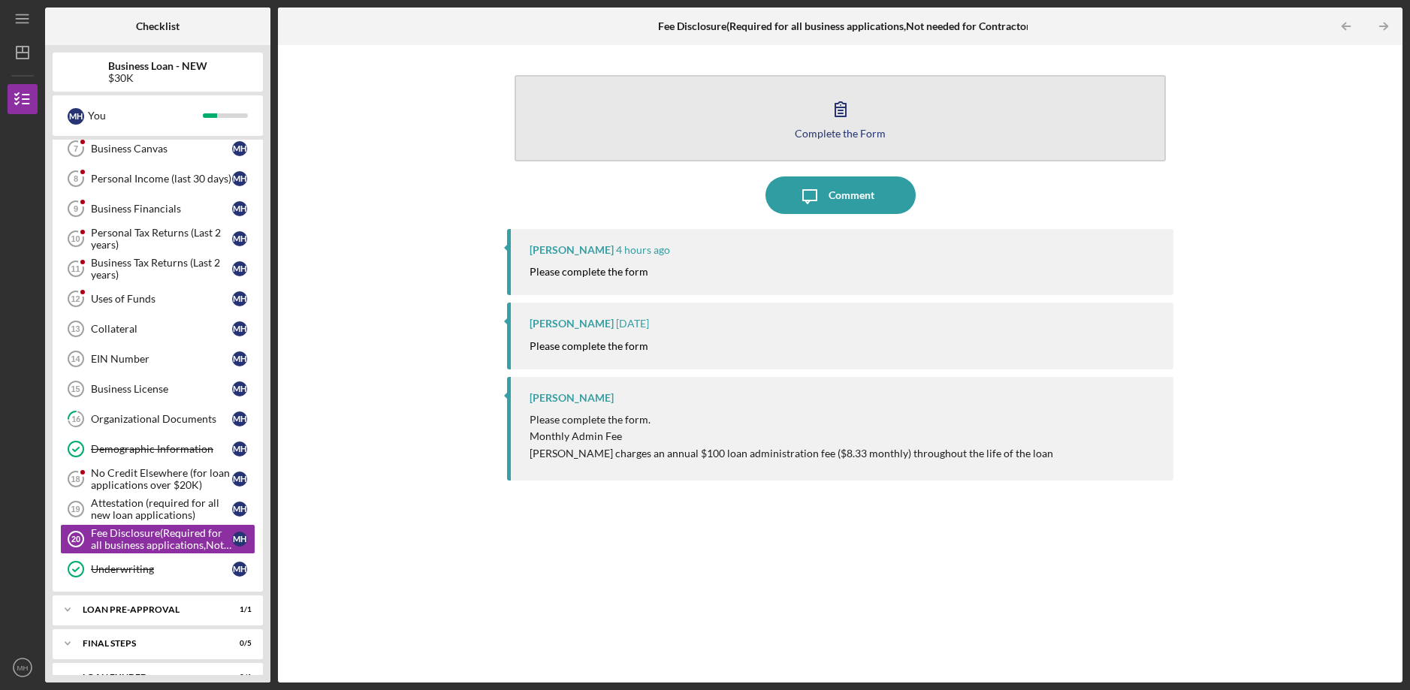
click at [764, 141] on button "Complete the Form Form" at bounding box center [840, 118] width 651 height 86
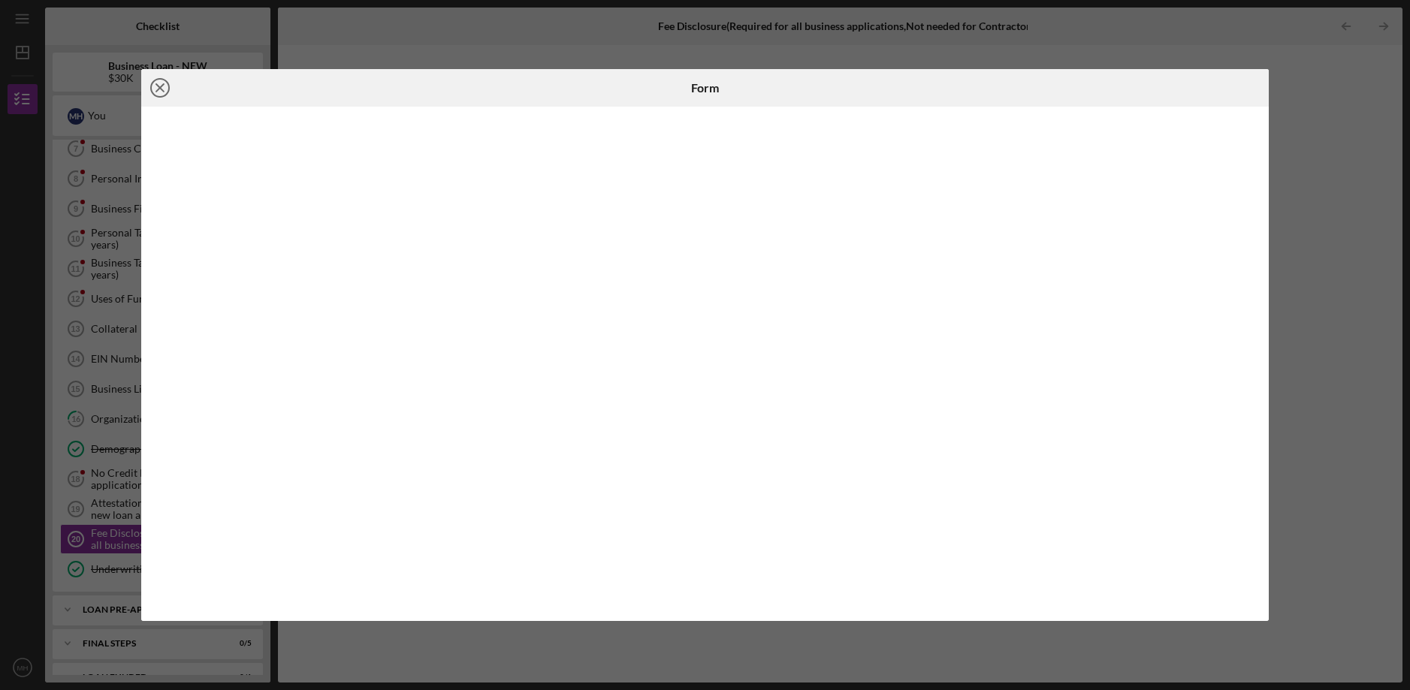
click at [162, 89] on line at bounding box center [160, 88] width 8 height 8
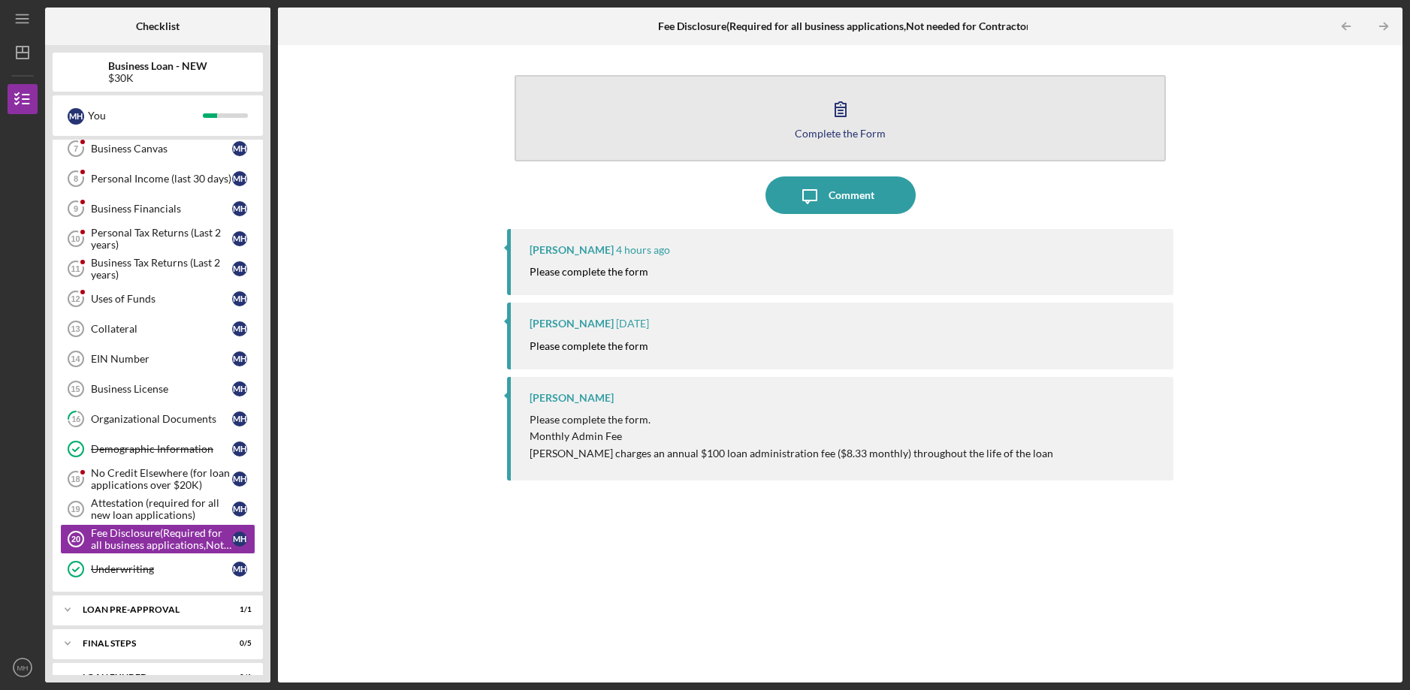
click at [868, 137] on div "Complete the Form" at bounding box center [840, 133] width 91 height 11
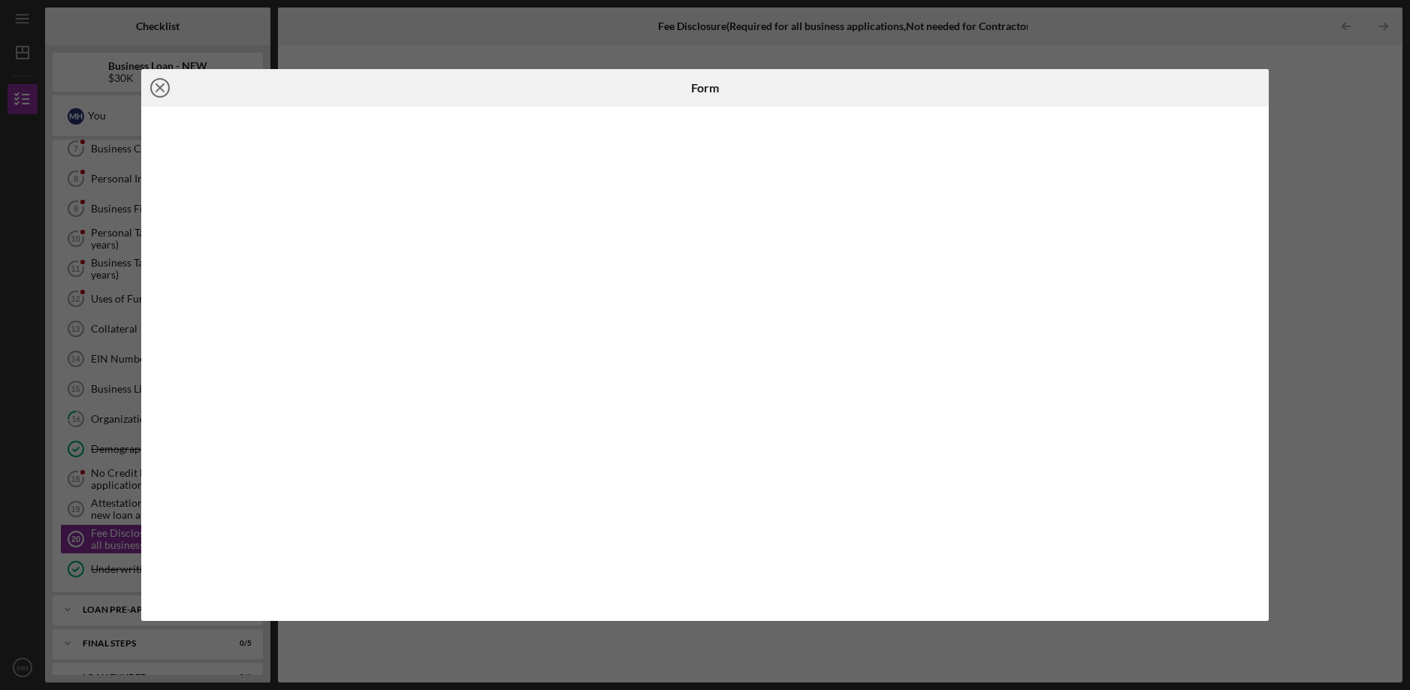
click at [154, 88] on icon "Icon/Close" at bounding box center [160, 88] width 38 height 38
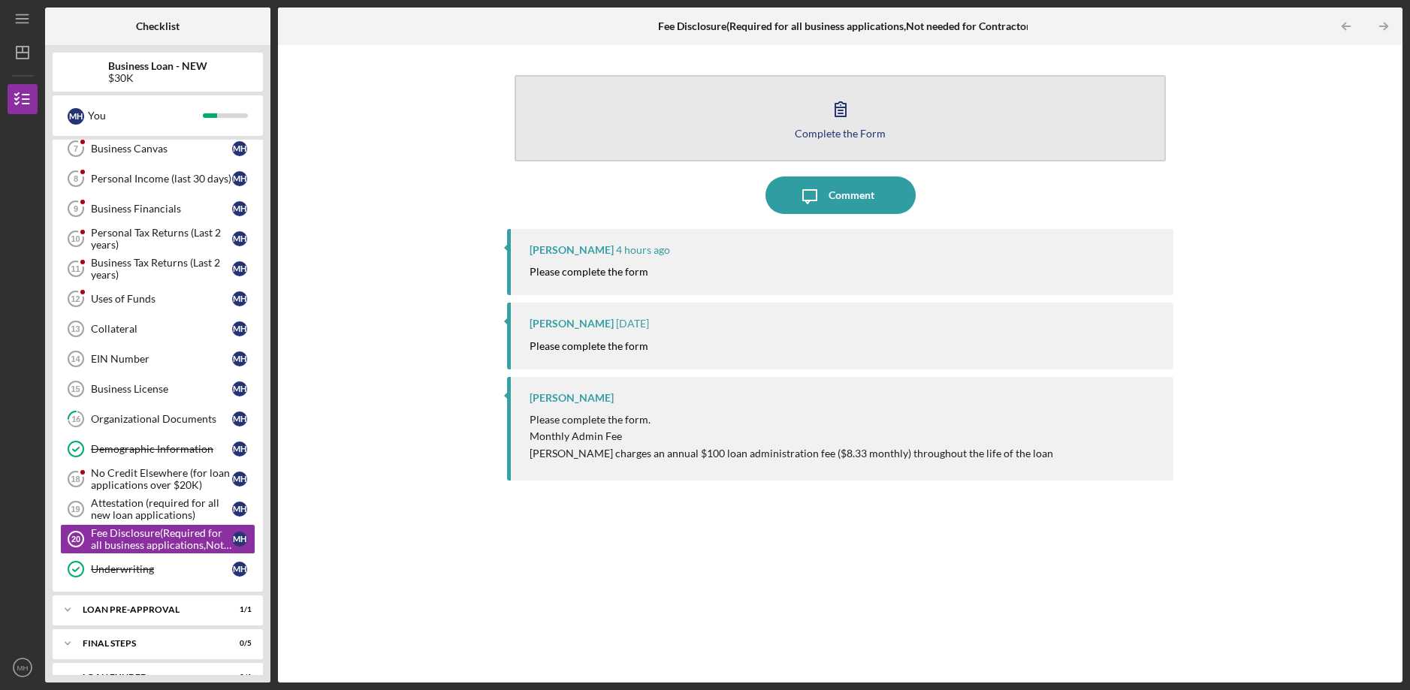
click at [729, 141] on button "Complete the Form Form" at bounding box center [840, 118] width 651 height 86
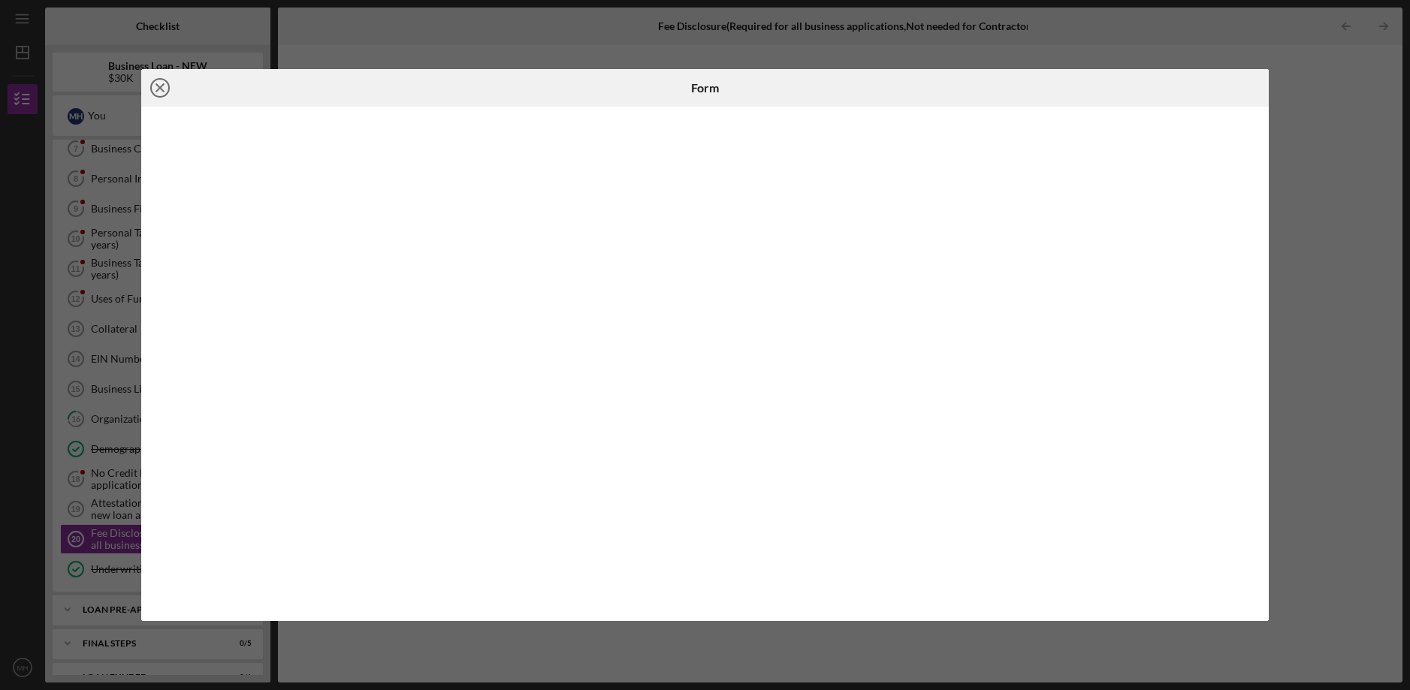
click at [159, 90] on icon "Icon/Close" at bounding box center [160, 88] width 38 height 38
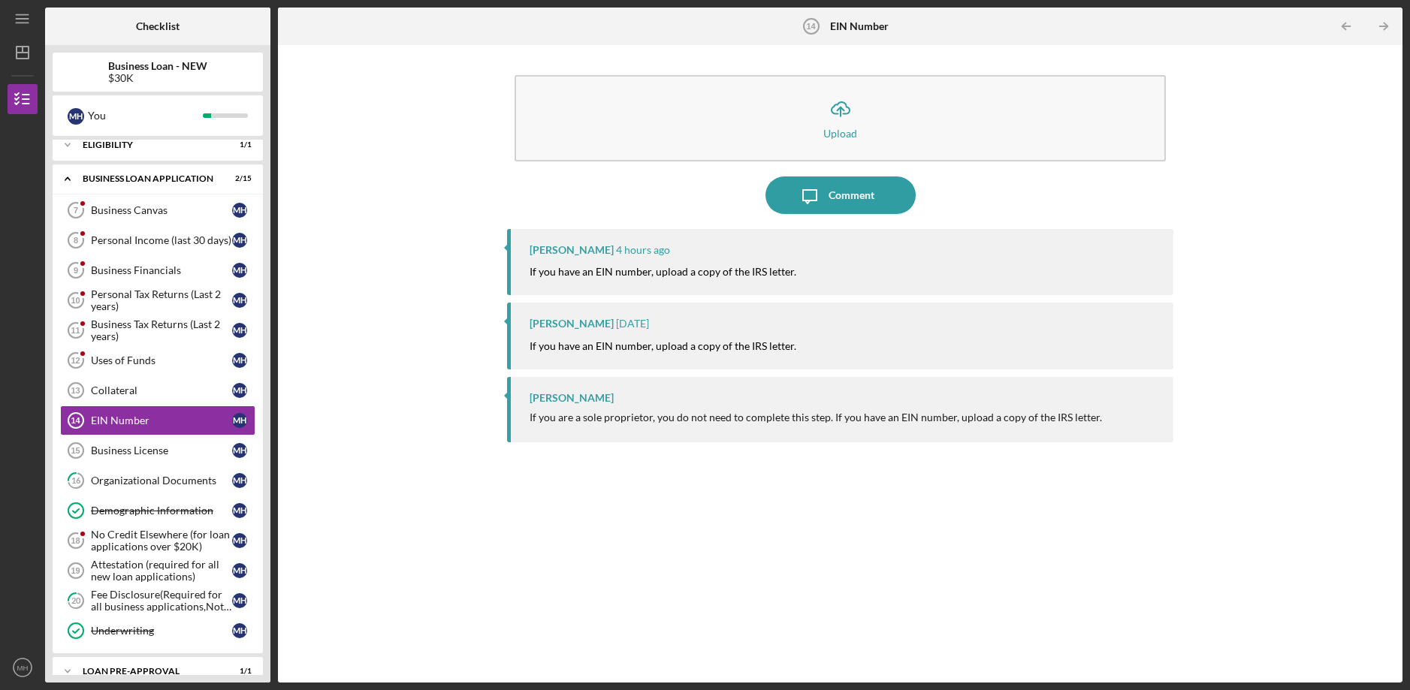
scroll to position [232, 0]
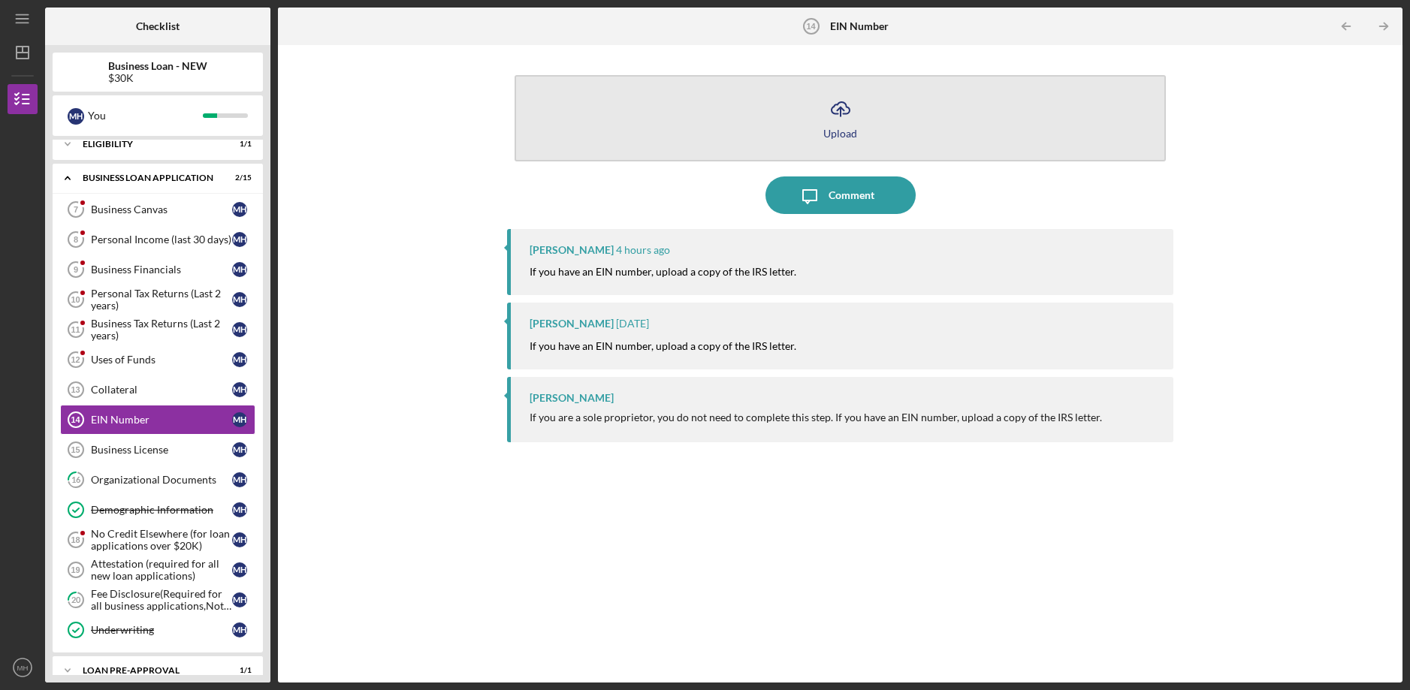
click at [801, 115] on button "Icon/Upload Upload" at bounding box center [840, 118] width 651 height 86
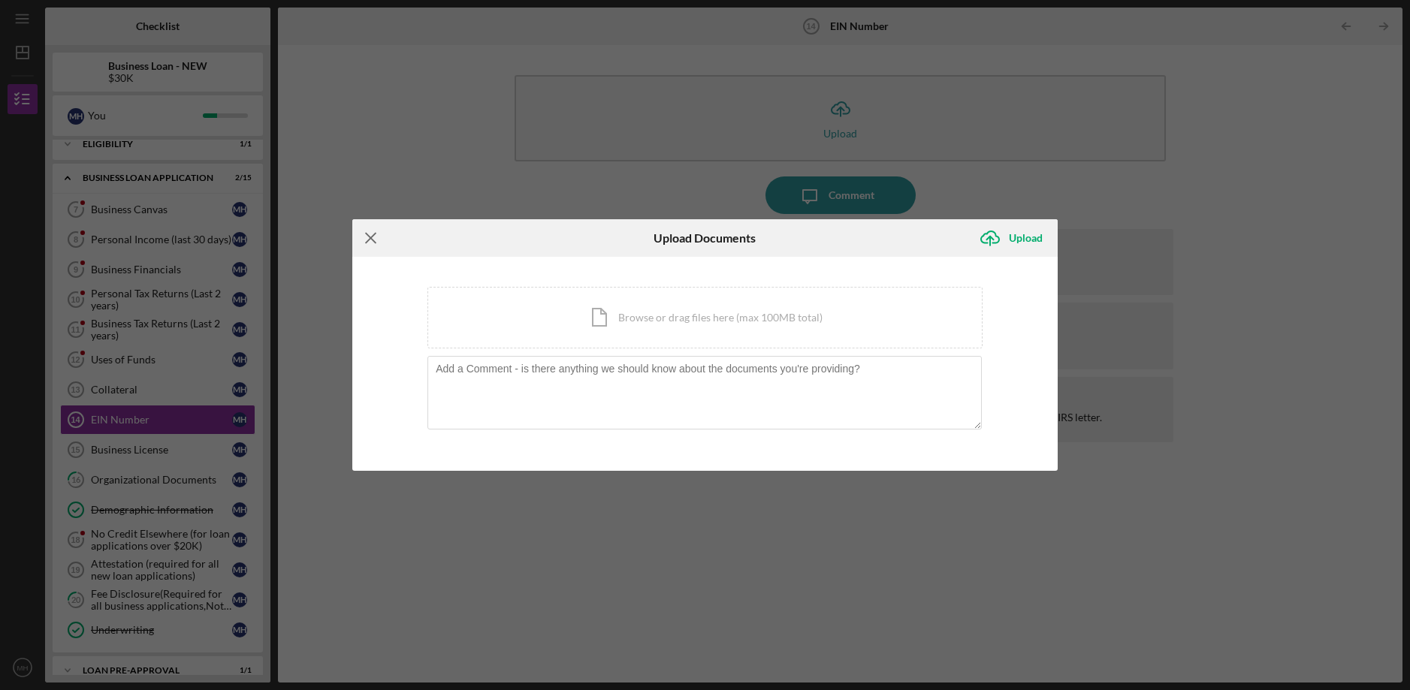
click at [379, 229] on icon "Icon/Menu Close" at bounding box center [371, 238] width 38 height 38
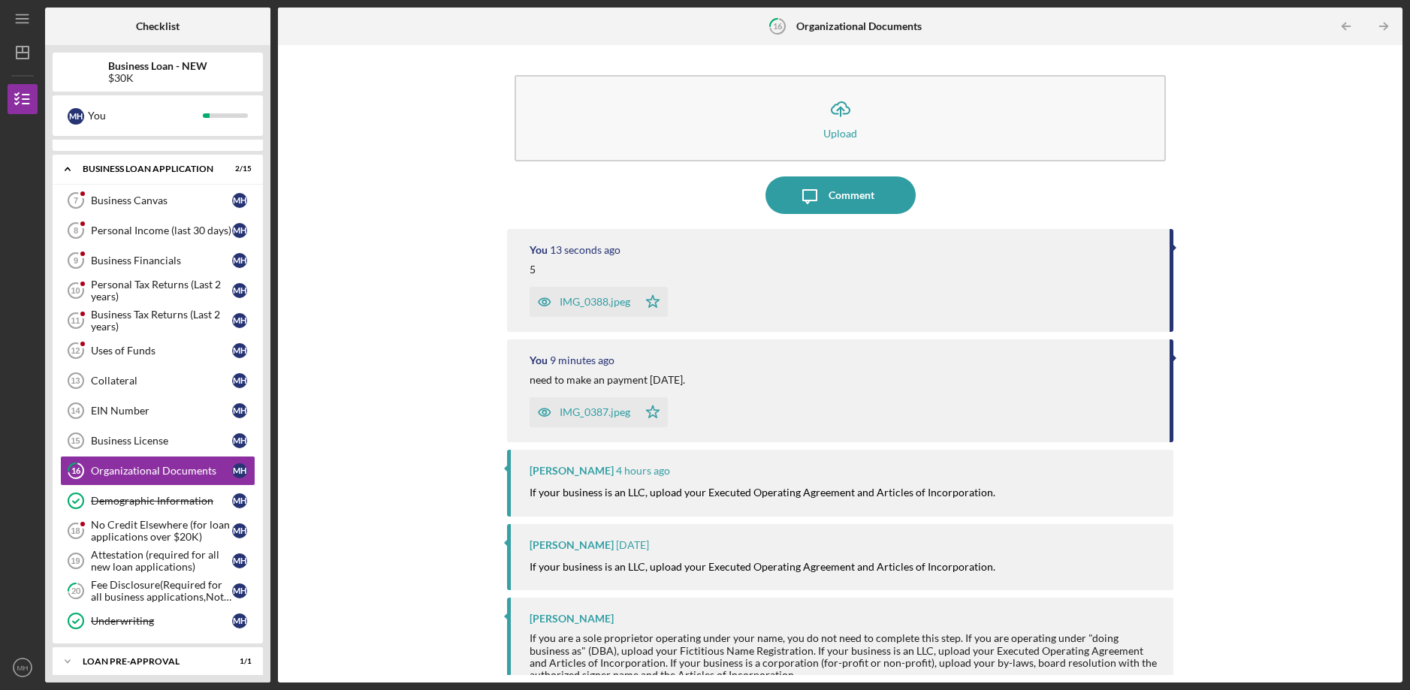
scroll to position [292, 0]
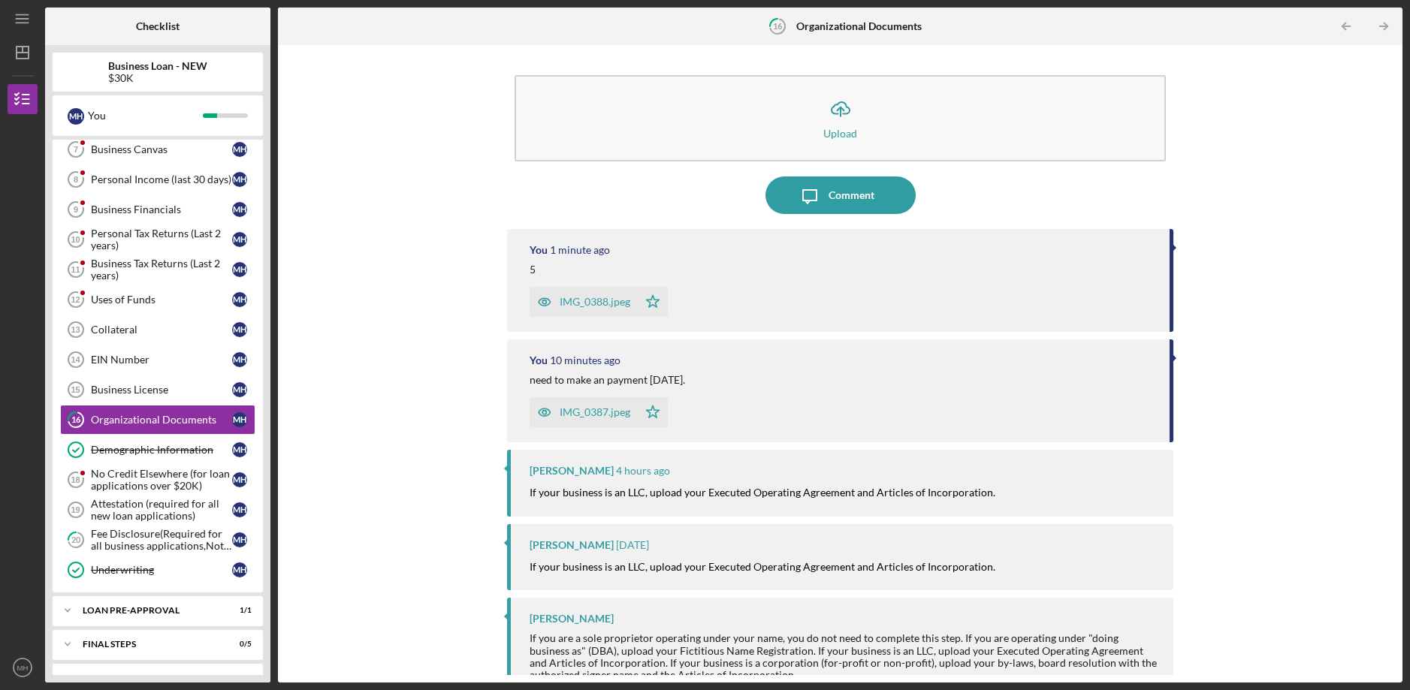
click at [584, 270] on div "5" at bounding box center [842, 270] width 624 height 12
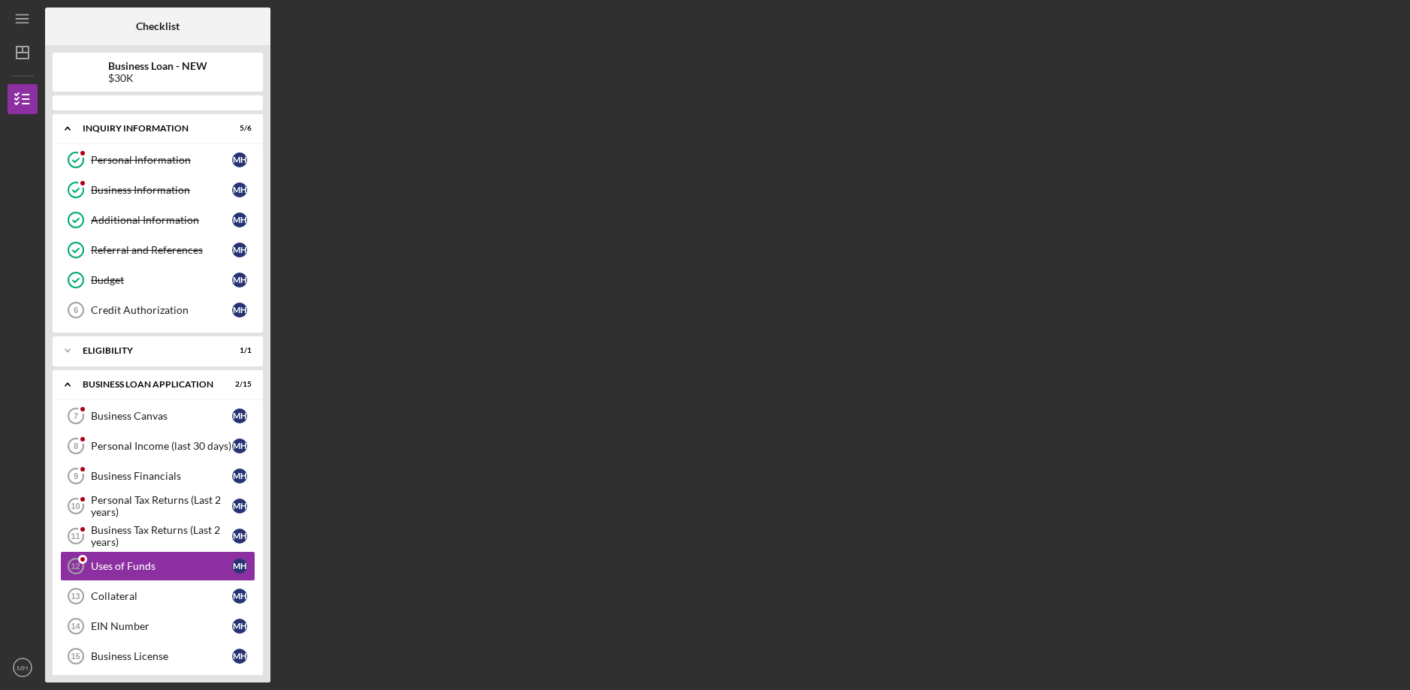
scroll to position [172, 0]
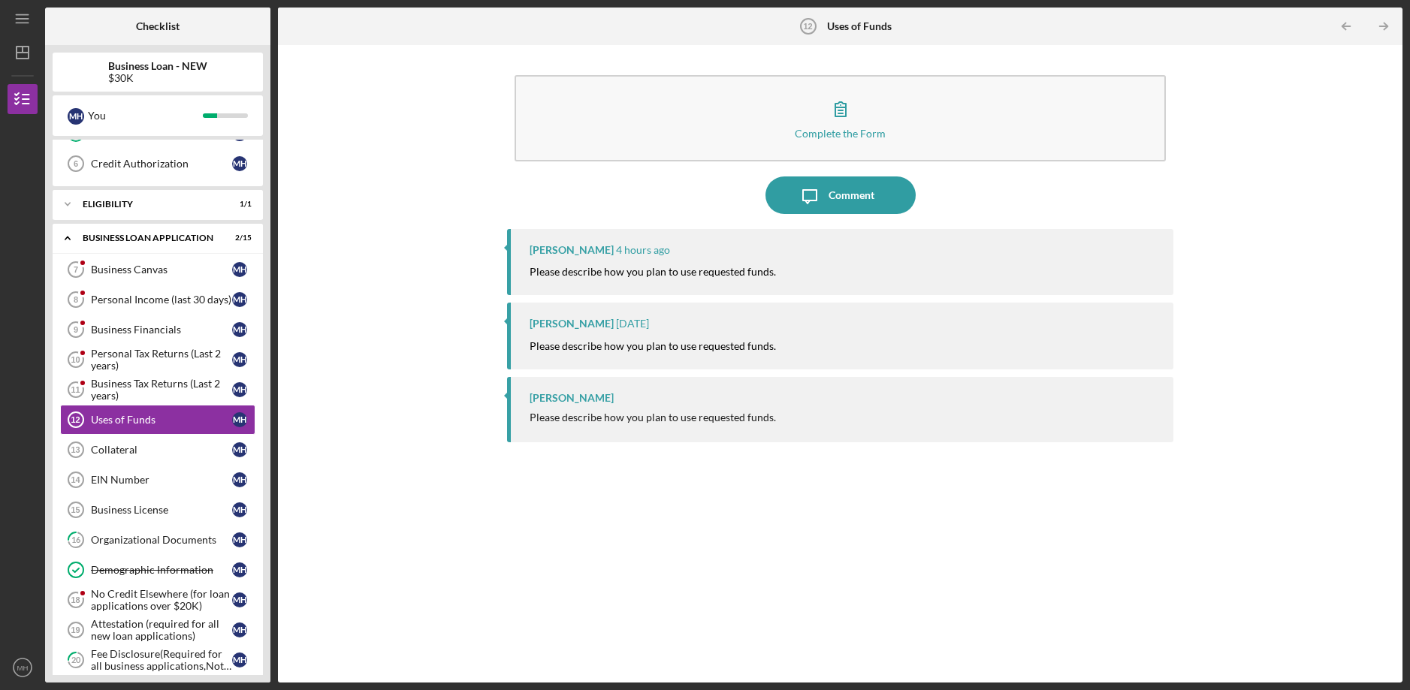
click at [625, 269] on mark "Please describe how you plan to use requested funds." at bounding box center [653, 271] width 246 height 13
click at [621, 271] on mark "Please describe how you plan to use requested funds." at bounding box center [653, 271] width 246 height 13
click at [621, 272] on mark "Please describe how you plan to use requested funds." at bounding box center [653, 271] width 246 height 13
click at [638, 264] on p "Please describe how you plan to use requested funds." at bounding box center [653, 272] width 246 height 17
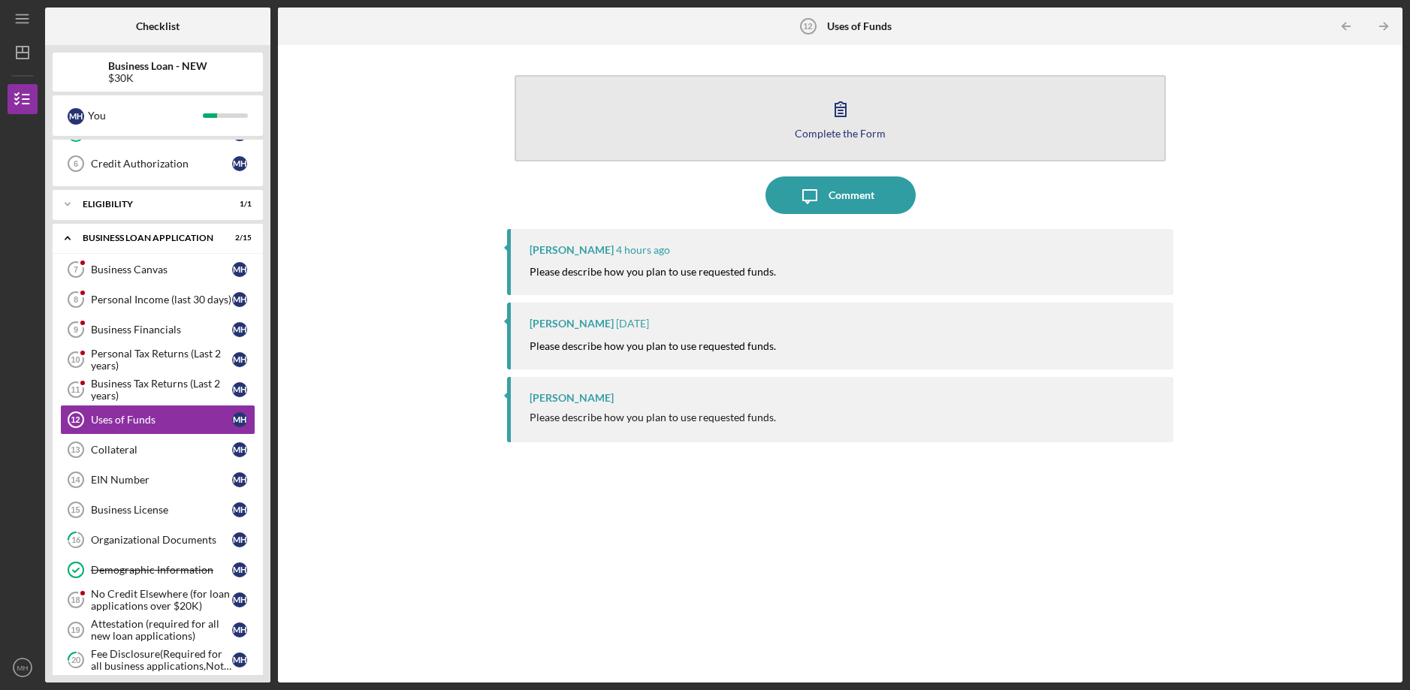
click at [813, 134] on div "Complete the Form" at bounding box center [840, 133] width 91 height 11
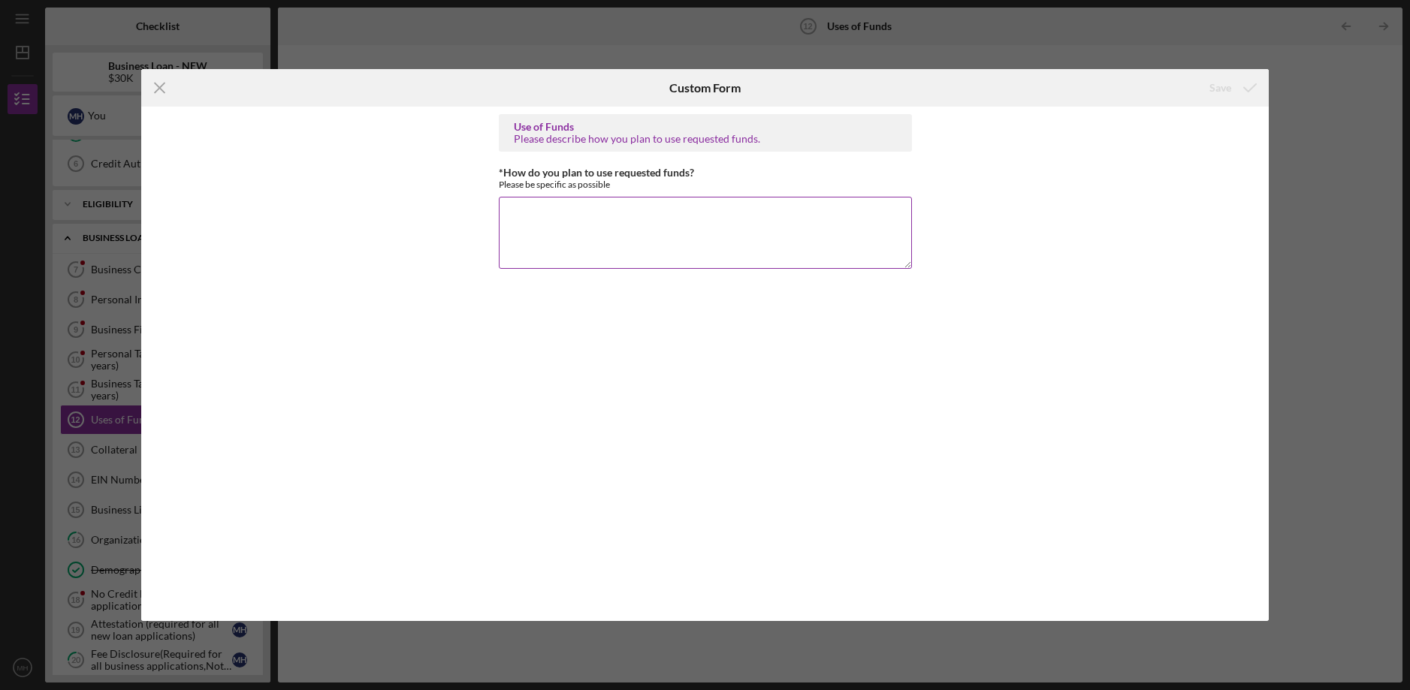
click at [515, 233] on textarea "*How do you plan to use requested funds?" at bounding box center [705, 233] width 413 height 72
type textarea "To buy more supplies."
click at [1225, 93] on div "Save" at bounding box center [1221, 88] width 22 height 30
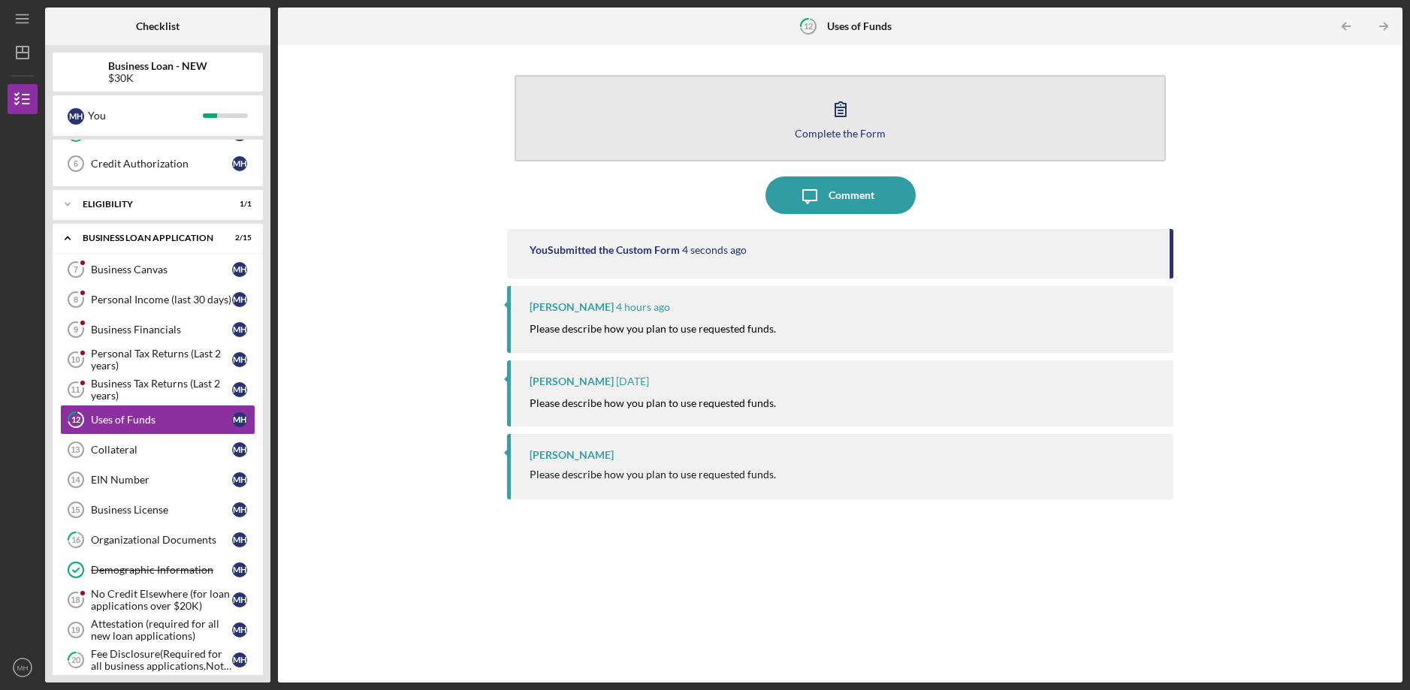
click at [784, 128] on button "Complete the Form Form" at bounding box center [840, 118] width 651 height 86
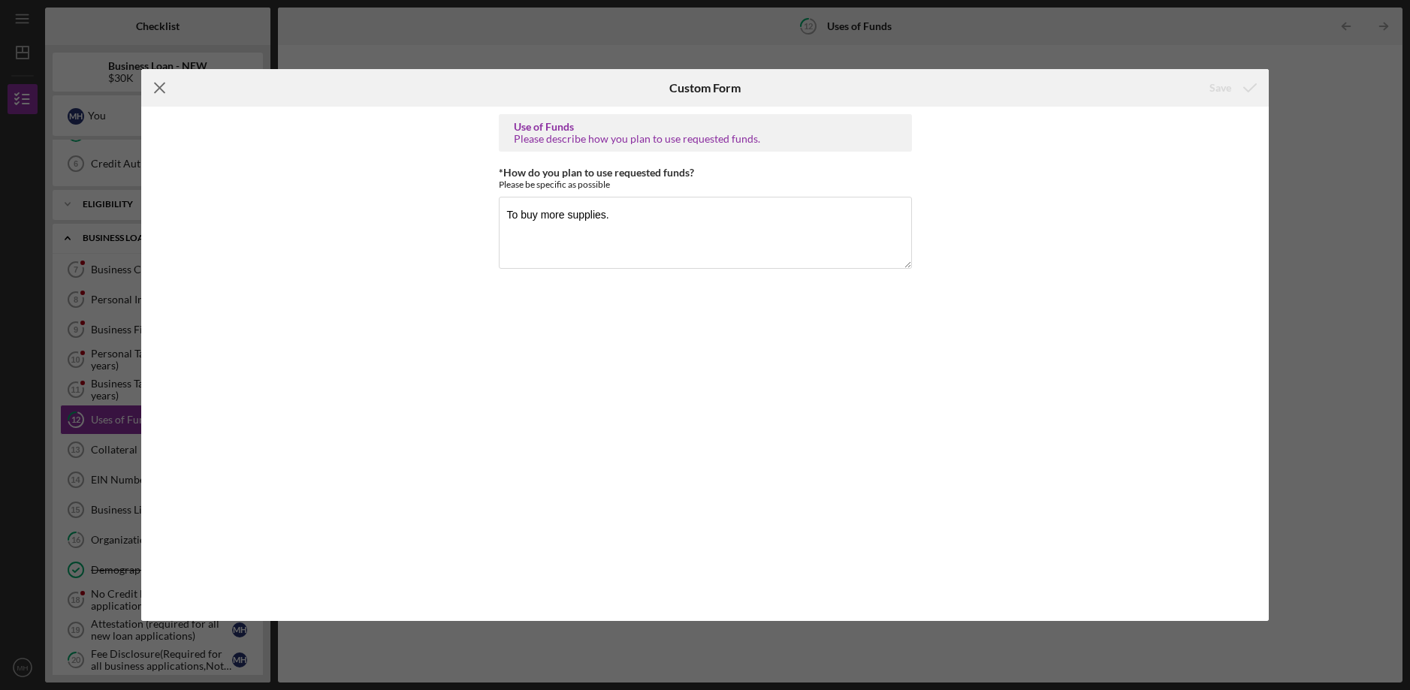
click at [150, 87] on icon "Icon/Menu Close" at bounding box center [160, 88] width 38 height 38
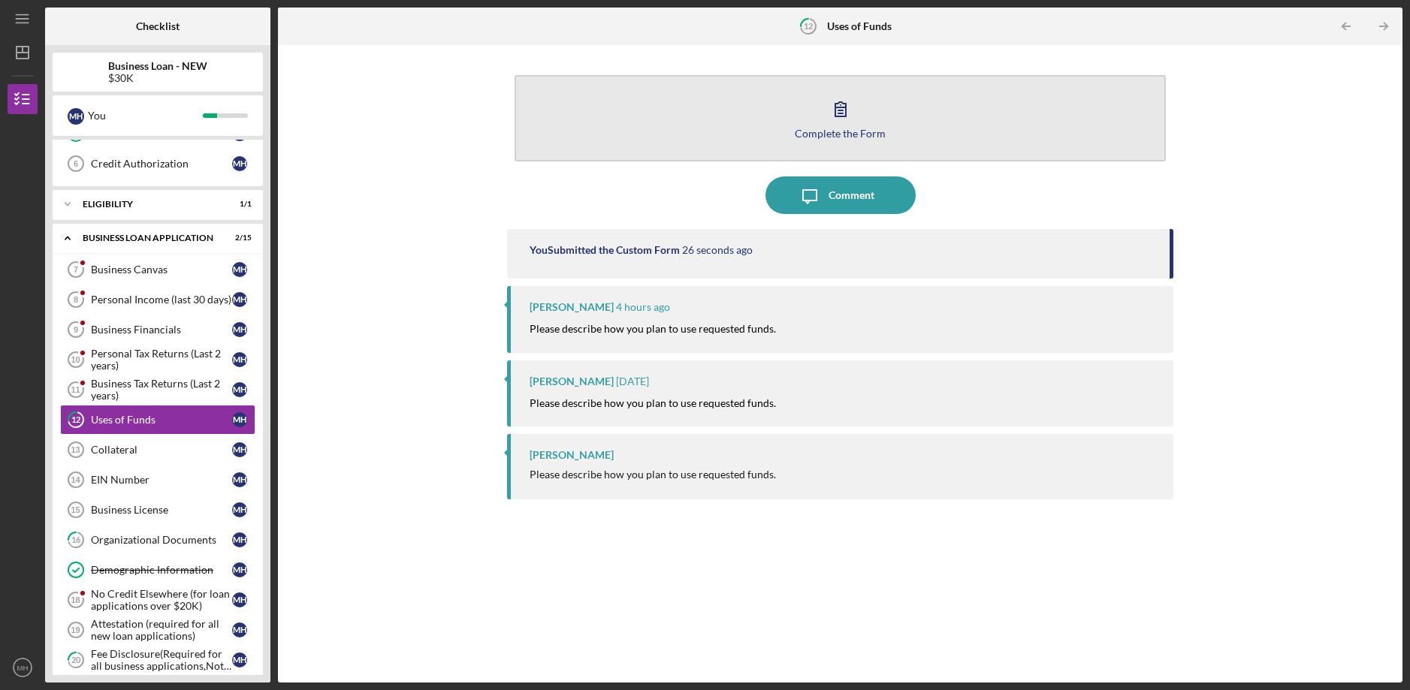
click at [839, 128] on div "Complete the Form" at bounding box center [840, 133] width 91 height 11
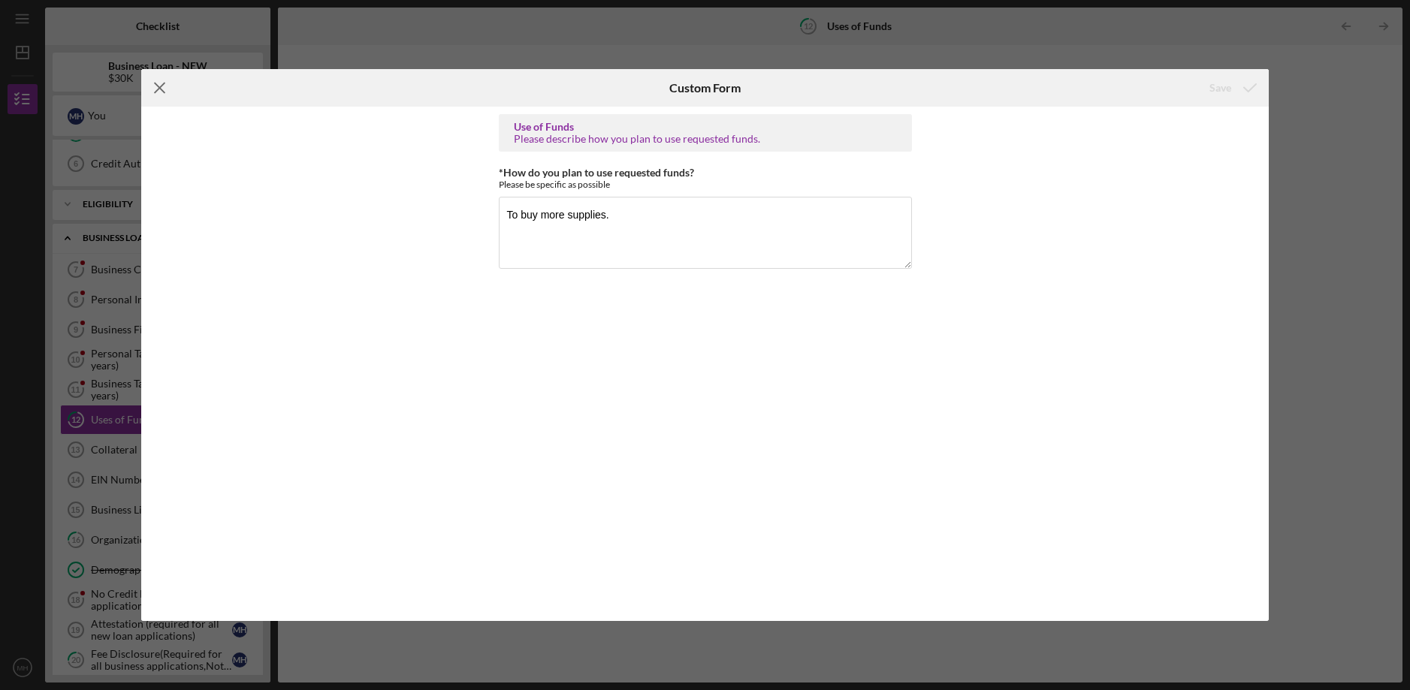
click at [158, 79] on icon "Icon/Menu Close" at bounding box center [160, 88] width 38 height 38
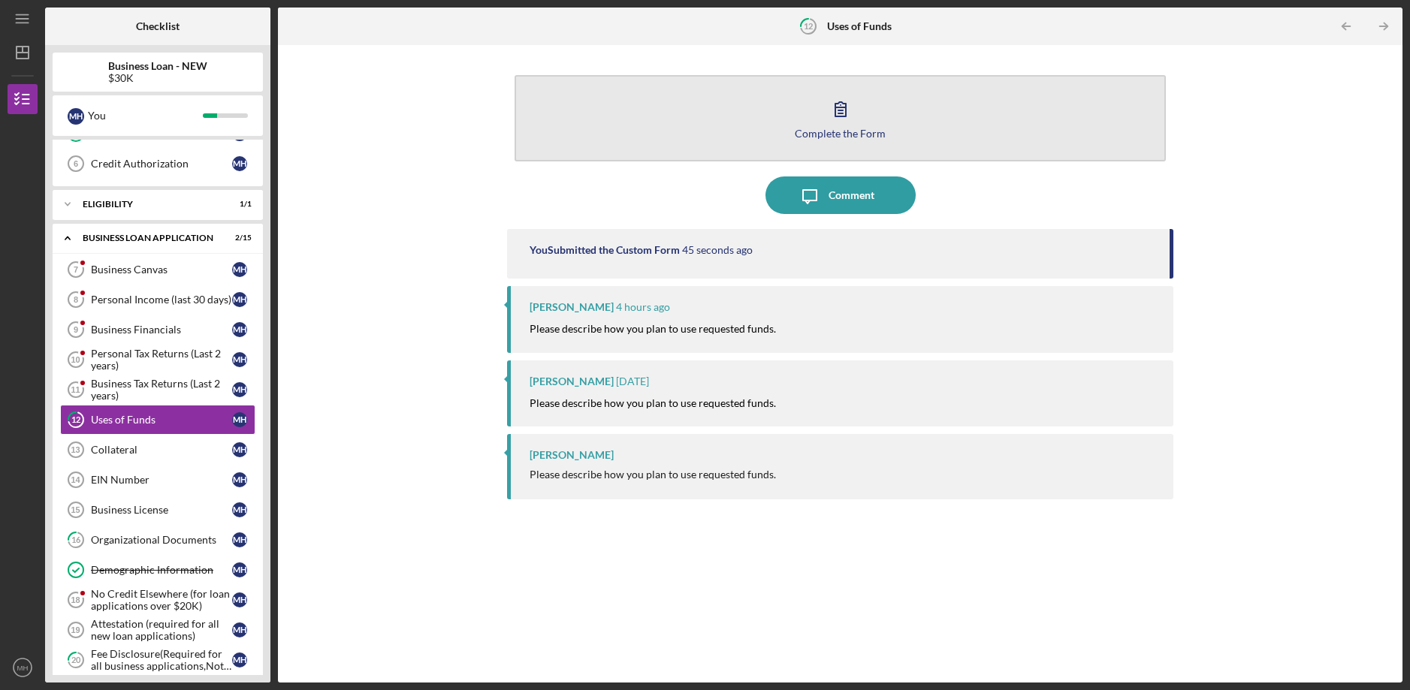
click at [862, 137] on div "Complete the Form" at bounding box center [840, 133] width 91 height 11
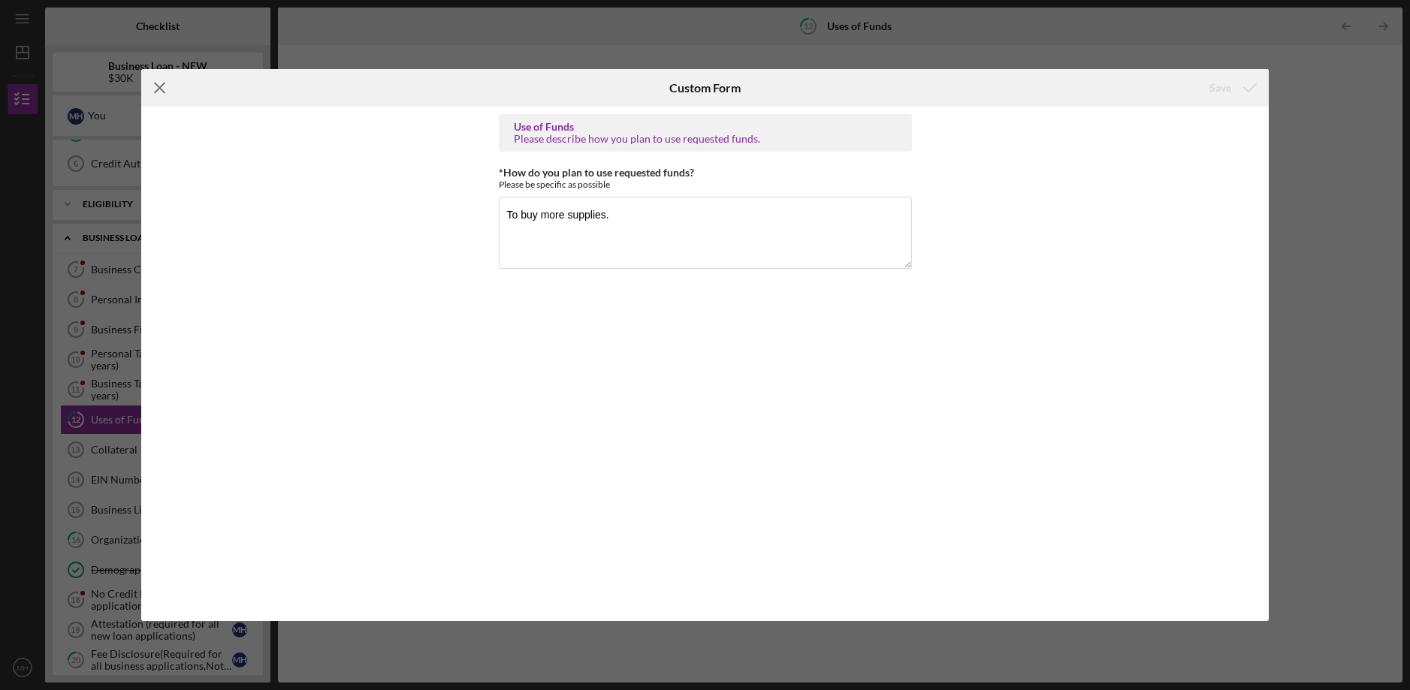
click at [162, 92] on icon "Icon/Menu Close" at bounding box center [160, 88] width 38 height 38
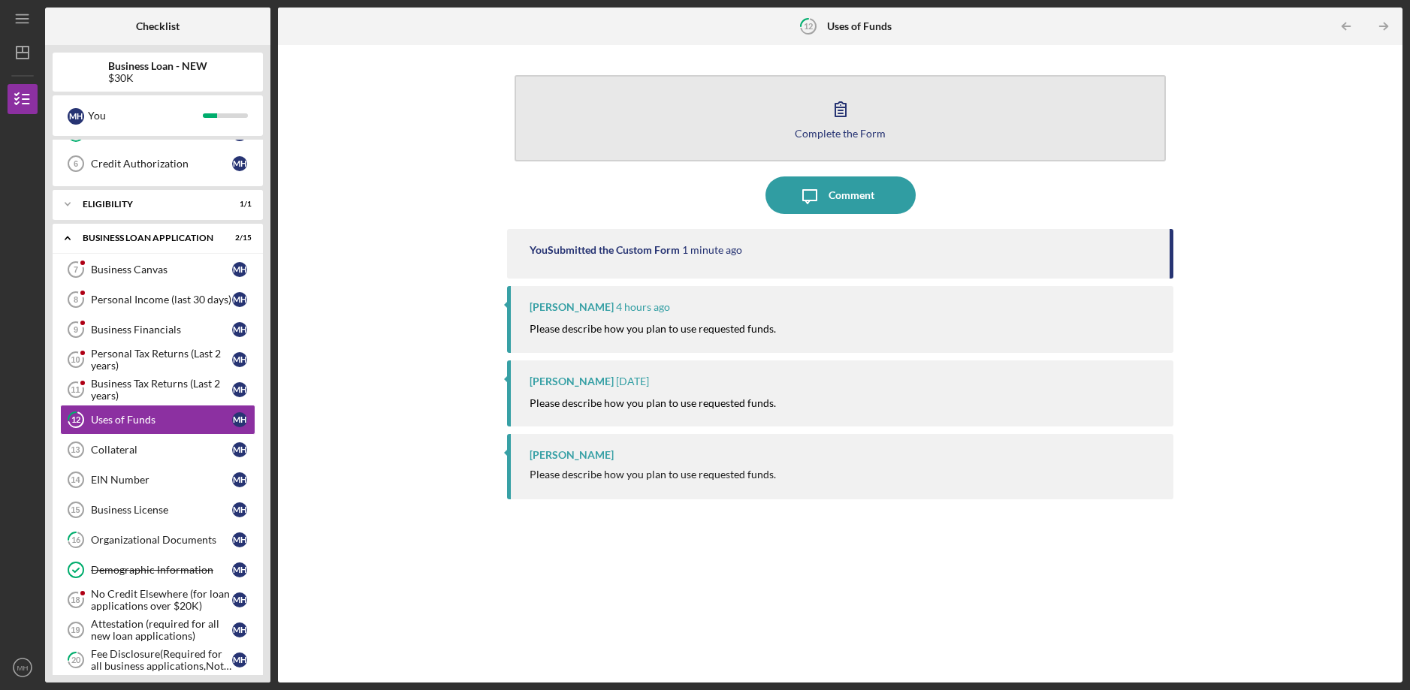
click at [862, 140] on button "Complete the Form Form" at bounding box center [840, 118] width 651 height 86
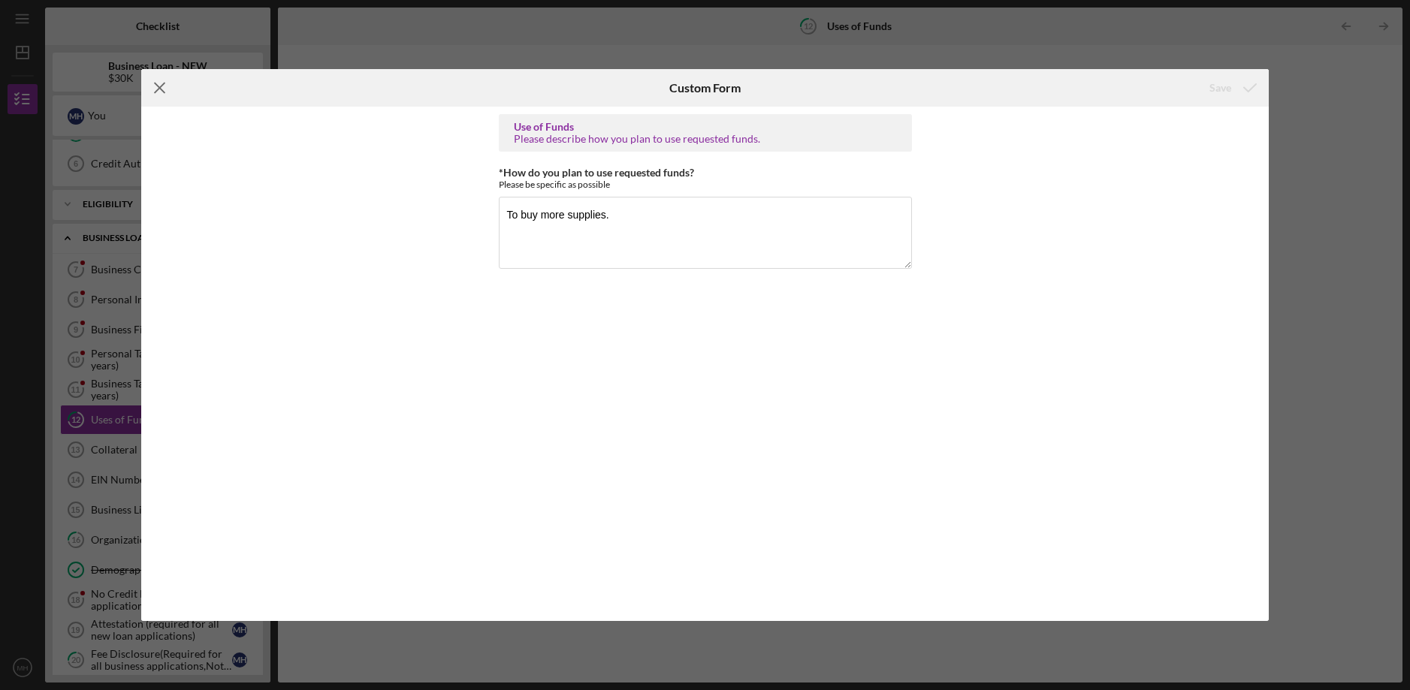
click at [156, 98] on icon "Icon/Menu Close" at bounding box center [160, 88] width 38 height 38
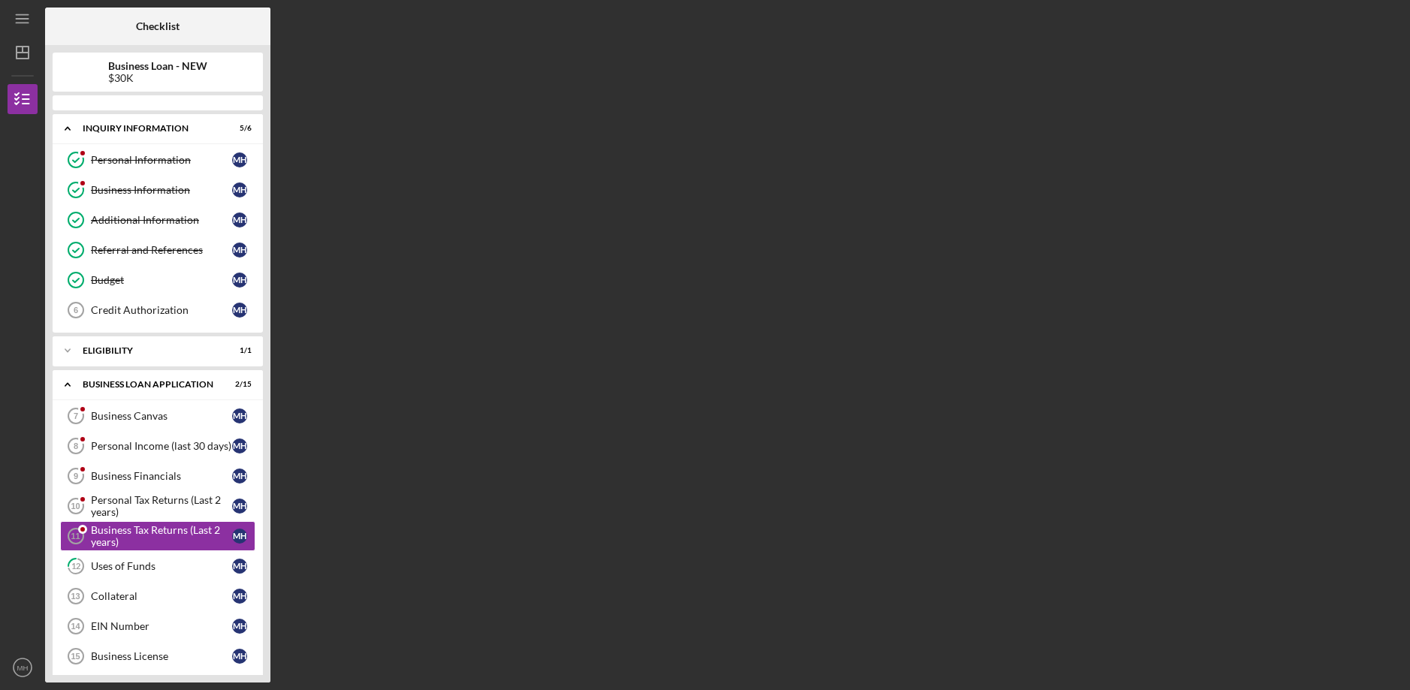
scroll to position [142, 0]
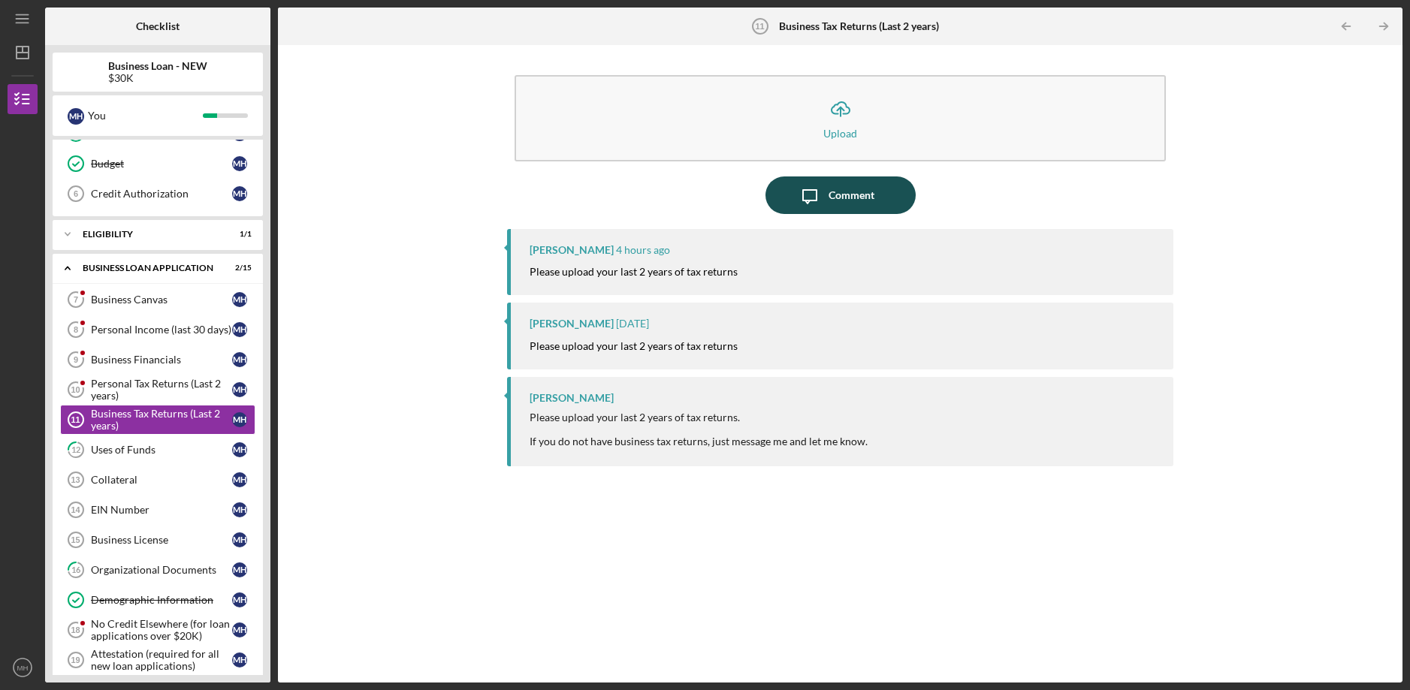
click at [825, 198] on icon "Icon/Message" at bounding box center [810, 196] width 38 height 38
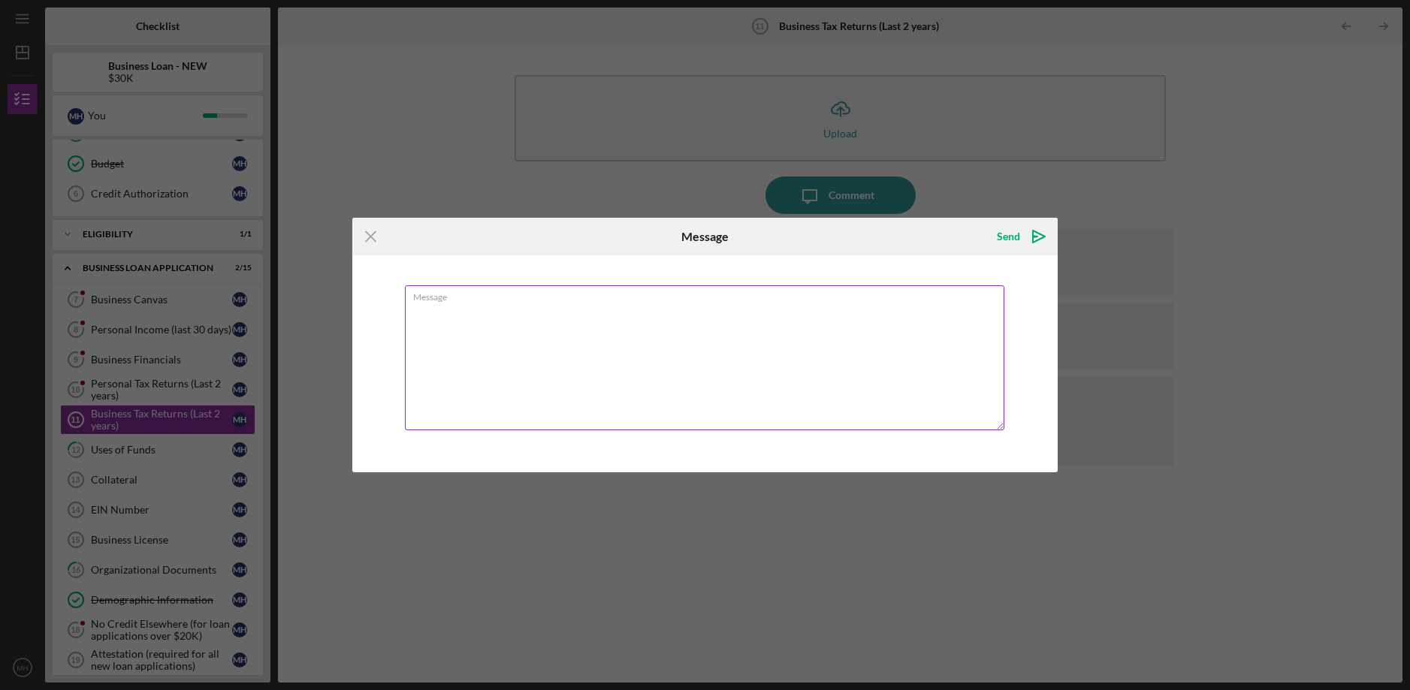
click at [497, 334] on textarea "Message" at bounding box center [705, 357] width 600 height 145
type textarea "i"
type textarea "I do not have tax returns"
click at [1023, 239] on icon "Icon/icon-invite-send" at bounding box center [1039, 237] width 38 height 38
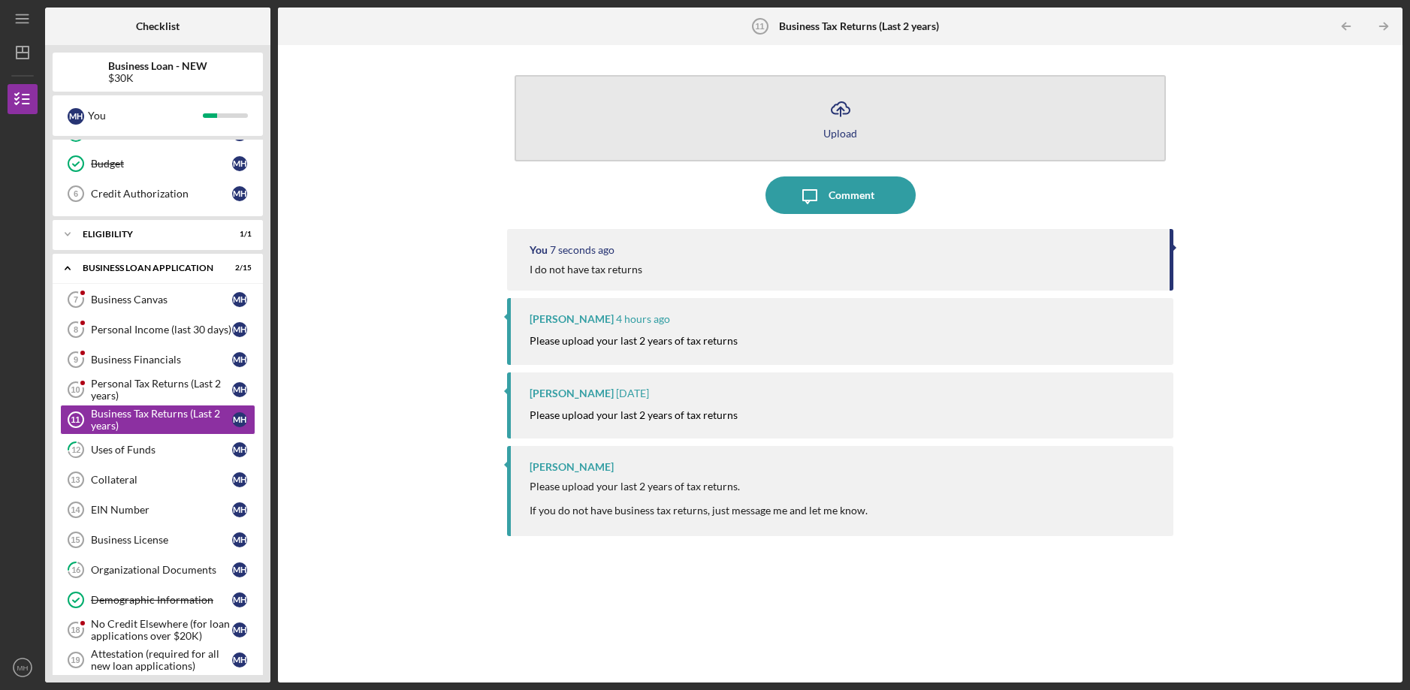
click at [748, 124] on button "Icon/Upload Upload" at bounding box center [840, 118] width 651 height 86
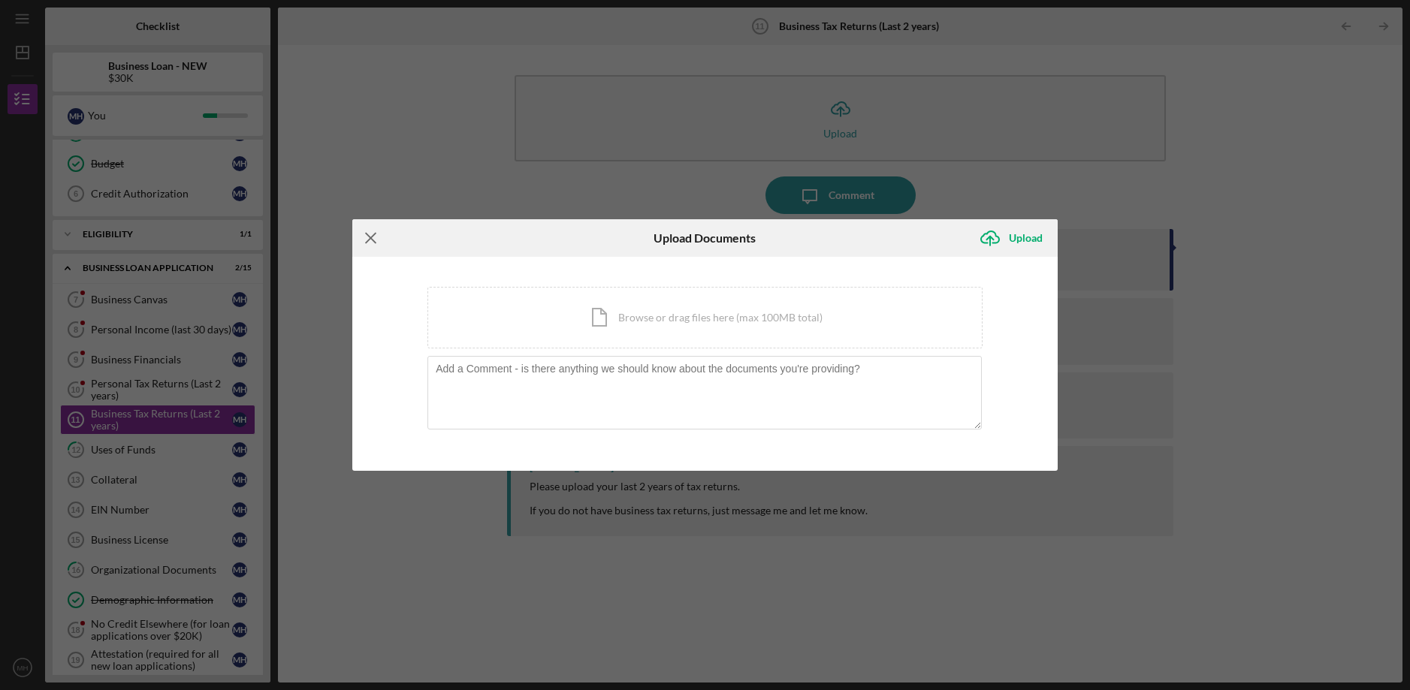
click at [370, 234] on icon "Icon/Menu Close" at bounding box center [371, 238] width 38 height 38
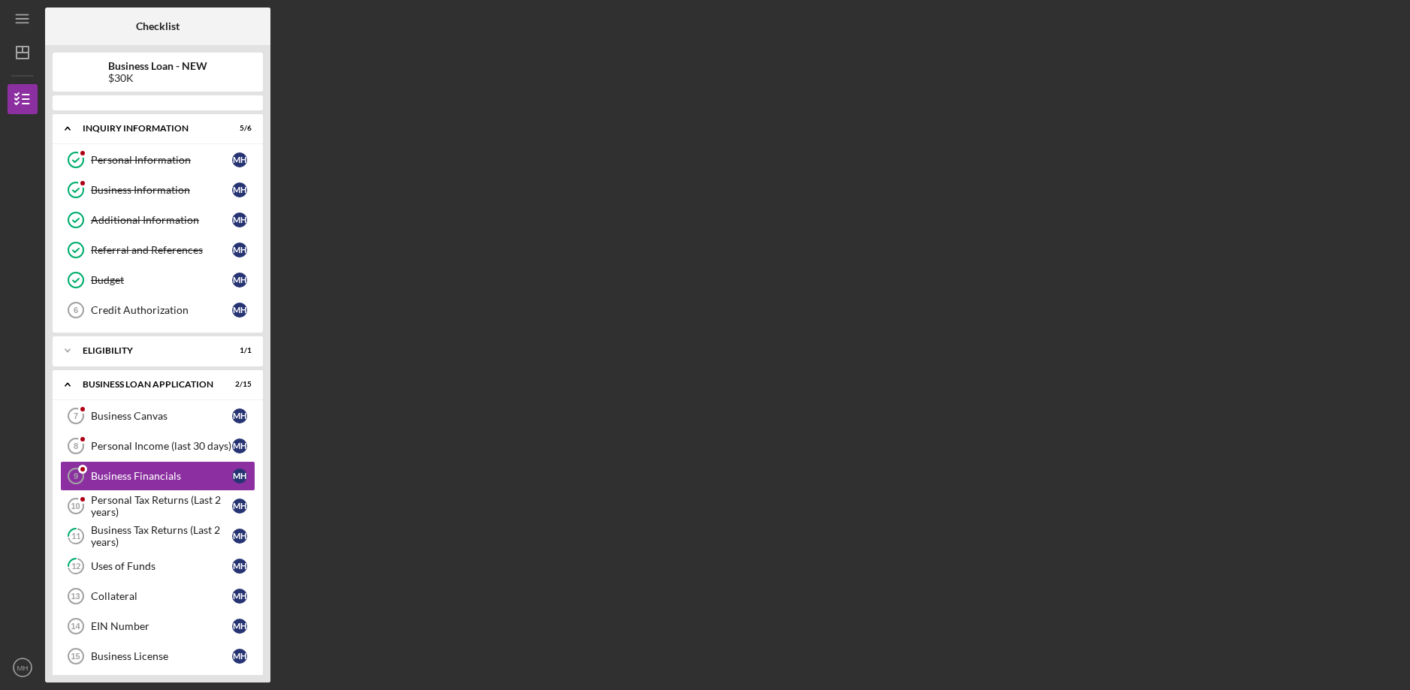
scroll to position [82, 0]
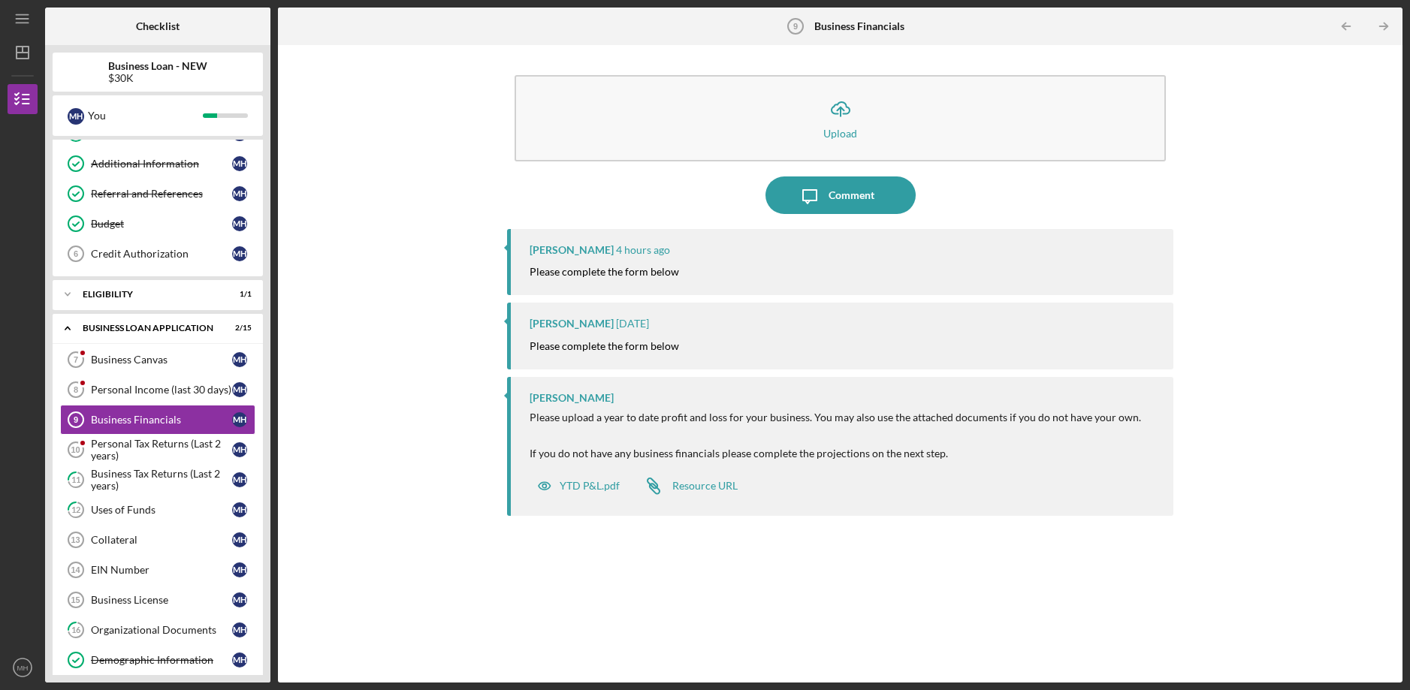
click at [639, 270] on mark "Please complete the form below" at bounding box center [604, 271] width 149 height 13
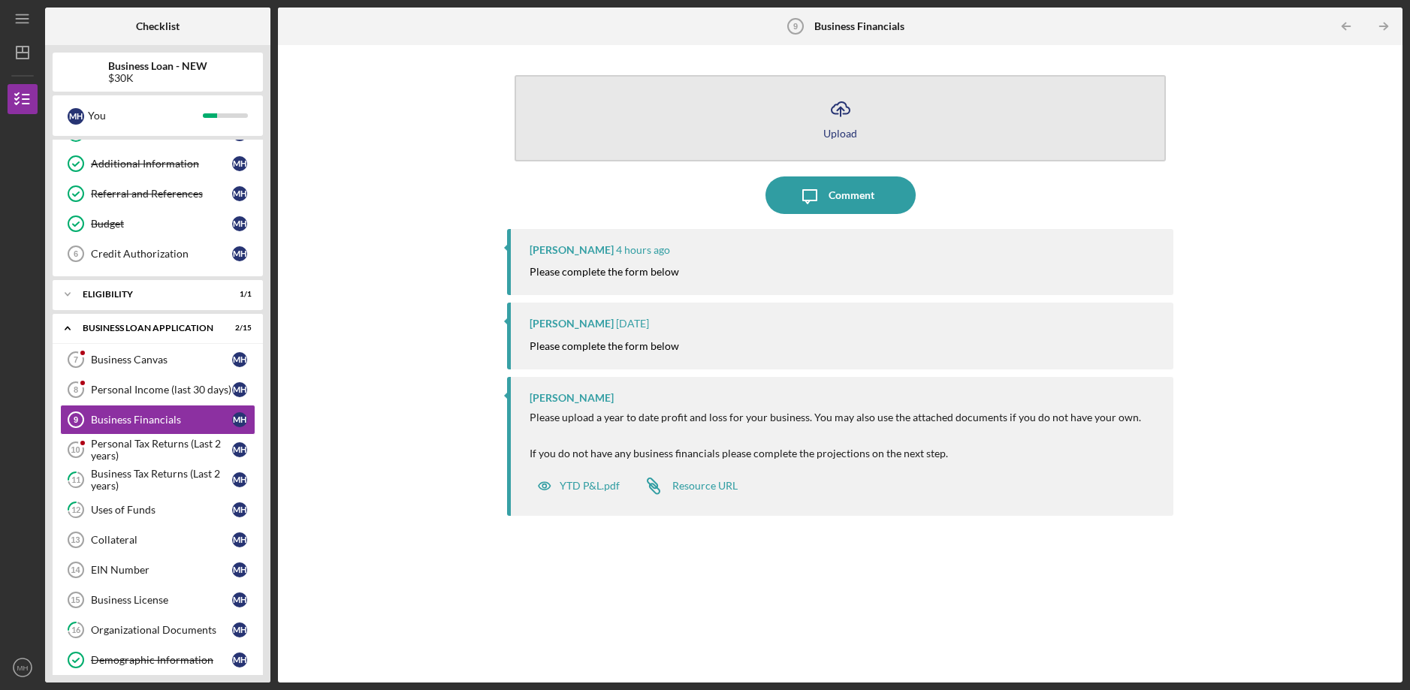
click at [747, 142] on button "Icon/Upload Upload" at bounding box center [840, 118] width 651 height 86
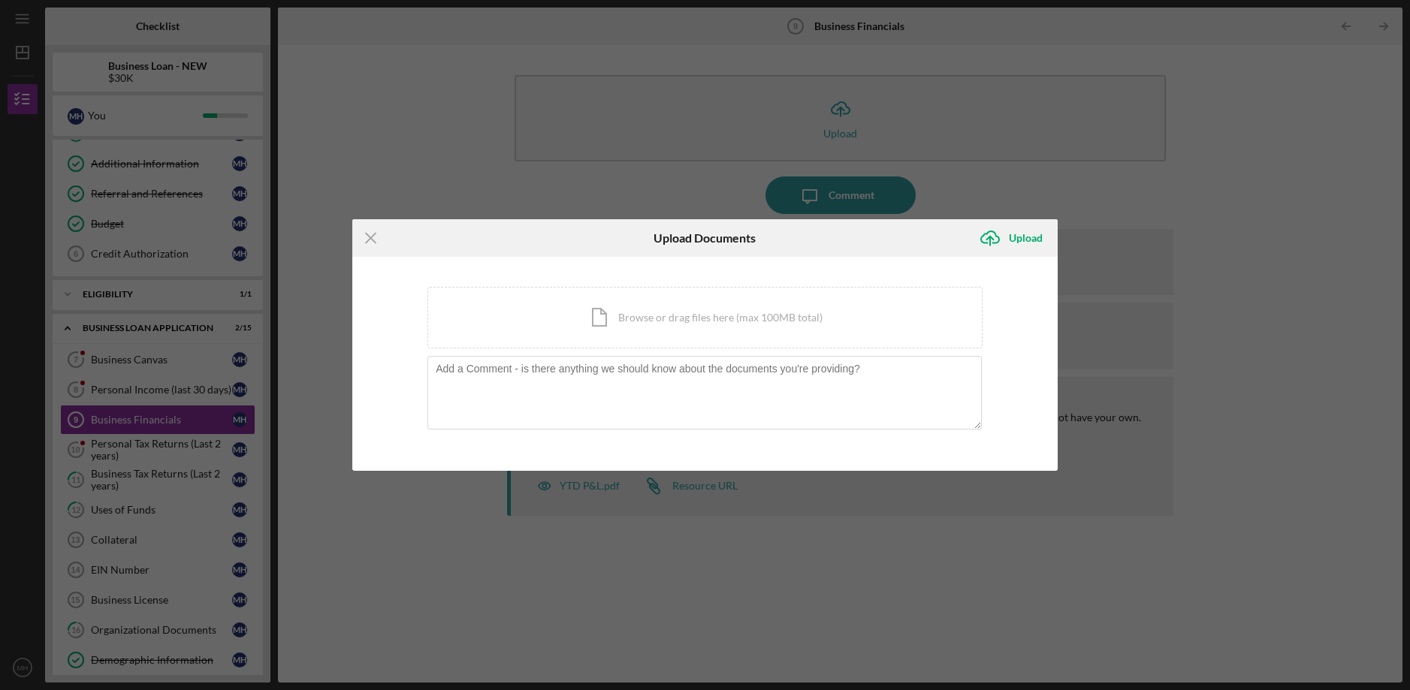
click at [664, 157] on div "Icon/Menu Close Upload Documents Icon/Upload Upload You're uploading documents …" at bounding box center [705, 345] width 1410 height 690
click at [627, 136] on div "Icon/Menu Close Upload Documents Icon/Upload Upload You're uploading documents …" at bounding box center [705, 345] width 1410 height 690
click at [481, 398] on textarea at bounding box center [704, 393] width 554 height 74
click at [482, 395] on textarea at bounding box center [704, 393] width 554 height 74
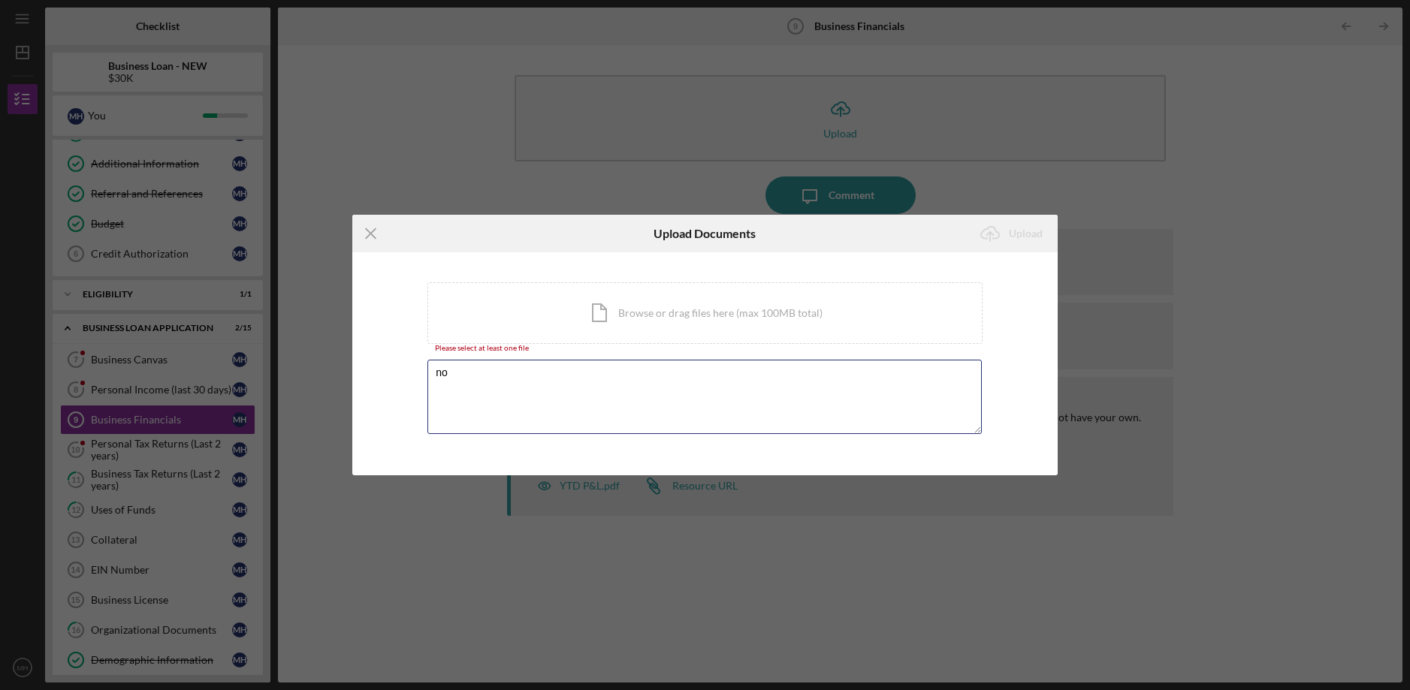
type textarea "no"
click at [412, 176] on div "Icon/Menu Close Upload Documents Icon/Upload Upload You're uploading documents …" at bounding box center [705, 345] width 1410 height 690
click at [361, 240] on icon "Icon/Menu Close" at bounding box center [371, 234] width 38 height 38
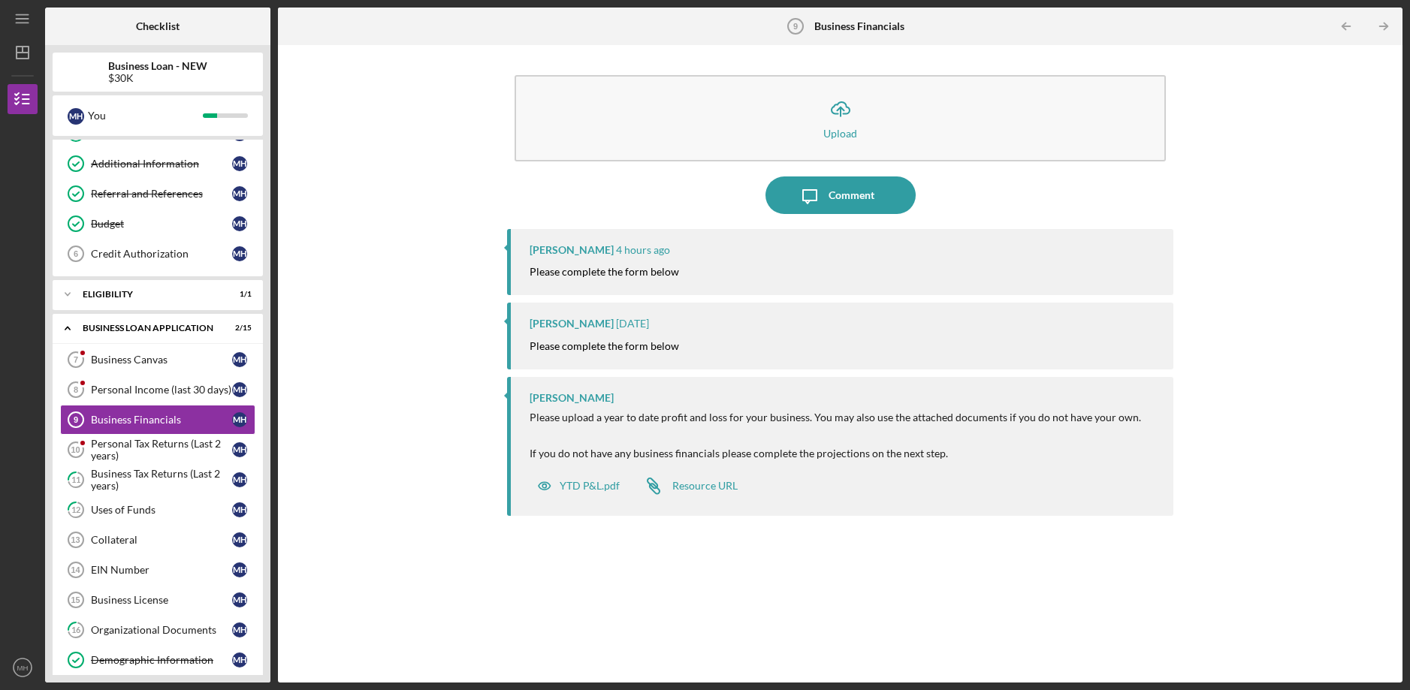
click at [646, 273] on mark "Please complete the form below" at bounding box center [604, 271] width 149 height 13
click at [649, 273] on mark "Please complete the form below" at bounding box center [604, 271] width 149 height 13
click at [572, 488] on div "YTD P&L.pdf" at bounding box center [590, 486] width 60 height 12
click at [573, 488] on div "YTD P&L.pdf" at bounding box center [590, 486] width 60 height 12
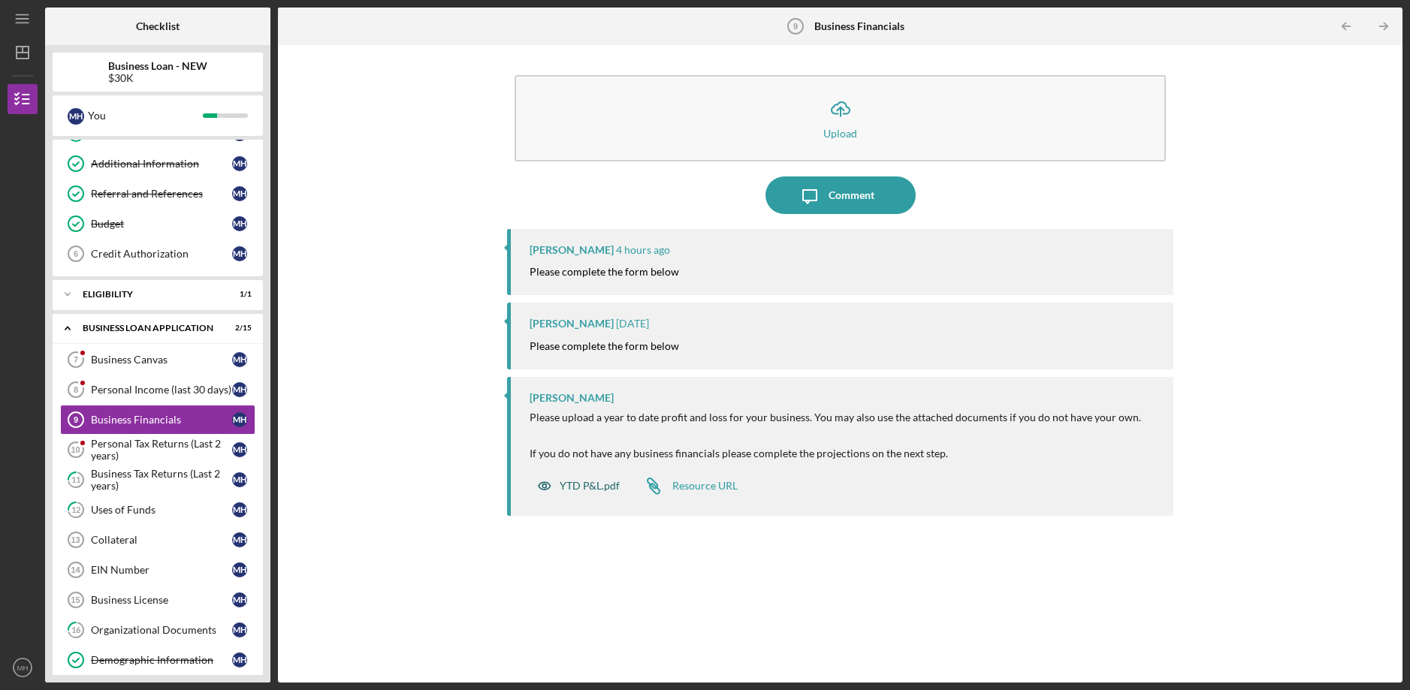
click at [578, 482] on div "YTD P&L.pdf" at bounding box center [590, 486] width 60 height 12
click at [578, 485] on div "YTD P&L.pdf" at bounding box center [590, 486] width 60 height 12
click at [539, 482] on icon "button" at bounding box center [545, 486] width 30 height 30
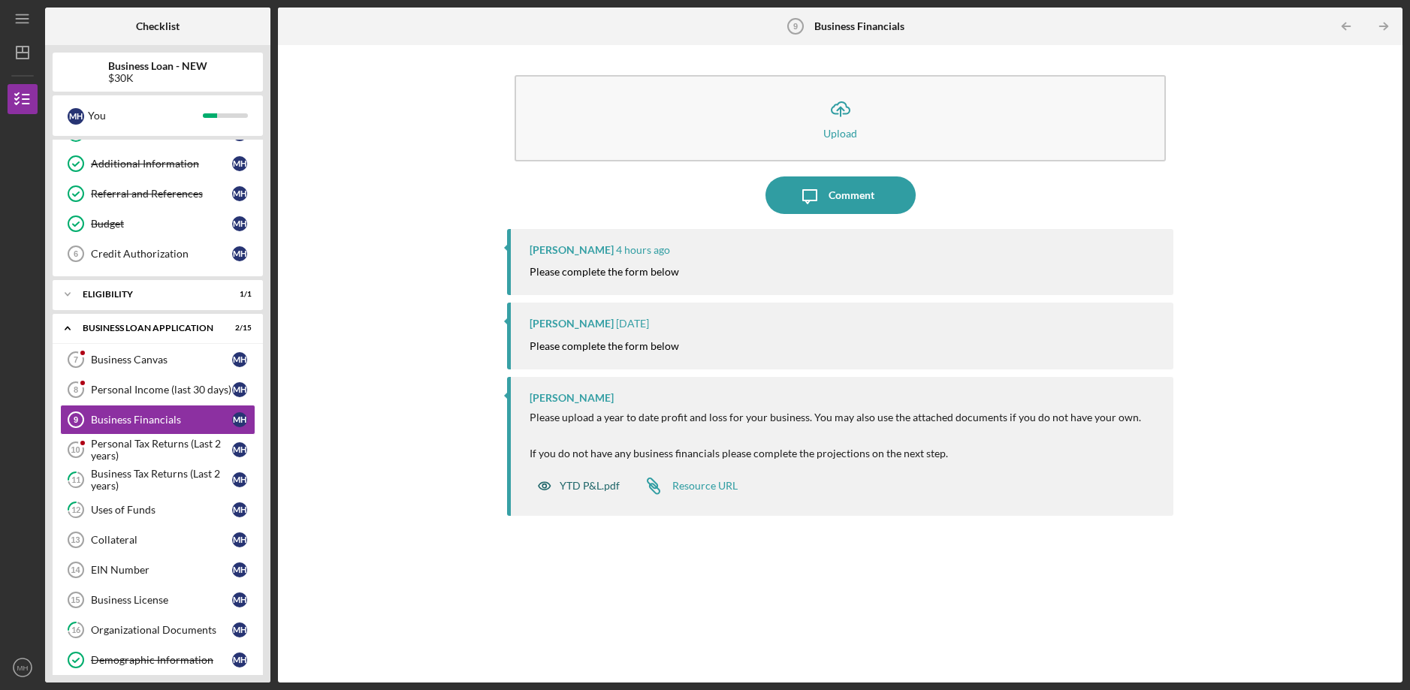
click at [590, 489] on div "YTD P&L.pdf" at bounding box center [590, 486] width 60 height 12
click at [570, 475] on div "YTD P&L.pdf" at bounding box center [579, 486] width 98 height 30
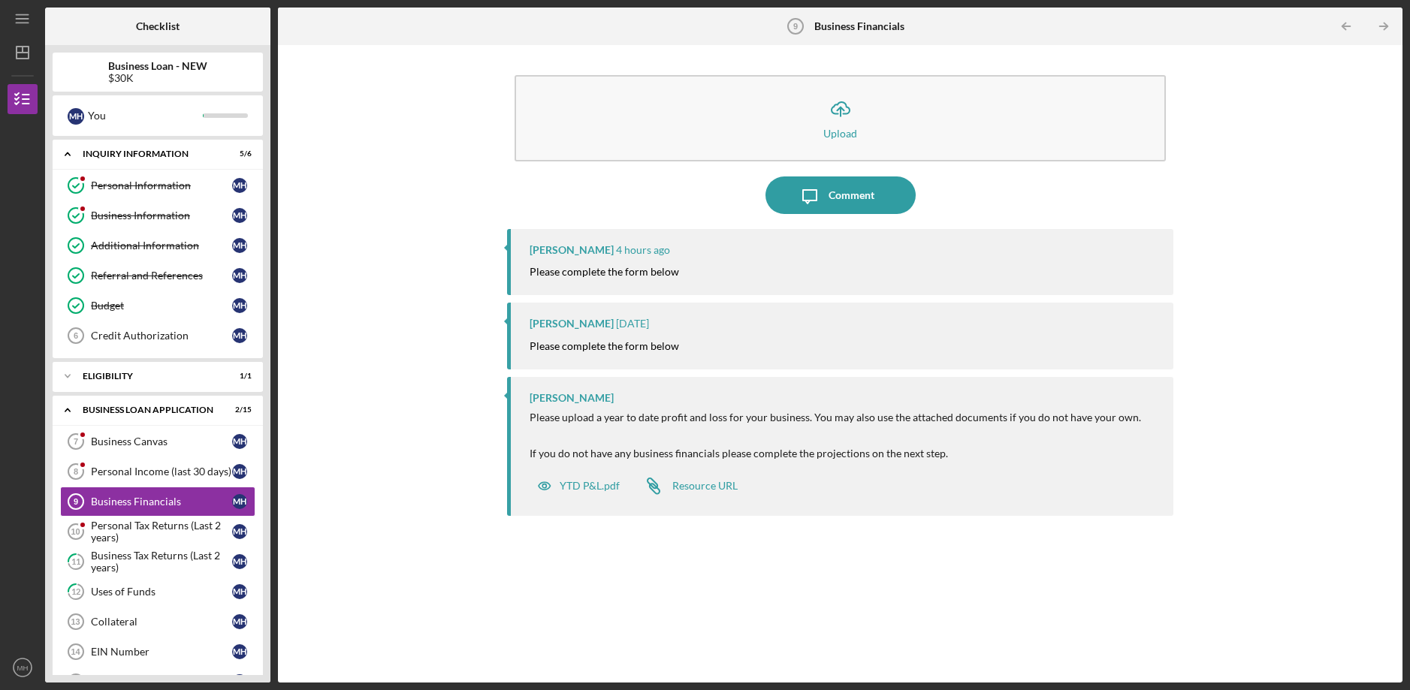
scroll to position [82, 0]
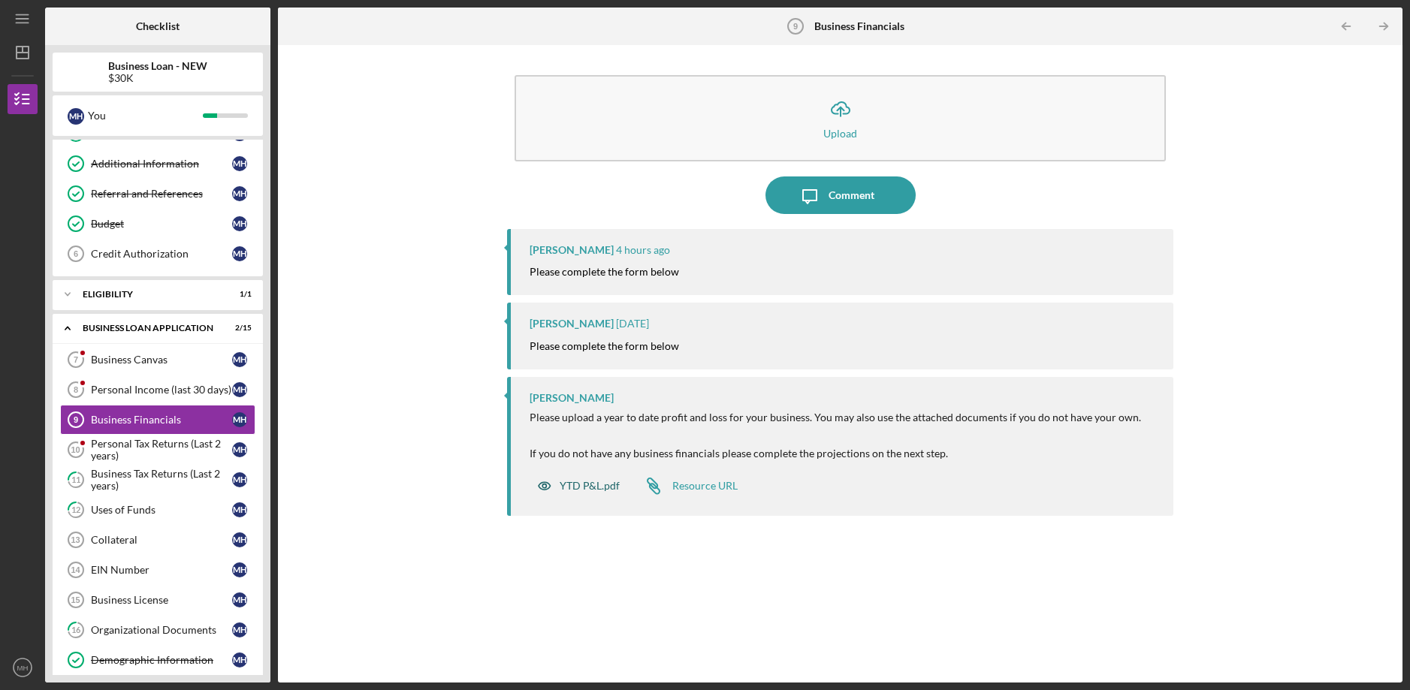
click at [581, 482] on div "YTD P&L.pdf" at bounding box center [590, 486] width 60 height 12
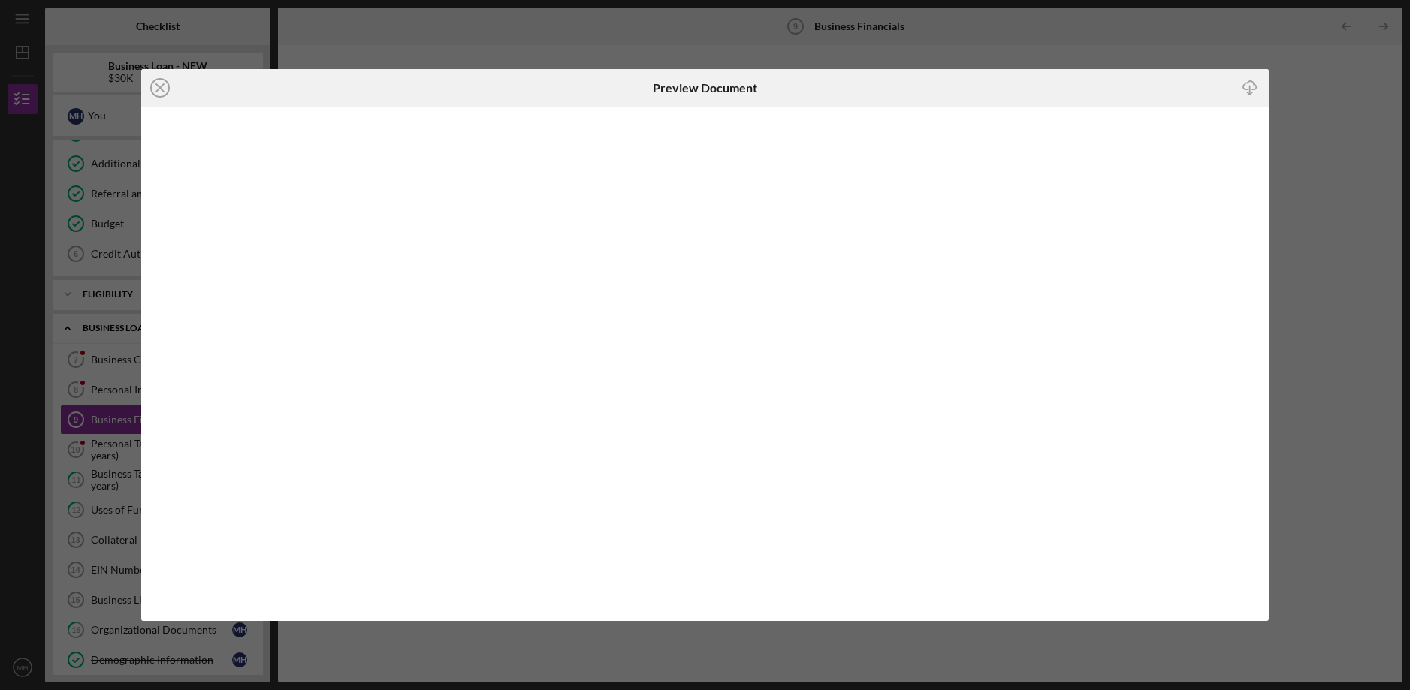
click at [1245, 100] on icon "Icon/Download" at bounding box center [1251, 88] width 34 height 34
click at [170, 89] on icon "Icon/Close" at bounding box center [160, 88] width 38 height 38
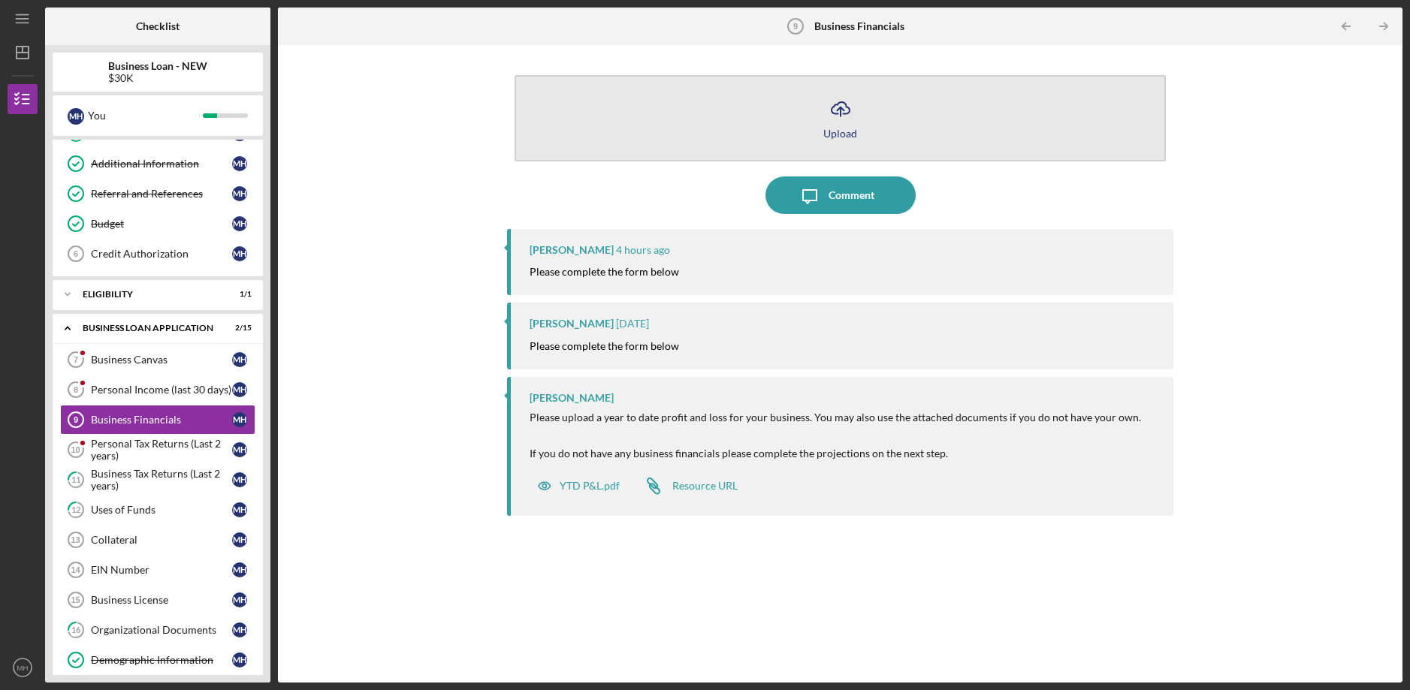
click at [826, 153] on button "Icon/Upload Upload" at bounding box center [840, 118] width 651 height 86
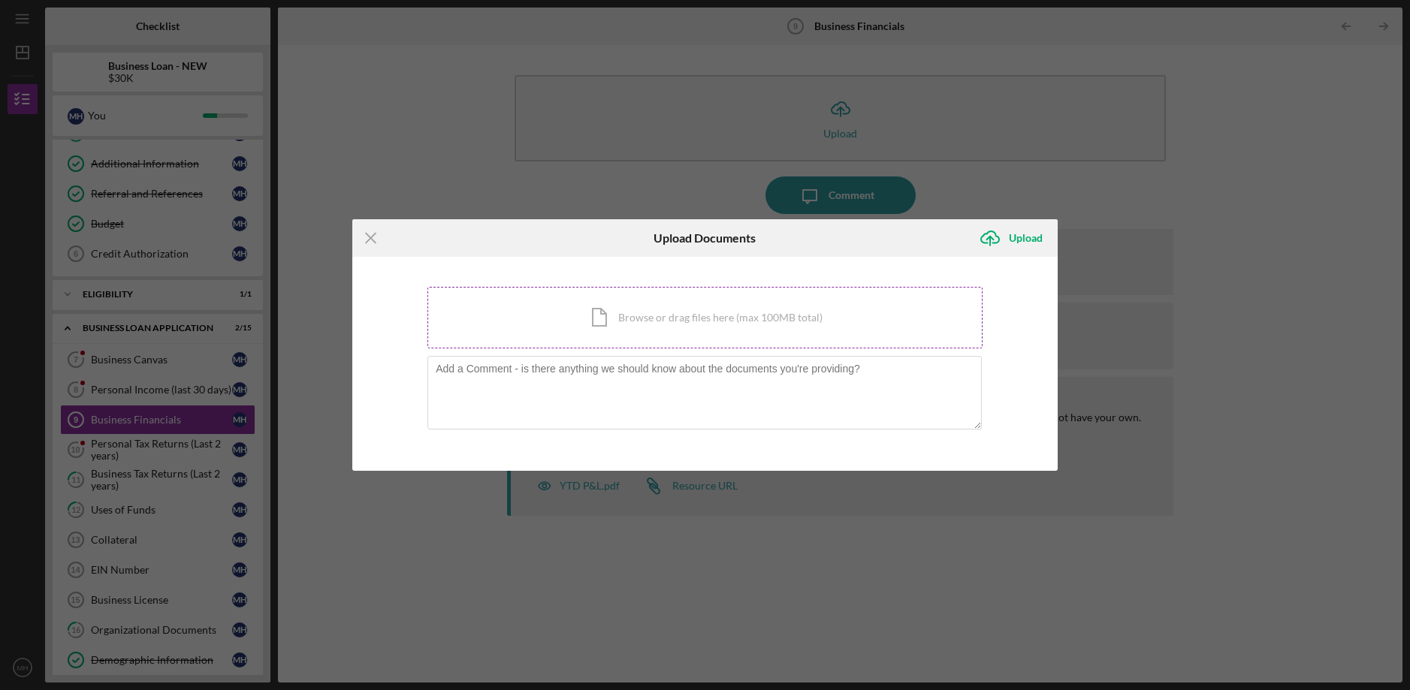
click at [444, 332] on div "Icon/Document Browse or drag files here (max 100MB total) Tap to choose files o…" at bounding box center [704, 318] width 555 height 62
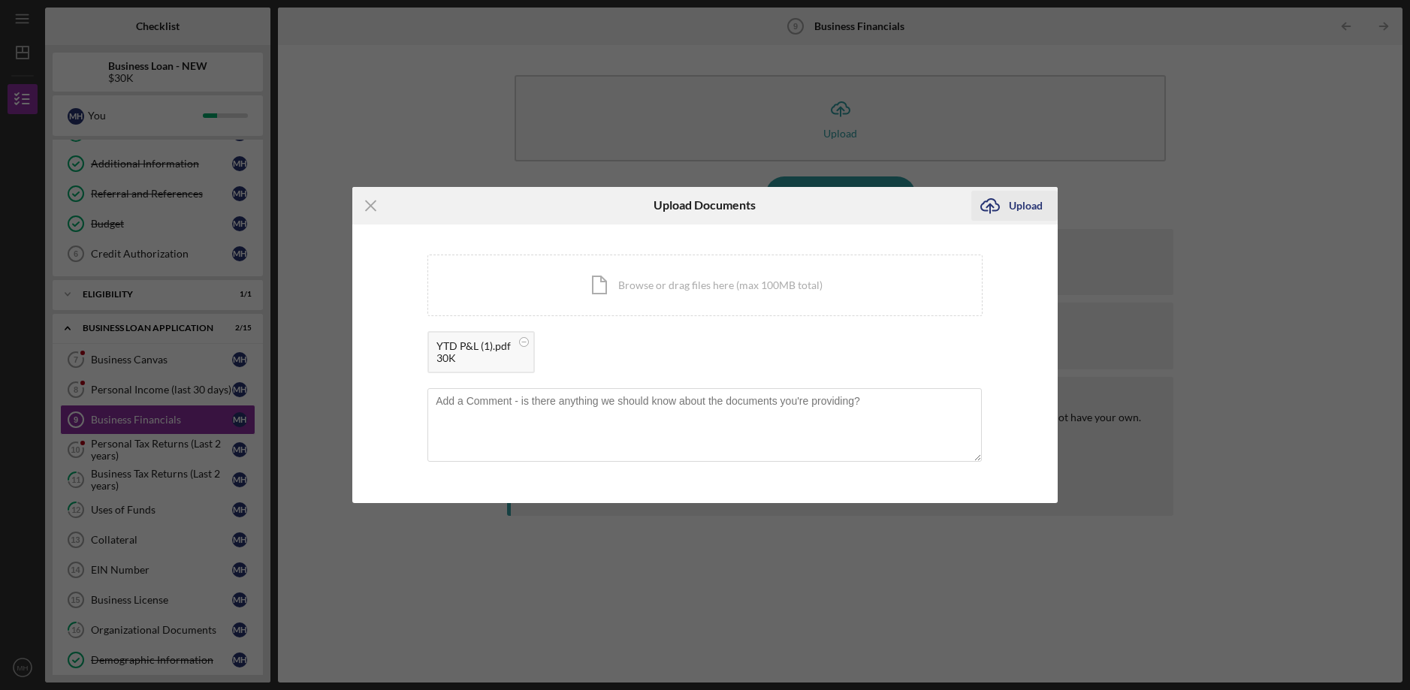
click at [1020, 208] on div "Upload" at bounding box center [1026, 206] width 34 height 30
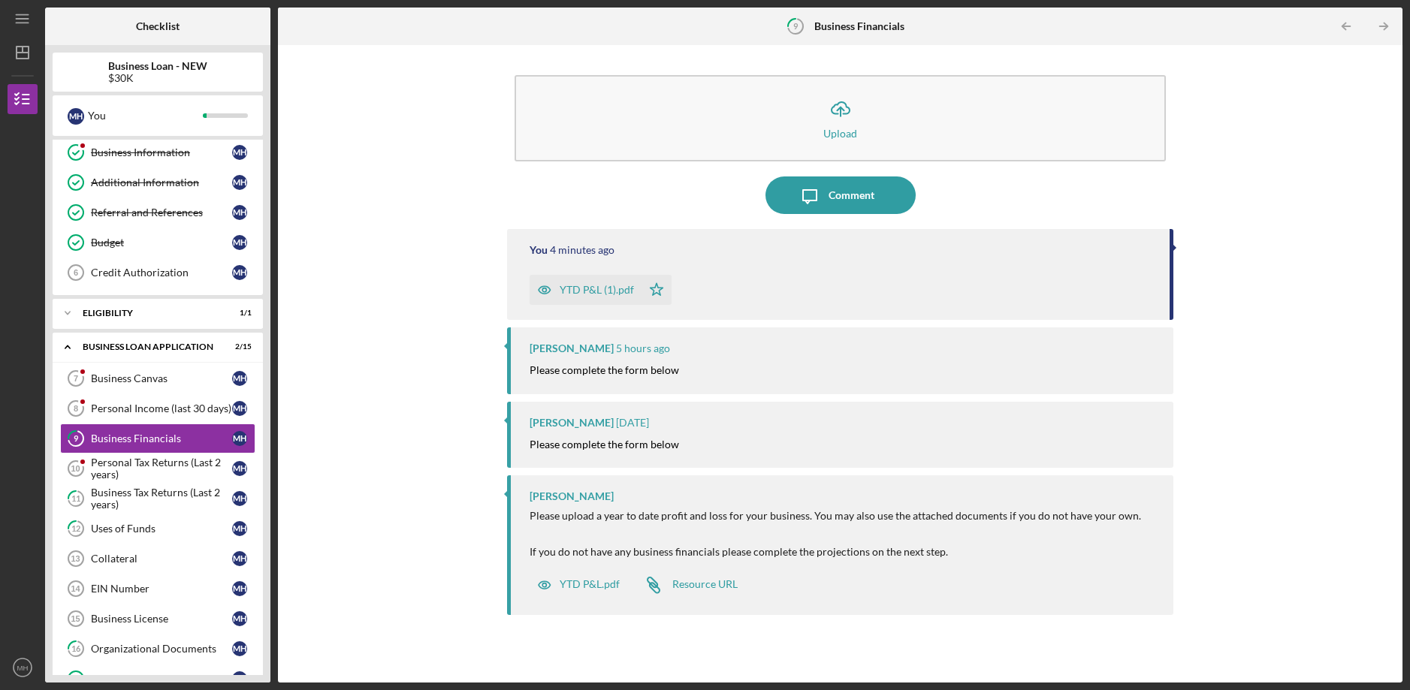
scroll to position [82, 0]
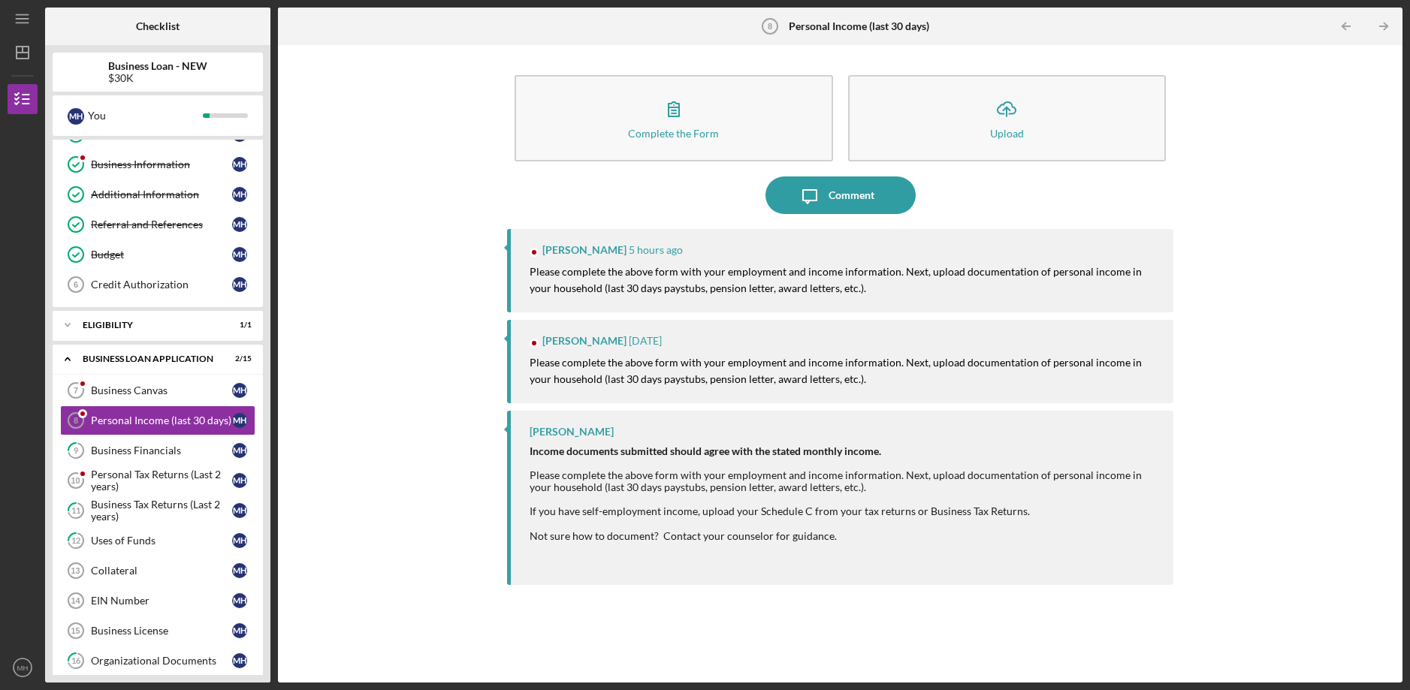
scroll to position [52, 0]
click at [824, 190] on icon "Icon/Message" at bounding box center [810, 196] width 38 height 38
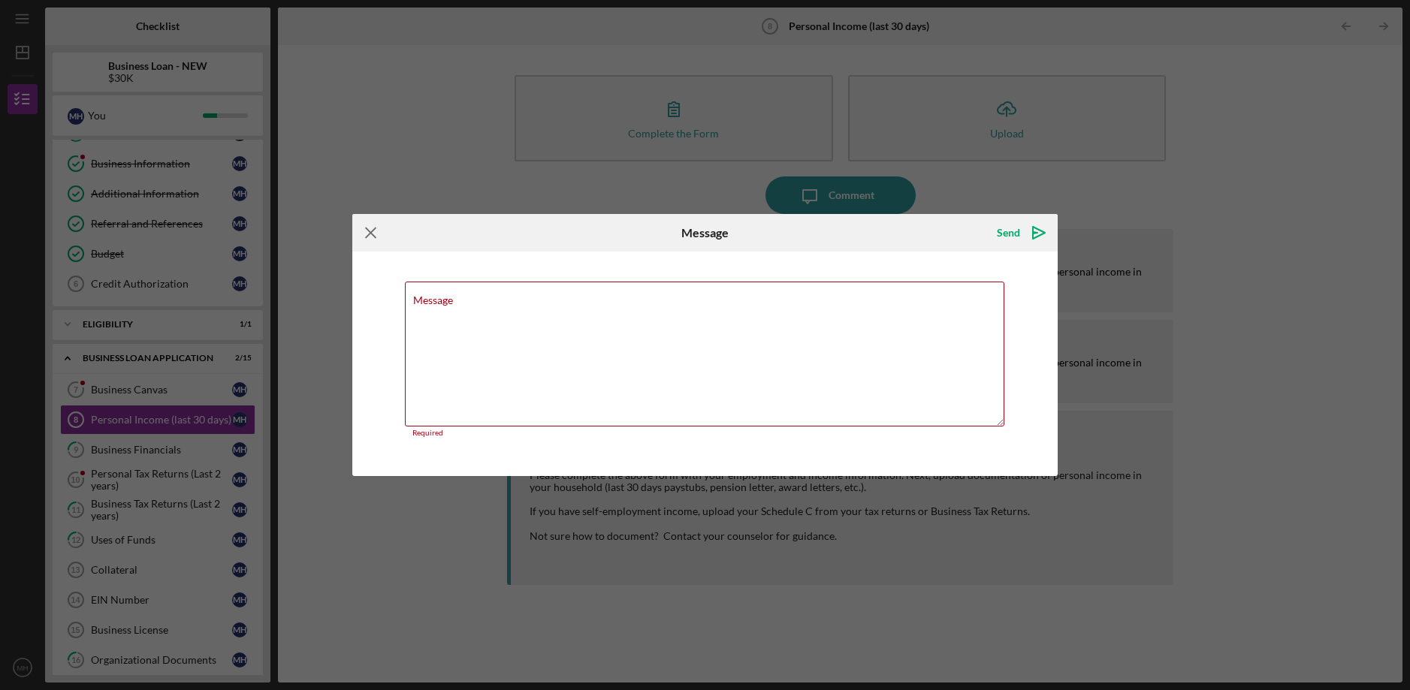
click at [373, 237] on icon "Icon/Menu Close" at bounding box center [371, 233] width 38 height 38
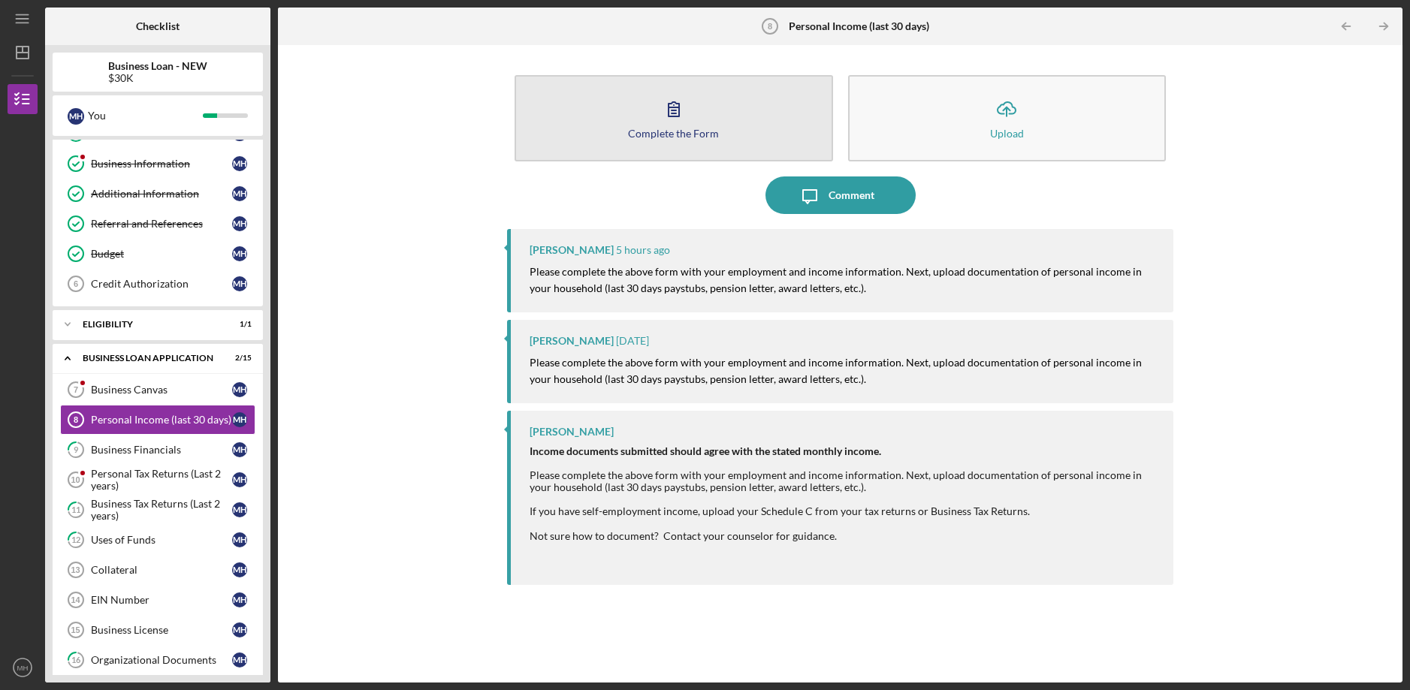
click at [654, 140] on button "Complete the Form Form" at bounding box center [674, 118] width 318 height 86
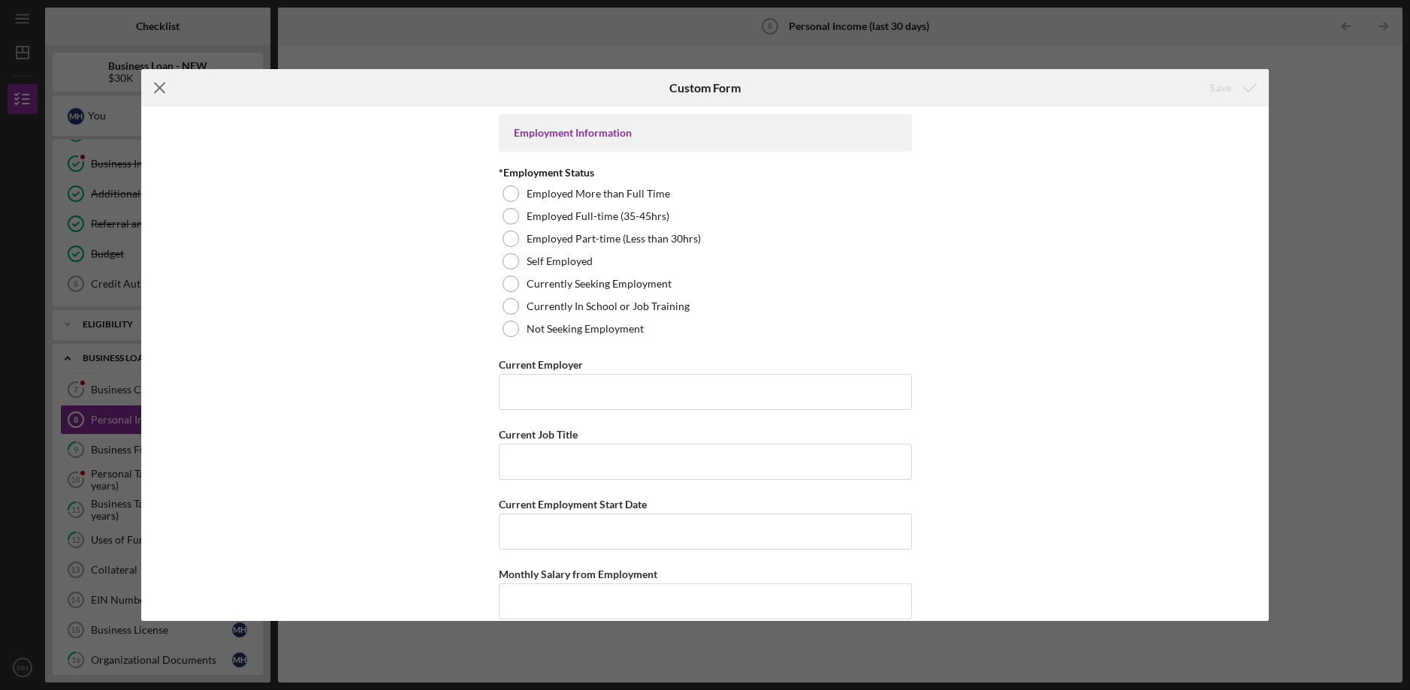
click at [162, 89] on icon "Icon/Menu Close" at bounding box center [160, 88] width 38 height 38
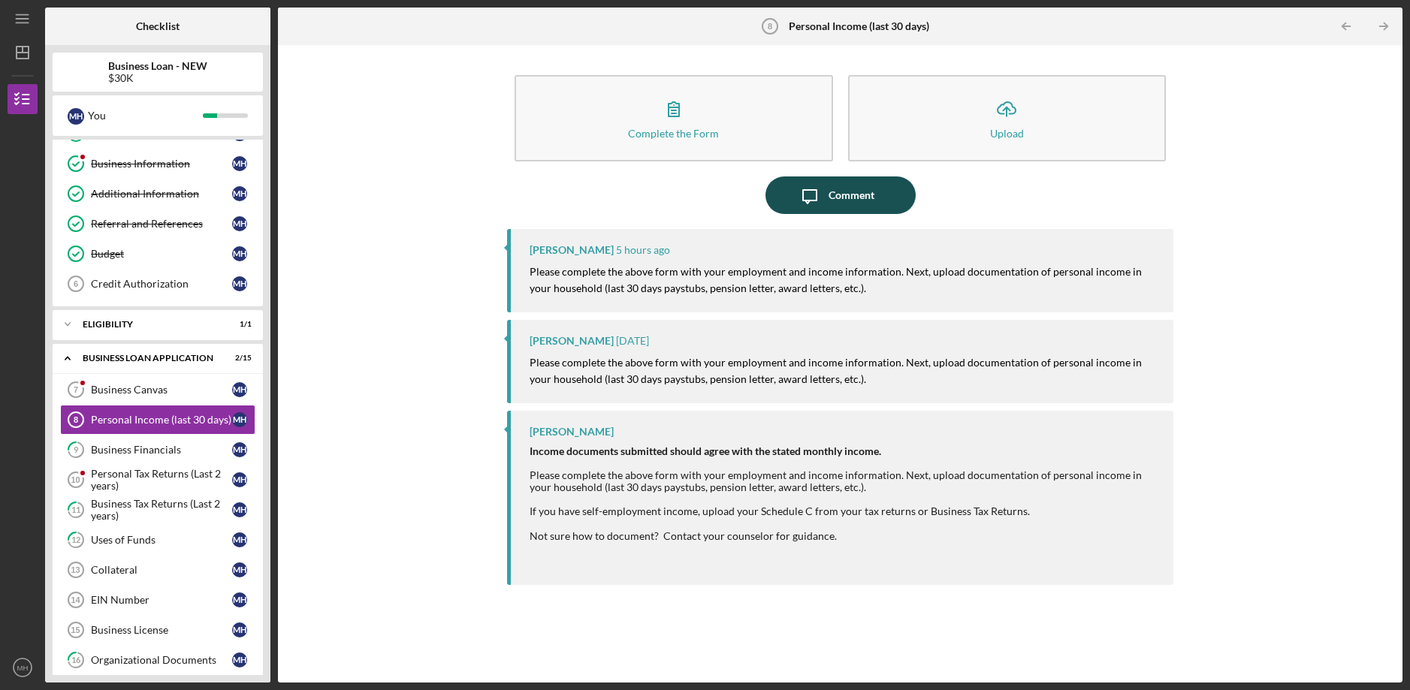
click at [841, 197] on div "Comment" at bounding box center [852, 196] width 46 height 38
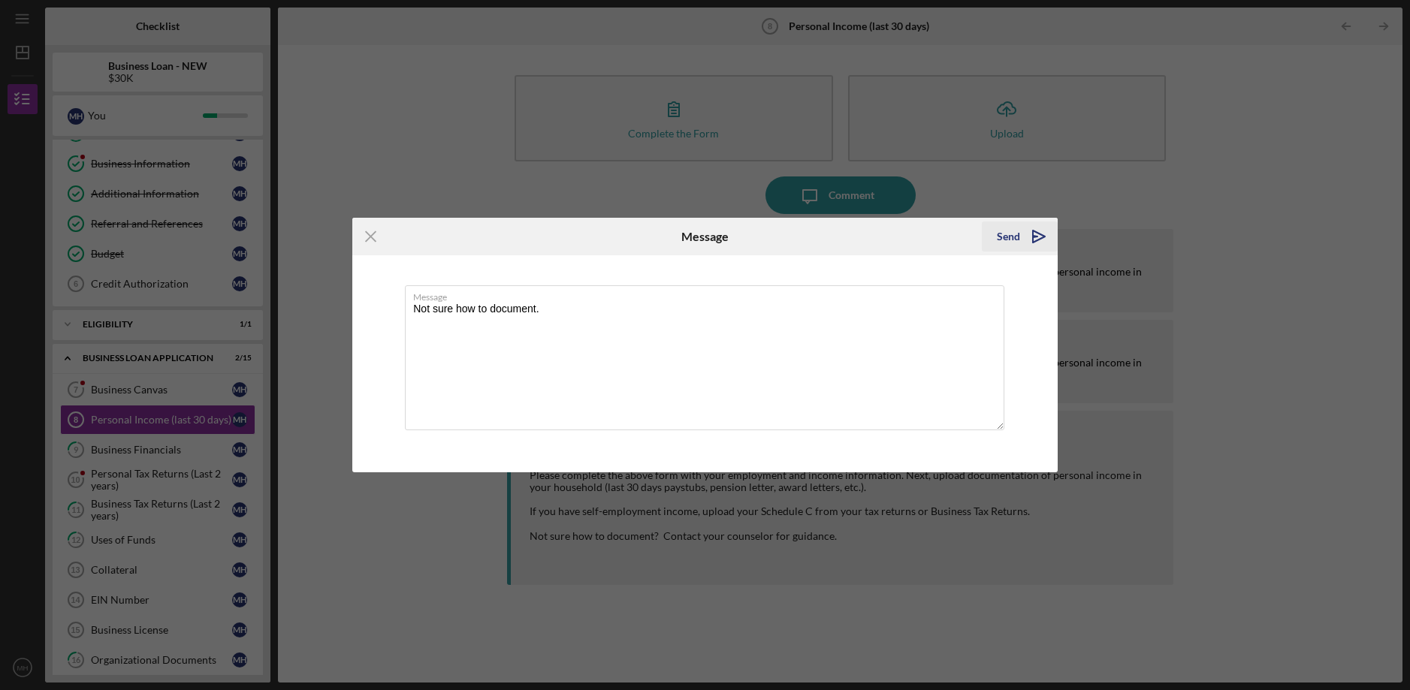
type textarea "Not sure how to document."
click at [1013, 231] on div "Send" at bounding box center [1008, 237] width 23 height 30
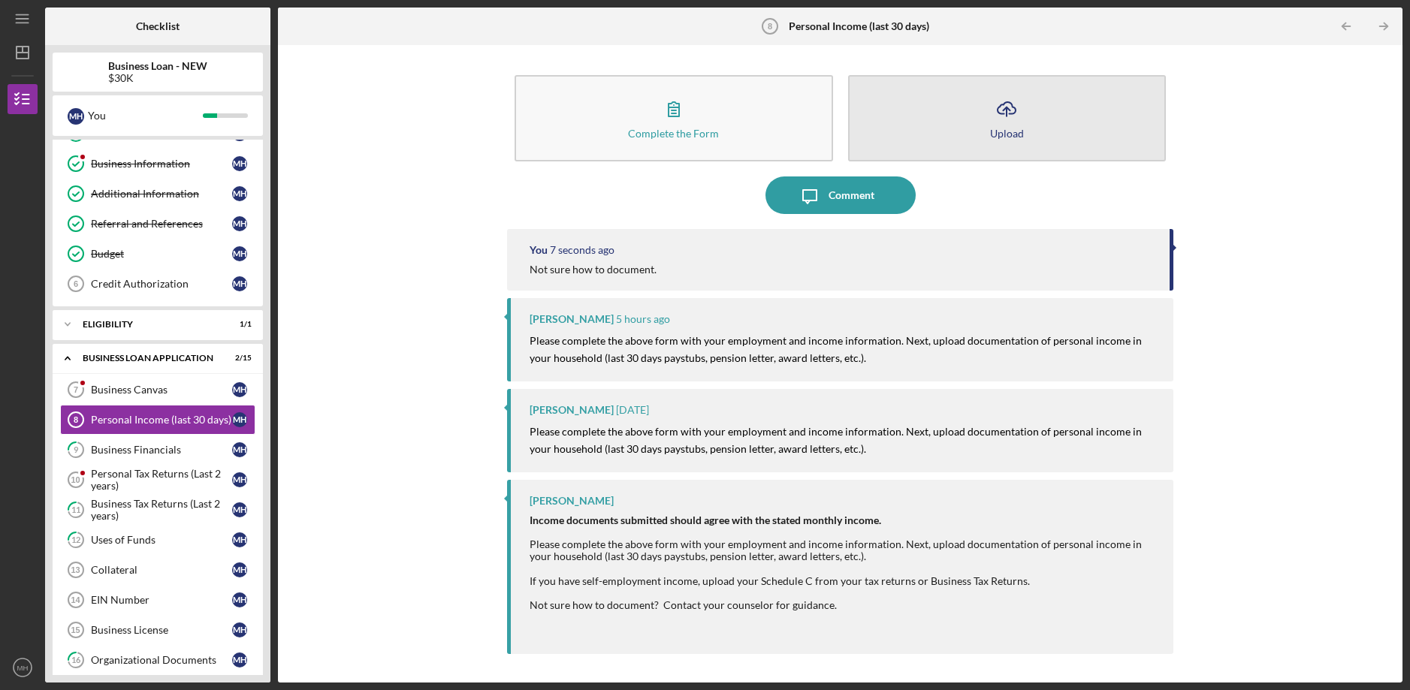
click at [981, 134] on button "Icon/Upload Upload" at bounding box center [1007, 118] width 318 height 86
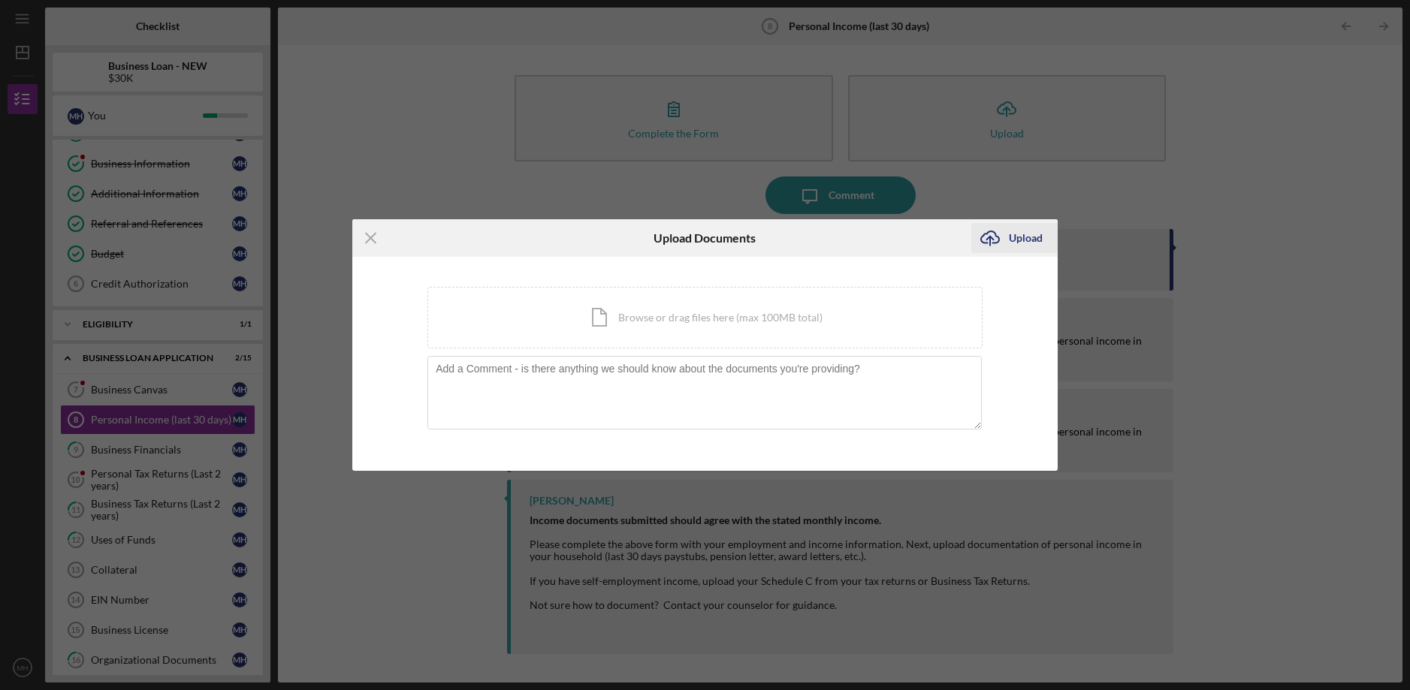
click at [1028, 236] on div "Upload" at bounding box center [1026, 238] width 34 height 30
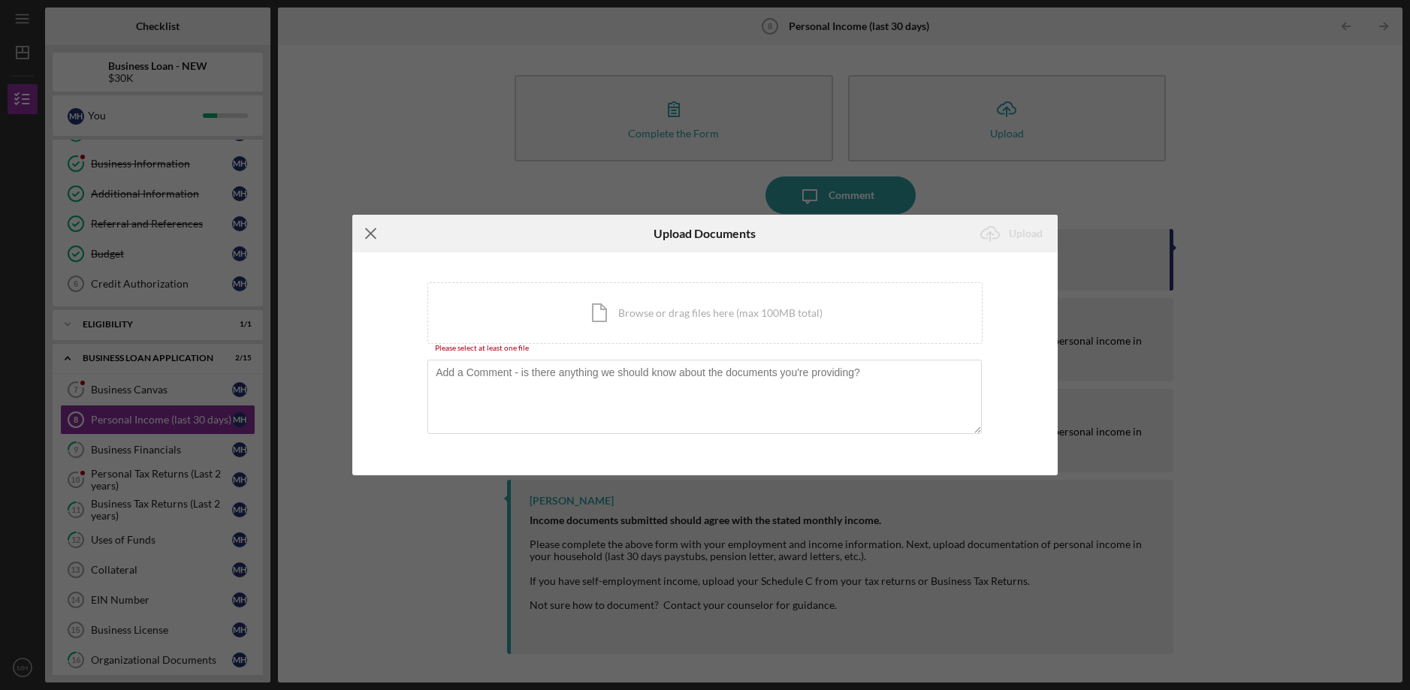
click at [379, 233] on icon "Icon/Menu Close" at bounding box center [371, 234] width 38 height 38
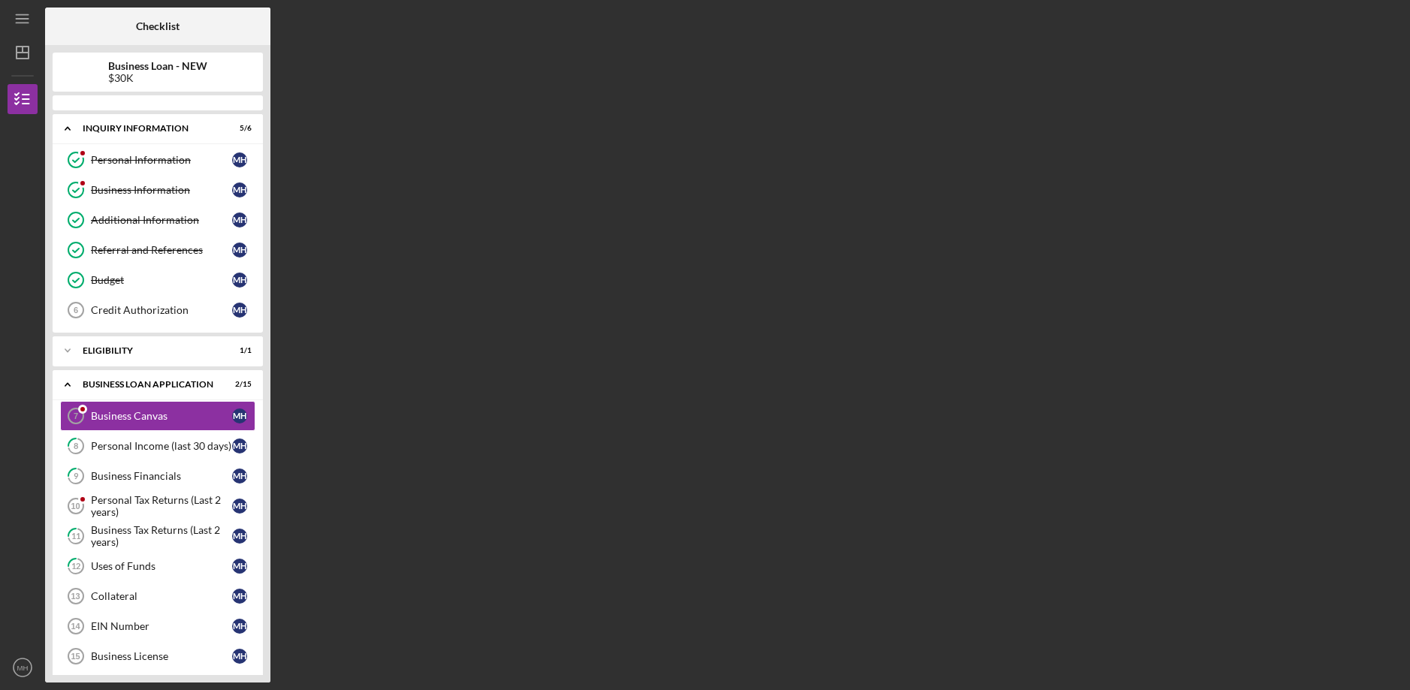
scroll to position [22, 0]
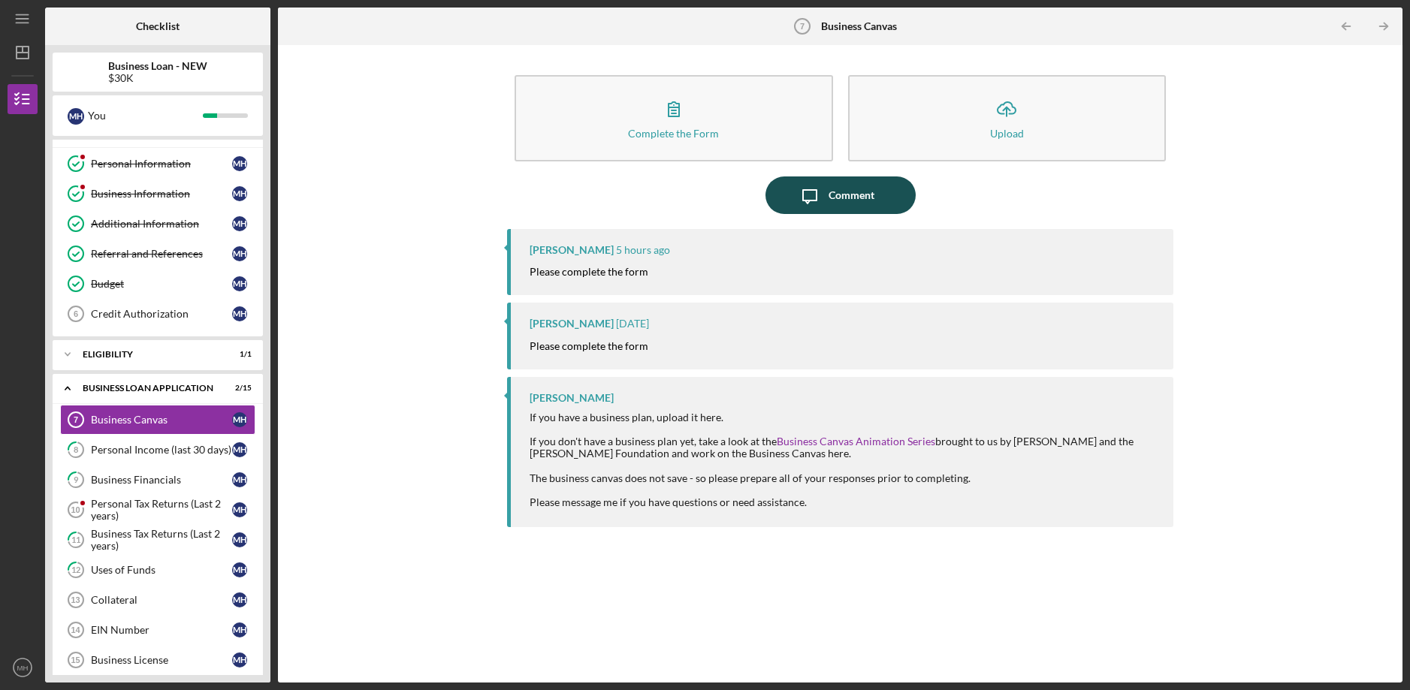
click at [829, 206] on div "Comment" at bounding box center [852, 196] width 46 height 38
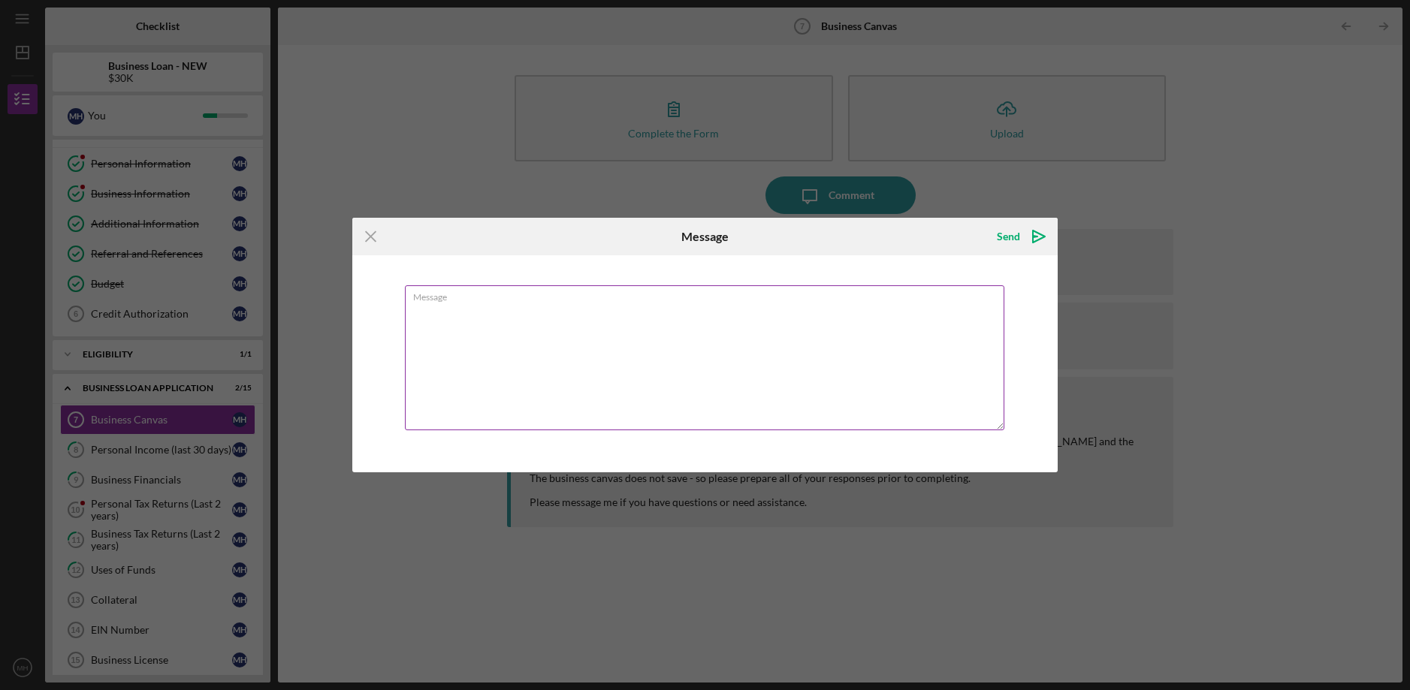
click at [497, 325] on textarea "Message" at bounding box center [705, 357] width 600 height 145
type textarea "i"
type textarea "I need assistance"
click at [1004, 238] on div "Send" at bounding box center [1008, 237] width 23 height 30
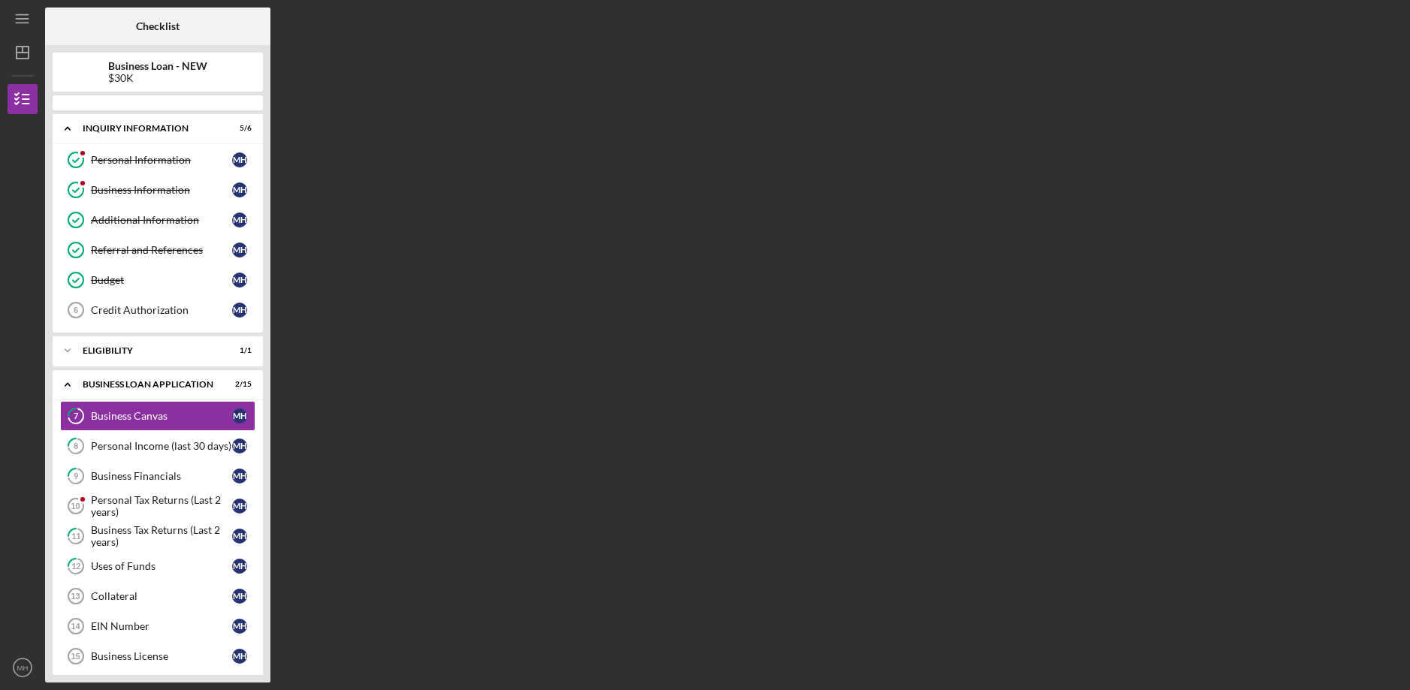
scroll to position [22, 0]
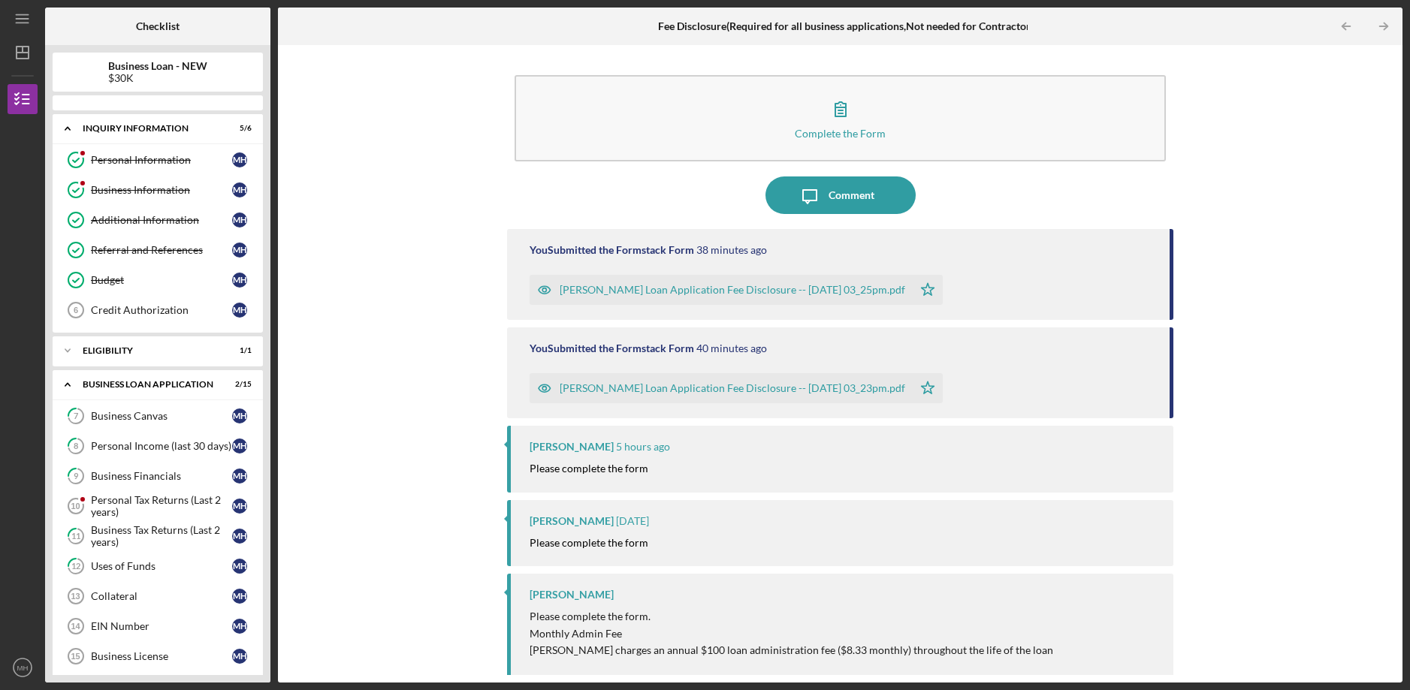
scroll to position [293, 0]
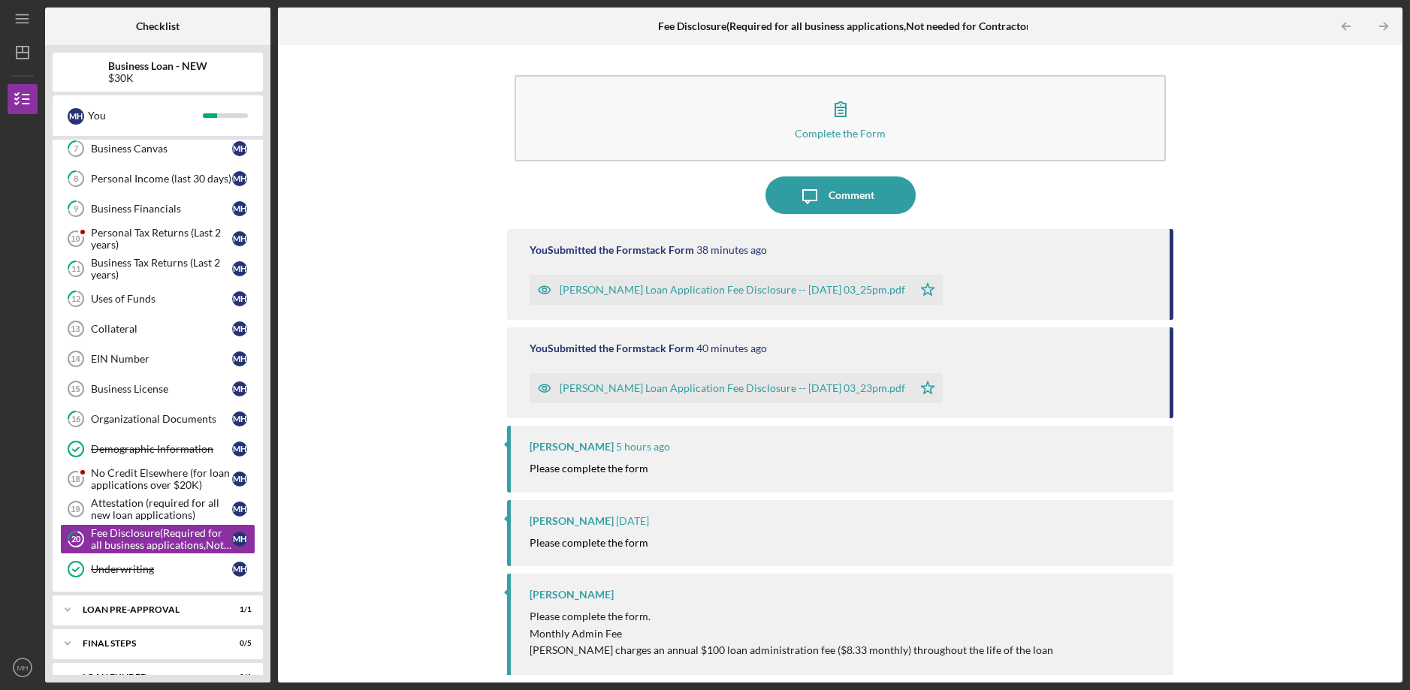
click at [599, 470] on mark "Please complete the form" at bounding box center [589, 468] width 119 height 13
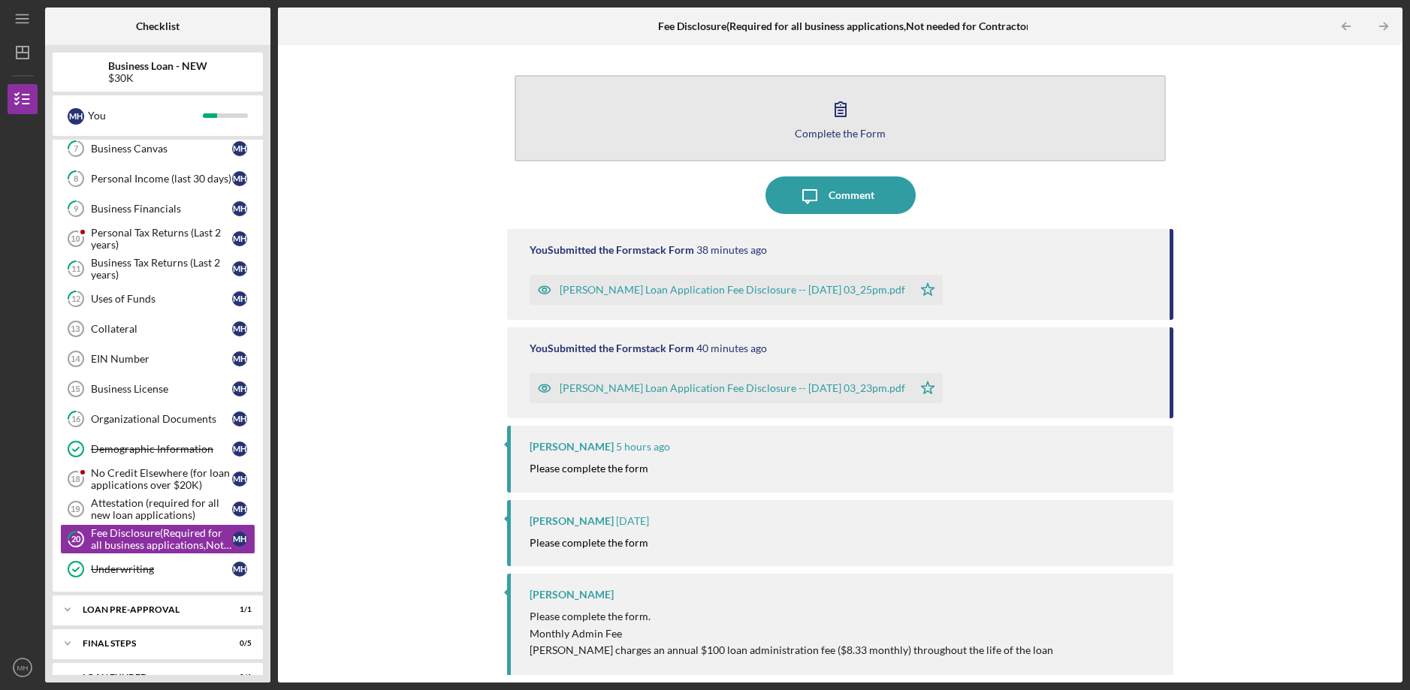
click at [749, 125] on button "Complete the Form Form" at bounding box center [840, 118] width 651 height 86
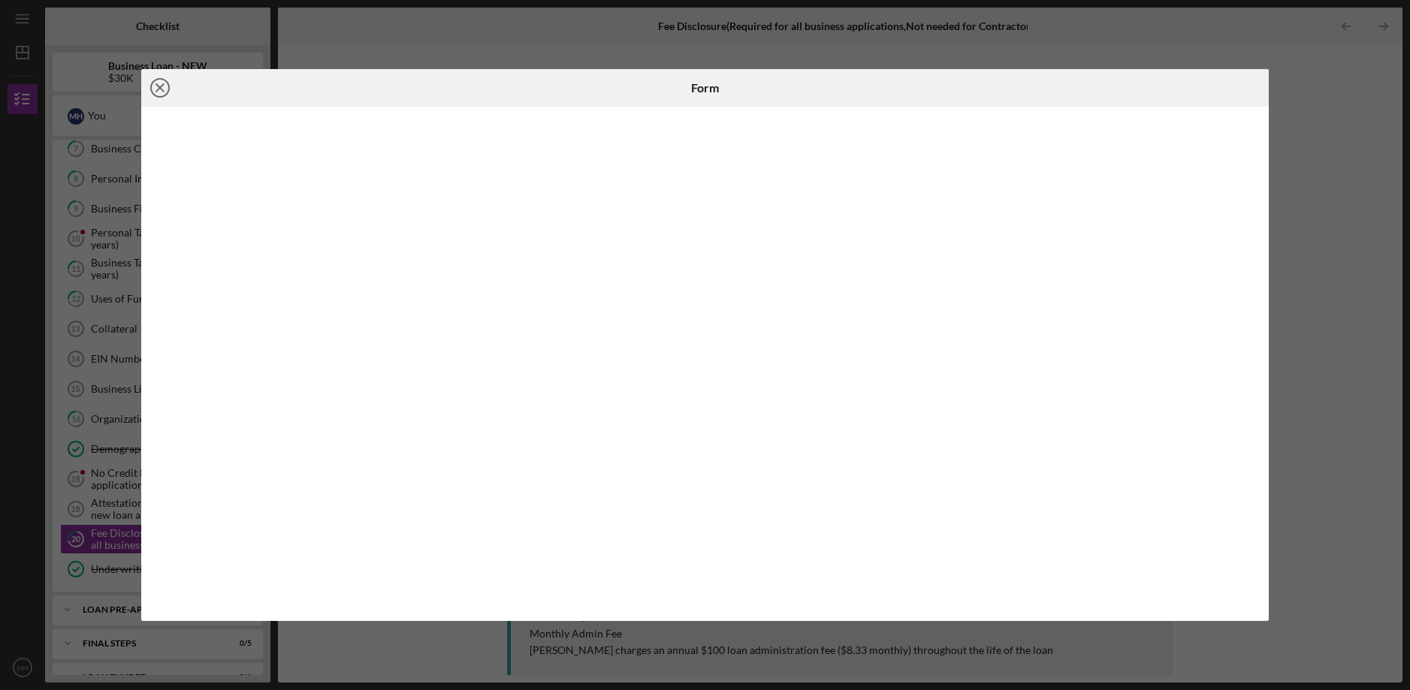
click at [161, 94] on icon "Icon/Close" at bounding box center [160, 88] width 38 height 38
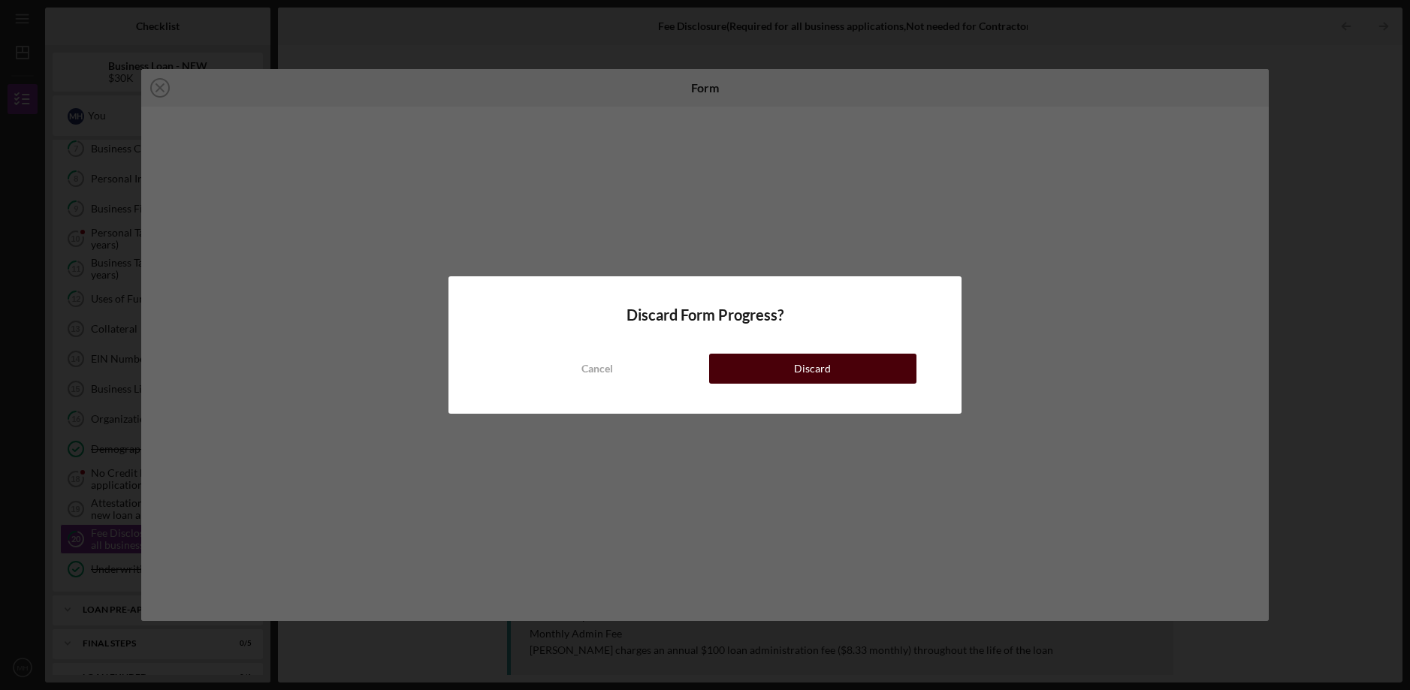
click at [773, 370] on button "Discard" at bounding box center [813, 369] width 208 height 30
